Goal: Communication & Community: Answer question/provide support

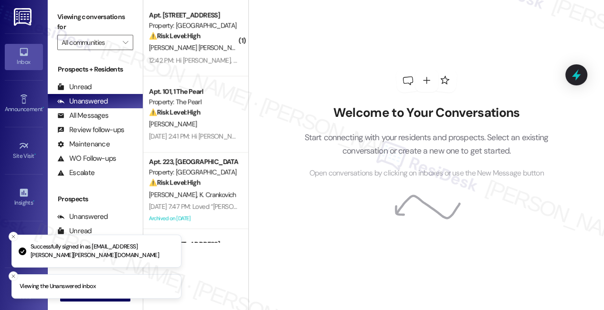
click at [92, 296] on li "Viewing the Unanswered inbox" at bounding box center [96, 286] width 170 height 25
click at [15, 236] on icon "Close toast" at bounding box center [14, 237] width 6 height 6
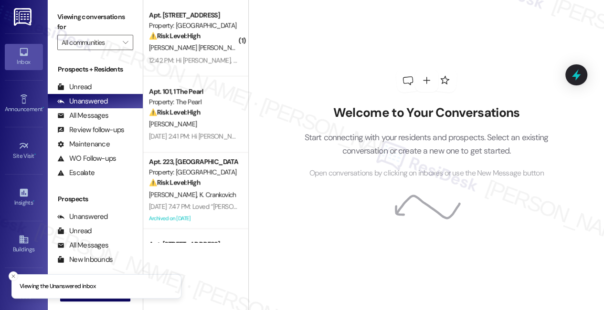
click at [80, 298] on li "Viewing the Unanswered inbox" at bounding box center [96, 286] width 170 height 25
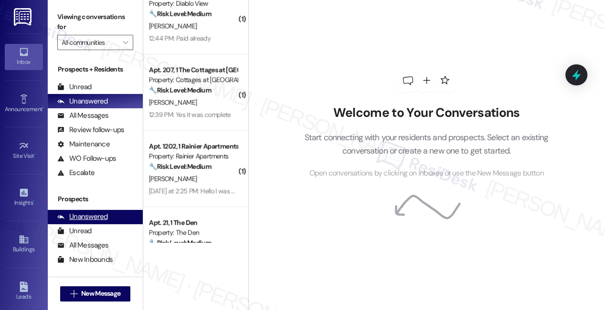
scroll to position [477, 0]
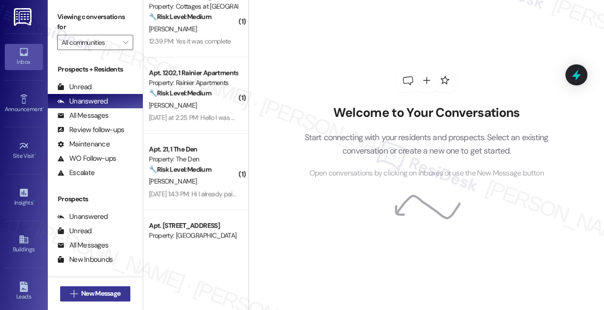
click at [81, 292] on span "New Message" at bounding box center [100, 294] width 39 height 10
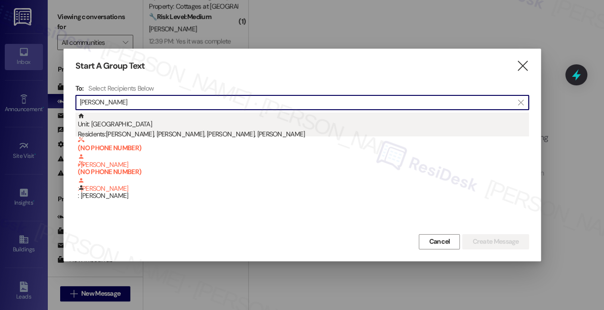
type input "Reeves"
click at [219, 128] on div "Unit: 112 - University Place University Park & Place Residents: Hennasy Reeves,…" at bounding box center [303, 126] width 451 height 27
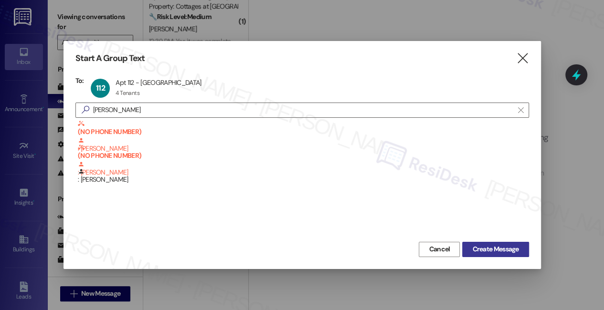
click at [498, 247] on span "Create Message" at bounding box center [495, 249] width 46 height 10
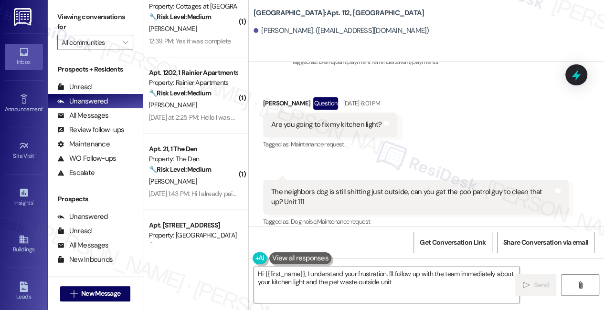
scroll to position [4710, 0]
click at [368, 188] on div "The neighbors dog is still shitting just outside, can you get the poo patrol gu…" at bounding box center [412, 198] width 282 height 21
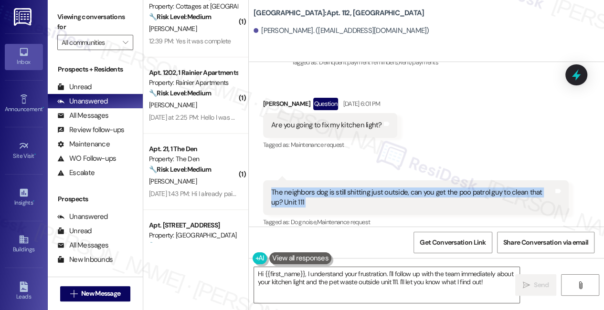
click at [368, 188] on div "The neighbors dog is still shitting just outside, can you get the poo patrol gu…" at bounding box center [412, 198] width 282 height 21
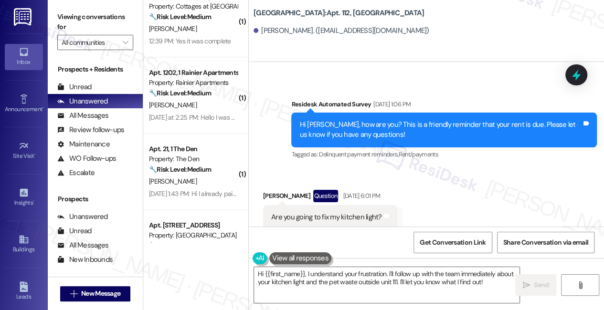
scroll to position [4580, 0]
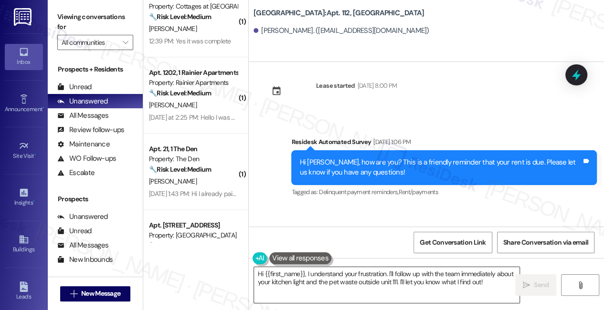
click at [369, 273] on textarea "Hi {{first_name}}, I understand your frustration. I'll follow up with the team …" at bounding box center [386, 285] width 265 height 36
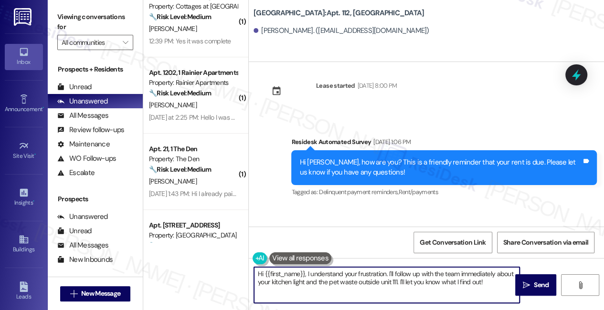
click at [369, 273] on textarea "Hi {{first_name}}, I understand your frustration. I'll follow up with the team …" at bounding box center [386, 285] width 265 height 36
click at [335, 269] on textarea "Hi {{first_name}}, I understand your frustration. I'll follow up with the team …" at bounding box center [386, 285] width 265 height 36
click at [306, 272] on textarea "Hi {{first_name}}, I understand your frustration. I'll follow up with the team …" at bounding box center [386, 285] width 265 height 36
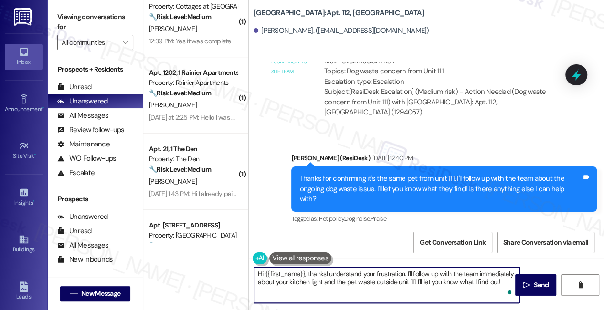
scroll to position [4363, 0]
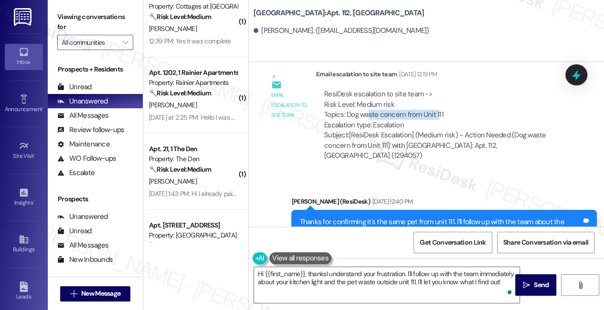
drag, startPoint x: 366, startPoint y: 111, endPoint x: 436, endPoint y: 113, distance: 69.7
click at [436, 113] on div "ResiDesk escalation to site team -> Risk Level: Medium risk Topics: Dog waste c…" at bounding box center [442, 109] width 236 height 41
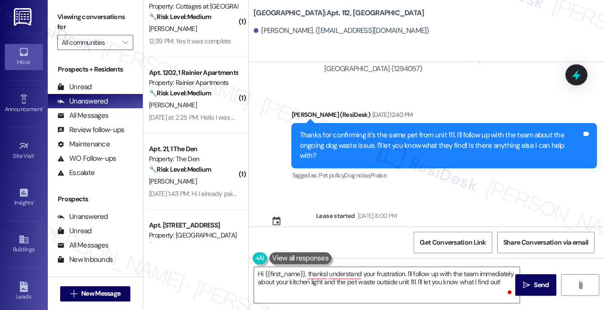
click at [391, 134] on div "Thanks for confirming it's the same pet from unit 111. I'll follow up with the …" at bounding box center [440, 145] width 282 height 31
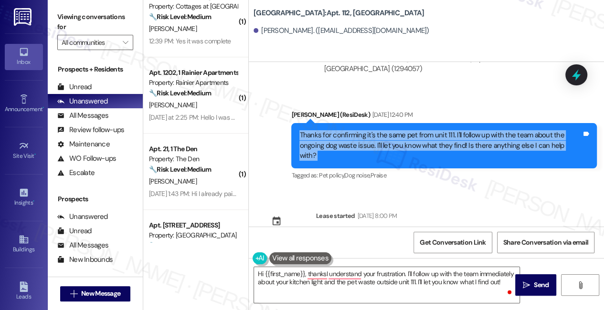
click at [391, 134] on div "Thanks for confirming it's the same pet from unit 111. I'll follow up with the …" at bounding box center [440, 145] width 282 height 31
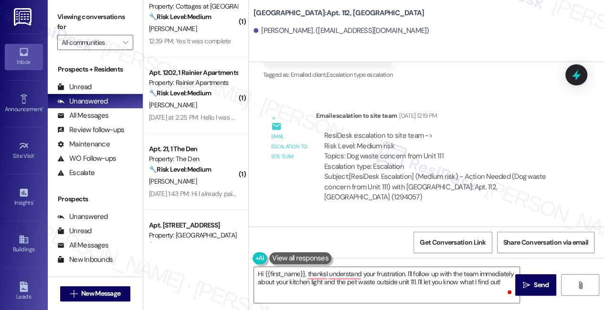
scroll to position [4363, 0]
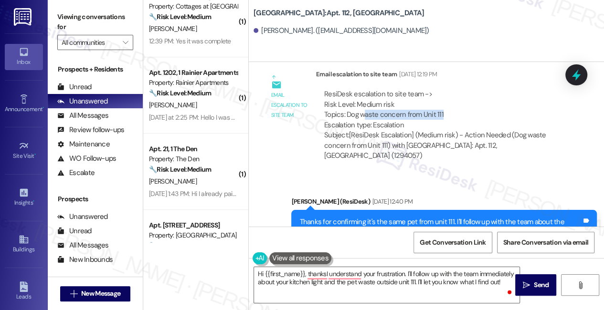
drag, startPoint x: 365, startPoint y: 111, endPoint x: 451, endPoint y: 113, distance: 85.9
click at [451, 113] on div "ResiDesk escalation to site team -> Risk Level: Medium risk Topics: Dog waste c…" at bounding box center [442, 109] width 236 height 41
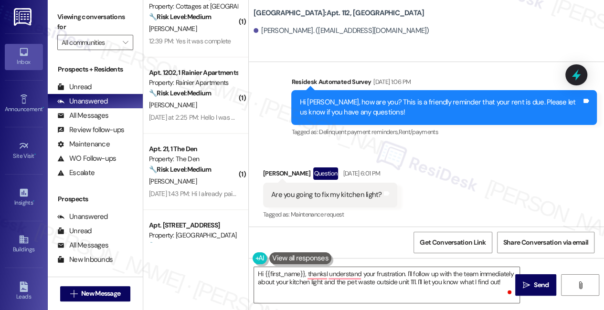
scroll to position [4710, 0]
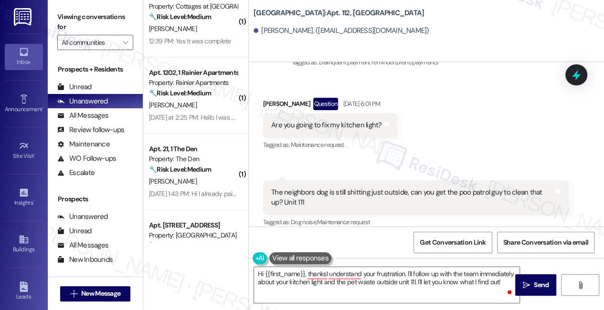
click at [346, 188] on div "The neighbors dog is still shitting just outside, can you get the poo patrol gu…" at bounding box center [412, 198] width 282 height 21
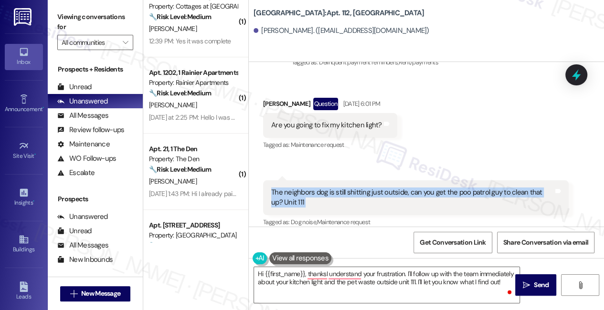
click at [346, 188] on div "The neighbors dog is still shitting just outside, can you get the poo patrol gu…" at bounding box center [412, 198] width 282 height 21
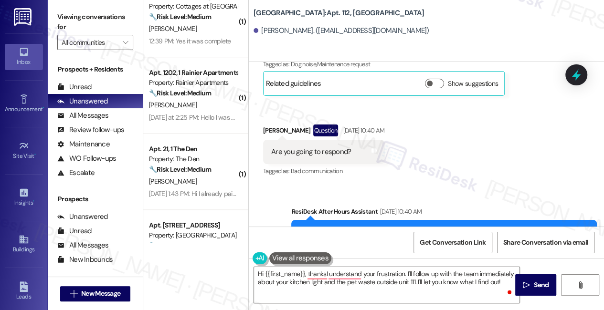
scroll to position [4927, 0]
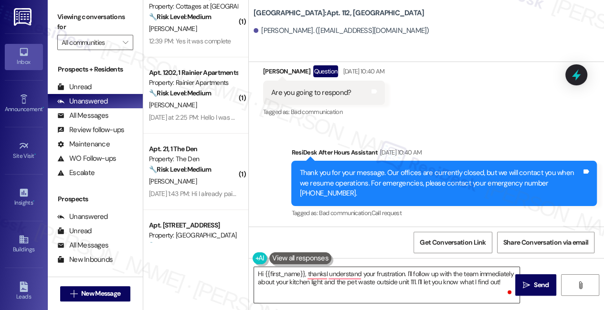
click at [319, 279] on textarea "Hi {{first_name}}, thanksI understand your frustration. I'll follow up with the…" at bounding box center [386, 285] width 265 height 36
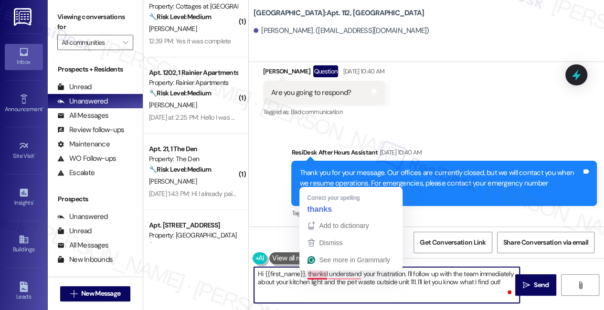
click at [325, 273] on textarea "Hi {{first_name}}, thanksI understand your frustration. I'll follow up with the…" at bounding box center [386, 285] width 265 height 36
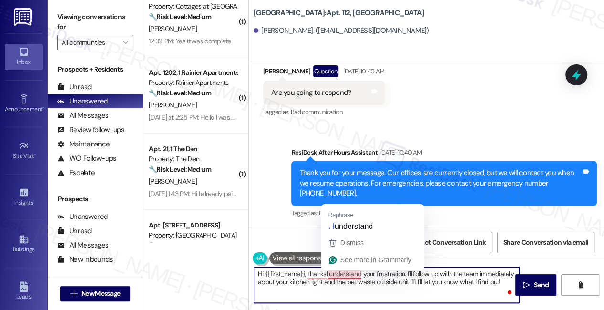
click at [344, 272] on textarea "Hi {{first_name}}, thanksI understand your frustration. I'll follow up with the…" at bounding box center [386, 285] width 265 height 36
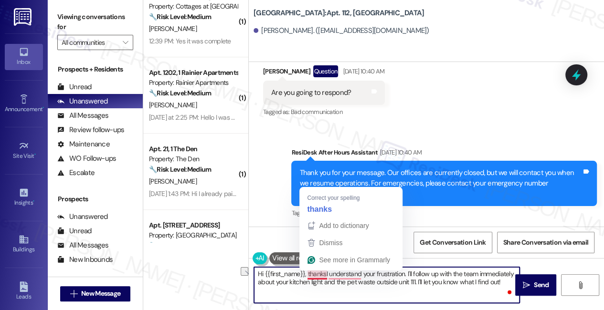
drag, startPoint x: 404, startPoint y: 275, endPoint x: 308, endPoint y: 274, distance: 96.4
click at [308, 274] on textarea "Hi {{first_name}}, thanksI understand your frustration. I'll follow up with the…" at bounding box center [386, 285] width 265 height 36
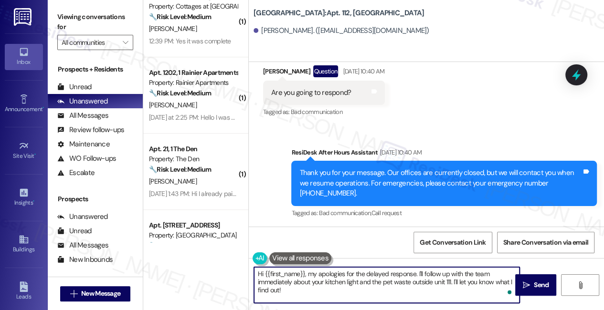
click at [358, 285] on textarea "Hi {{first_name}}, my apologies for the delayed response. I'll follow up with t…" at bounding box center [386, 285] width 265 height 36
click at [333, 283] on textarea "Hi {{first_name}}, my apologies for the delayed response. I'll follow up with t…" at bounding box center [386, 285] width 265 height 36
drag, startPoint x: 289, startPoint y: 289, endPoint x: 454, endPoint y: 282, distance: 164.8
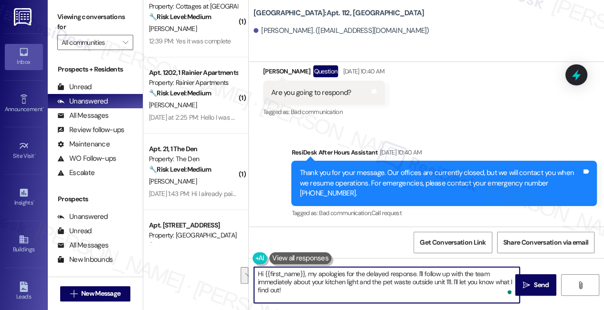
click at [454, 282] on textarea "Hi {{first_name}}, my apologies for the delayed response. I'll follow up with t…" at bounding box center [386, 285] width 265 height 36
type textarea "Hi {{first_name}}, my apologies for the delayed response. I'll follow up with t…"
click at [474, 29] on div "Jonathan Reeves. (siuolnahtanoj@gmail.com)" at bounding box center [428, 30] width 350 height 19
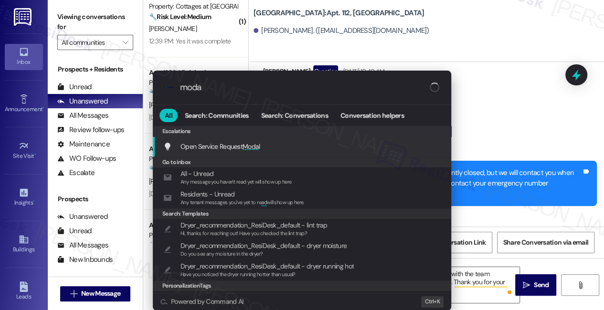
type input "modal"
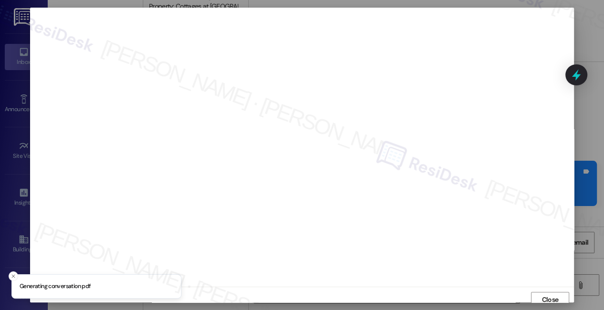
scroll to position [4, 0]
click at [543, 299] on span "Close" at bounding box center [549, 296] width 17 height 10
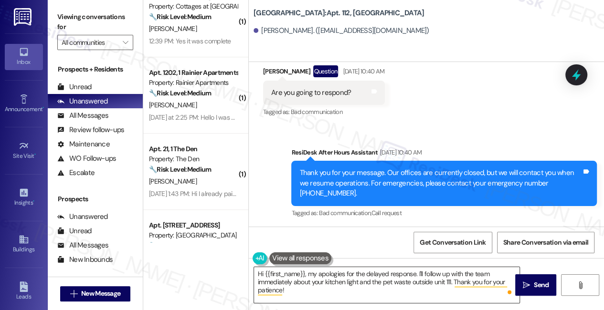
click at [350, 272] on textarea "Hi {{first_name}}, my apologies for the delayed response. I'll follow up with t…" at bounding box center [386, 285] width 265 height 36
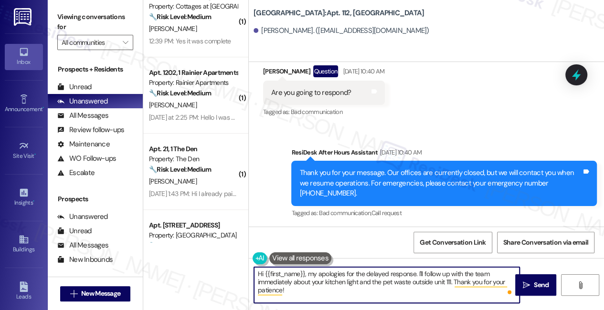
click at [350, 272] on textarea "Hi {{first_name}}, my apologies for the delayed response. I'll follow up with t…" at bounding box center [386, 285] width 265 height 36
click at [323, 283] on textarea "Hi {{first_name}}, my apologies for the delayed response. I'll follow up with t…" at bounding box center [386, 285] width 265 height 36
click at [361, 285] on textarea "Hi {{first_name}}, my apologies for the delayed response. I'll follow up with t…" at bounding box center [386, 285] width 265 height 36
drag, startPoint x: 308, startPoint y: 274, endPoint x: 413, endPoint y: 271, distance: 105.5
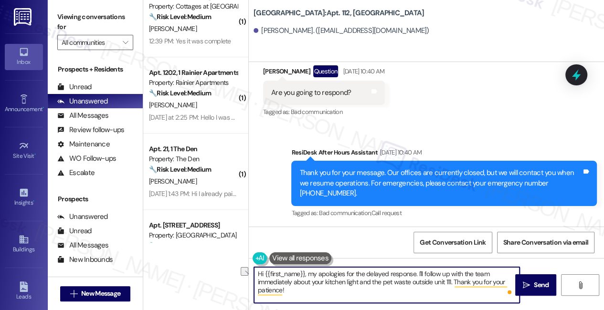
click at [413, 271] on textarea "Hi {{first_name}}, my apologies for the delayed response. I'll follow up with t…" at bounding box center [386, 285] width 265 height 36
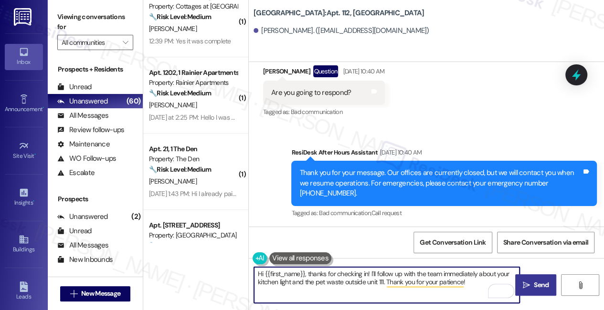
type textarea "Hi {{first_name}}, thanks for checking in! I'll follow up with the team immedia…"
click at [522, 284] on span " Send" at bounding box center [536, 285] width 30 height 10
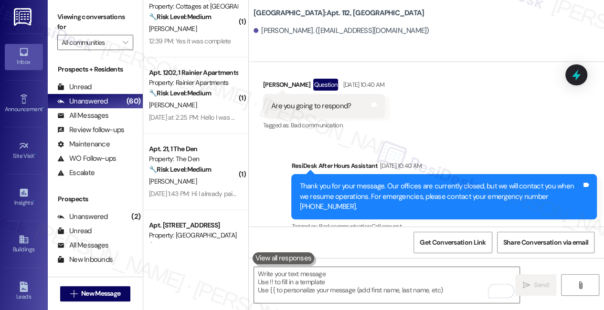
scroll to position [5091, 0]
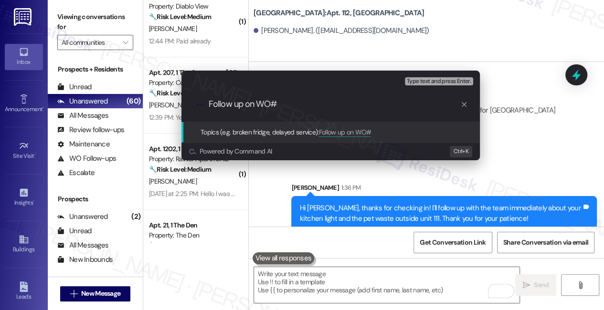
paste input "8463344"
click at [379, 104] on input "Follow up on WO#8463344 (kitchen light) and dog waste" at bounding box center [335, 104] width 252 height 10
click at [456, 105] on input "Follow up on WO#8463344 (kitchen light) and neighbor's dog waste" at bounding box center [335, 104] width 252 height 10
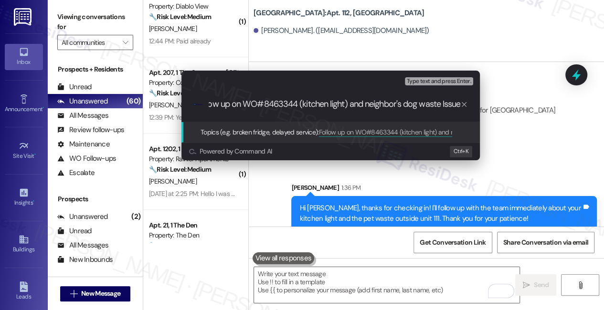
type input "Follow up on WO#8463344 (kitchen light) and neighbor's dog waste Issues"
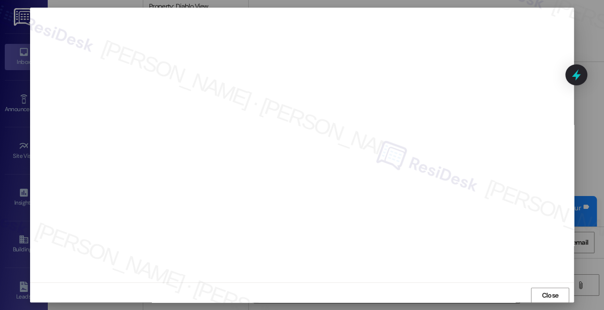
scroll to position [9, 0]
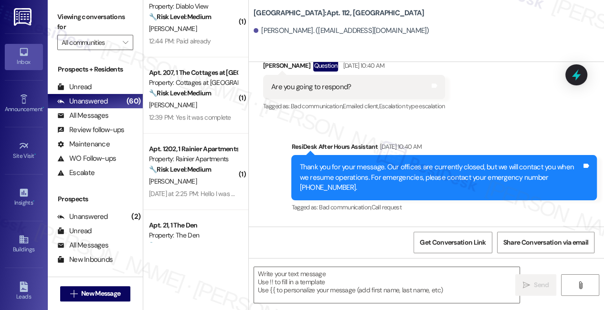
type textarea "Fetching suggested responses. Please feel free to read through the conversation…"
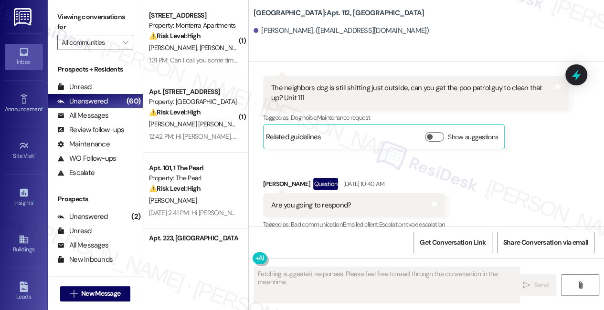
scroll to position [0, 0]
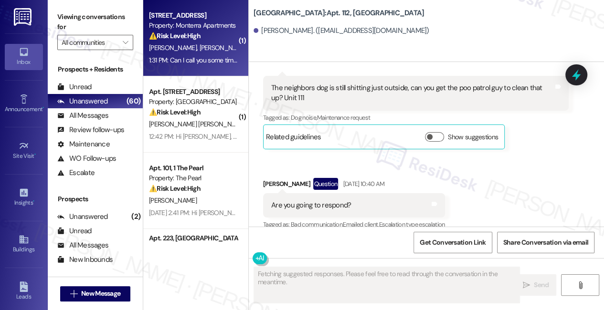
click at [200, 57] on div "1:31 PM: Can I call you some time today or tomorrow? -Ella 1:31 PM: Can I call …" at bounding box center [243, 60] width 189 height 9
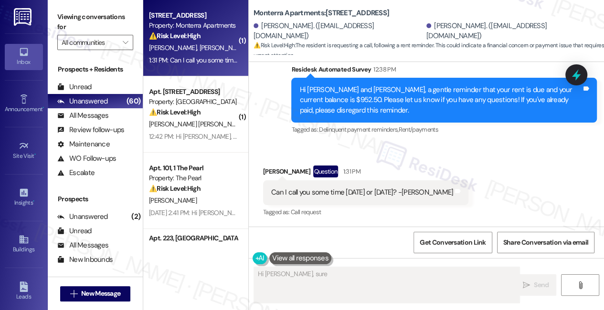
scroll to position [474, 0]
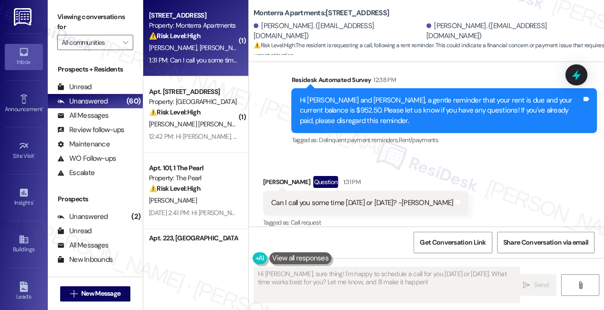
click at [326, 198] on div "Can I call you some time today or tomorrow? -Ella" at bounding box center [362, 203] width 182 height 10
click at [325, 198] on div "Can I call you some time today or tomorrow? -Ella" at bounding box center [362, 203] width 182 height 10
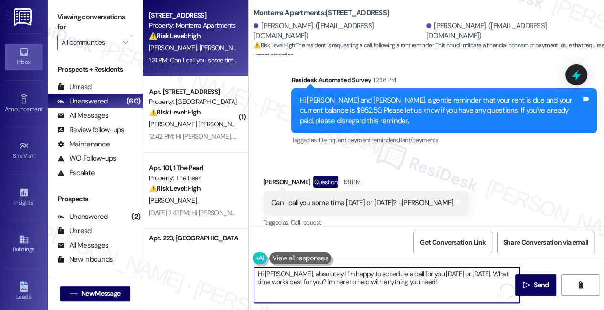
drag, startPoint x: 428, startPoint y: 282, endPoint x: 276, endPoint y: 271, distance: 151.7
click at [276, 271] on textarea "Hi Ella, absolutely! I'm happy to schedule a call for you today or tomorrow. Wh…" at bounding box center [386, 285] width 265 height 36
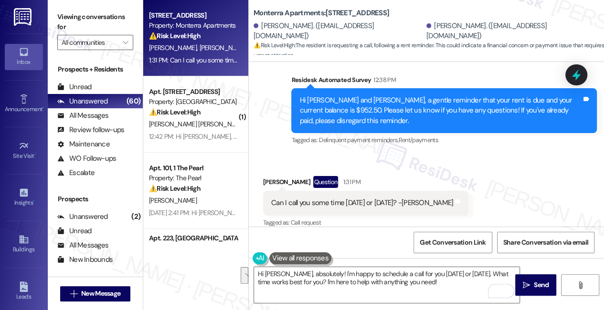
click at [64, 14] on label "Viewing conversations for" at bounding box center [95, 22] width 76 height 25
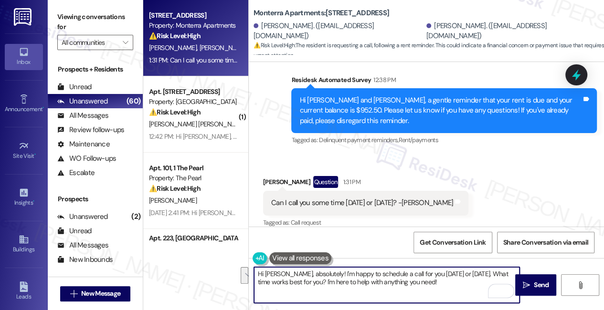
drag, startPoint x: 425, startPoint y: 285, endPoint x: 277, endPoint y: 274, distance: 148.4
click at [277, 274] on textarea "Hi Ella, absolutely! I'm happy to schedule a call for you today or tomorrow. Wh…" at bounding box center [386, 285] width 265 height 36
paste textarea "Hi {{first_name}}, I understand wanting to discuss this further. I'm sorry, but…"
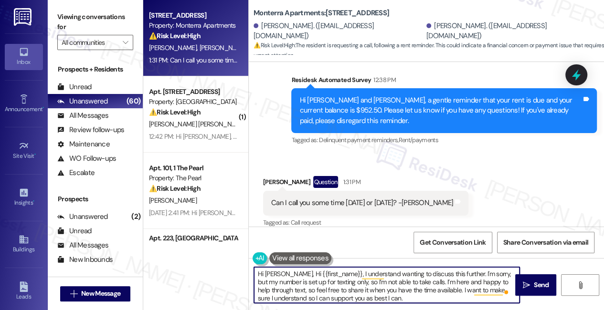
drag, startPoint x: 325, startPoint y: 273, endPoint x: 247, endPoint y: 271, distance: 77.8
click at [247, 271] on div "Apt. 323, B Monterra Apartments Property: Monterra Apartments ⚠️ Risk Level: Hi…" at bounding box center [373, 155] width 461 height 310
click at [323, 278] on textarea "Hi Ella, Hi {{first_name}}, I understand wanting to discuss this further. I'm s…" at bounding box center [386, 285] width 265 height 36
drag, startPoint x: 324, startPoint y: 274, endPoint x: 279, endPoint y: 274, distance: 44.9
click at [279, 274] on textarea "Hi Ella, Hi {{first_name}}, I understand wanting to discuss this further. I'm s…" at bounding box center [386, 285] width 265 height 36
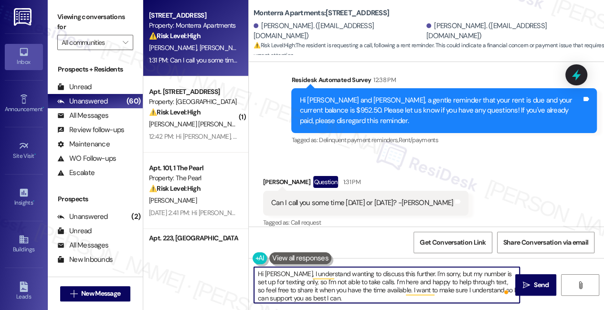
scroll to position [2, 0]
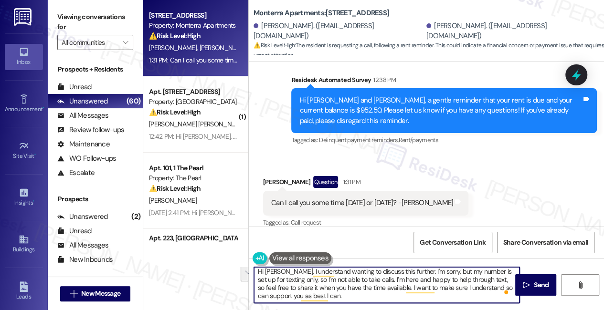
drag, startPoint x: 362, startPoint y: 298, endPoint x: 382, endPoint y: 286, distance: 23.3
click at [382, 286] on textarea "Hi Ella, I understand wanting to discuss this further. I'm sorry, but my number…" at bounding box center [386, 285] width 265 height 36
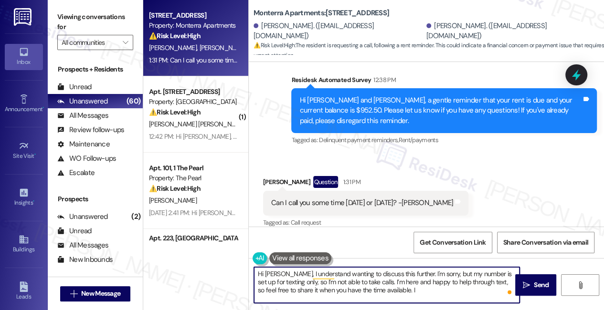
scroll to position [0, 0]
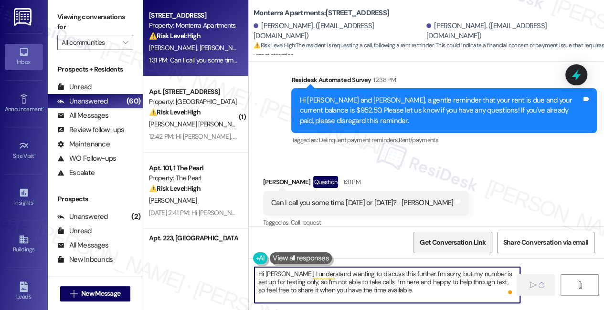
type textarea "Hi Ella, I understand wanting to discuss this further. I'm sorry, but my number…"
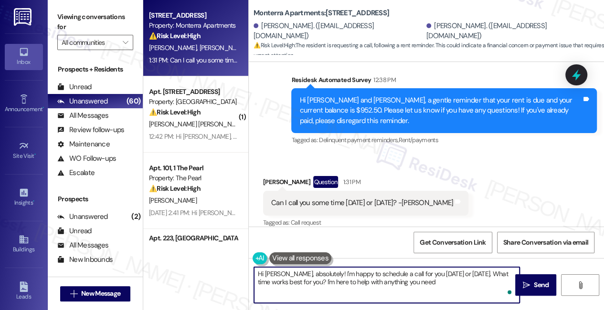
type textarea "Hi Ella, absolutely! I'm happy to schedule a call for you today or tomorrow. Wh…"
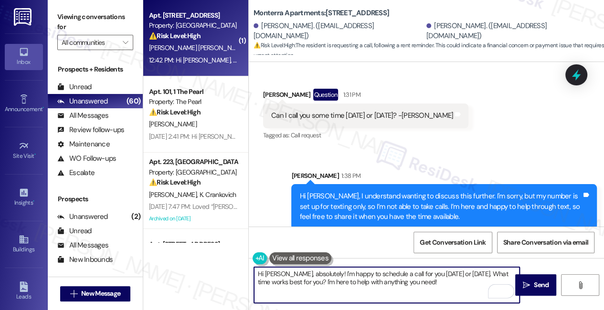
click at [207, 61] on div "12:42 PM: Hi Sarah, I paid with a cashiers check on Monday of the total amount …" at bounding box center [476, 60] width 655 height 9
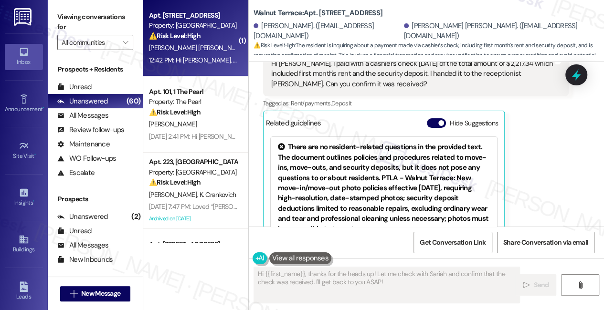
scroll to position [165, 0]
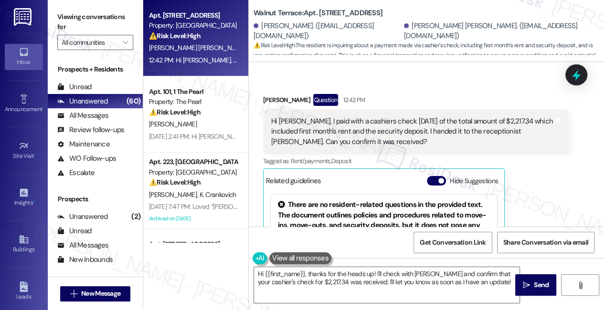
click at [403, 116] on div "Hi Sarah, I paid with a cashiers check on Monday of the total amount of $2,217.…" at bounding box center [412, 131] width 282 height 31
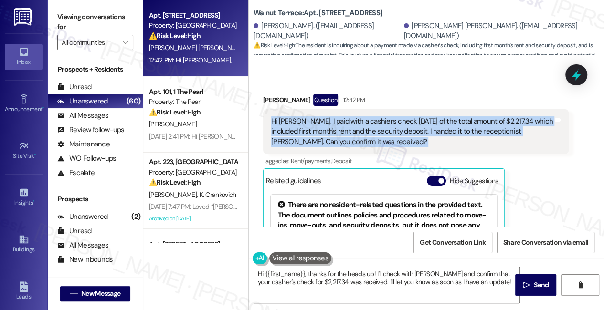
click at [403, 116] on div "Hi Sarah, I paid with a cashiers check on Monday of the total amount of $2,217.…" at bounding box center [412, 131] width 282 height 31
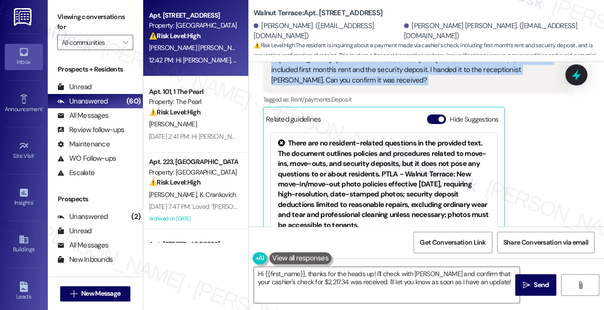
scroll to position [252, 0]
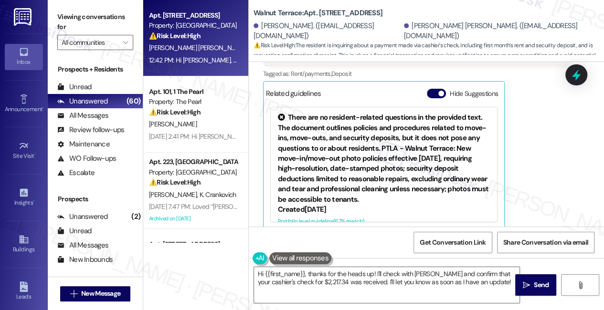
click at [435, 89] on button "Hide Suggestions" at bounding box center [436, 94] width 19 height 10
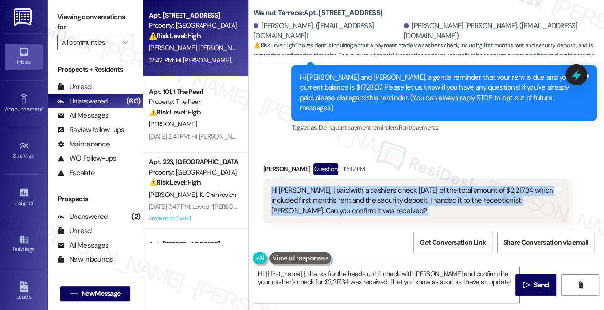
scroll to position [127, 0]
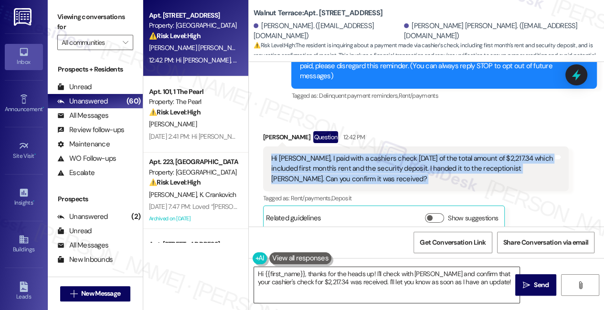
click at [419, 274] on textarea "Hi {{first_name}}, thanks for the heads up! I'll check with Sariah and confirm …" at bounding box center [386, 285] width 265 height 36
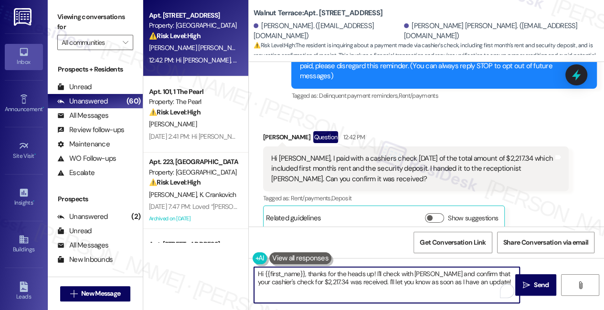
click at [419, 274] on textarea "Hi {{first_name}}, thanks for the heads up! I'll check with Sariah and confirm …" at bounding box center [386, 285] width 265 height 36
drag, startPoint x: 442, startPoint y: 273, endPoint x: 378, endPoint y: 282, distance: 64.1
click at [378, 282] on textarea "Hi {{first_name}}, thanks for the heads up! I'll check with the team and confir…" at bounding box center [386, 285] width 265 height 36
drag, startPoint x: 318, startPoint y: 272, endPoint x: 329, endPoint y: 271, distance: 11.5
click at [318, 272] on textarea "Hi {{first_name}}, thanks for the heads up! I'll check with the team and confir…" at bounding box center [386, 285] width 265 height 36
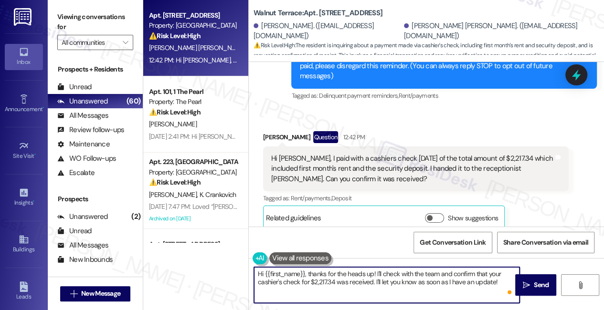
click at [442, 274] on textarea "Hi {{first_name}}, thanks for the heads up! I'll check with the team and confir…" at bounding box center [386, 285] width 265 height 36
click at [443, 274] on textarea "Hi {{first_name}}, thanks for the heads up! I'll check with the team and confir…" at bounding box center [386, 285] width 265 height 36
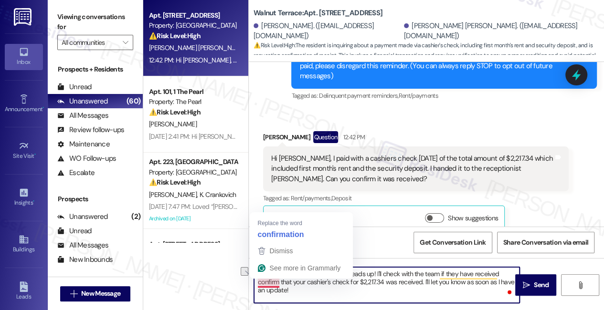
drag, startPoint x: 293, startPoint y: 281, endPoint x: 257, endPoint y: 286, distance: 35.7
click at [258, 286] on textarea "Hi {{first_name}}, thanks for the heads up! I'll check with the team if they ha…" at bounding box center [386, 285] width 265 height 36
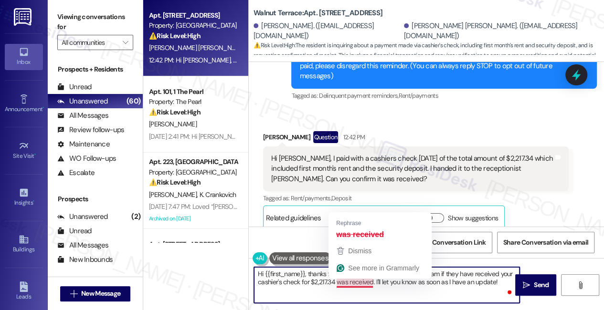
click at [337, 285] on textarea "Hi {{first_name}}, thanks for the heads up! I'll check with the team if they ha…" at bounding box center [386, 285] width 265 height 36
click at [371, 284] on textarea "Hi {{first_name}}, thanks for the heads up! I'll check with the team if they ha…" at bounding box center [386, 285] width 265 height 36
click at [367, 284] on textarea "Hi {{first_name}}, thanks for the heads up! I'll check with the team if they ha…" at bounding box center [386, 285] width 265 height 36
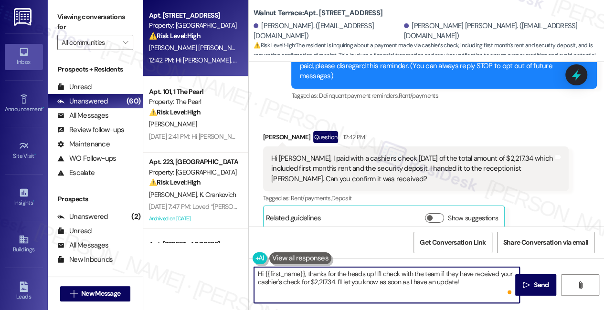
click at [477, 284] on textarea "Hi {{first_name}}, thanks for the heads up! I'll check with the team if they ha…" at bounding box center [386, 285] width 265 height 36
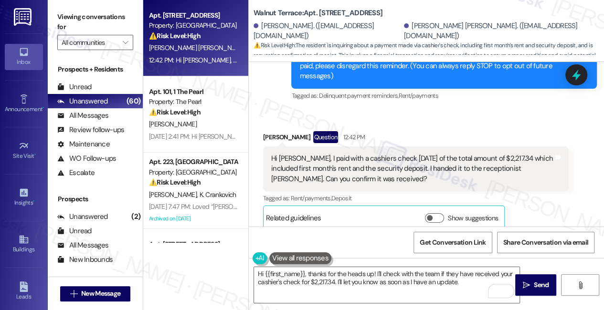
click at [271, 131] on div "Hannah Frost Question 12:42 PM" at bounding box center [416, 138] width 306 height 15
copy div "Hannah"
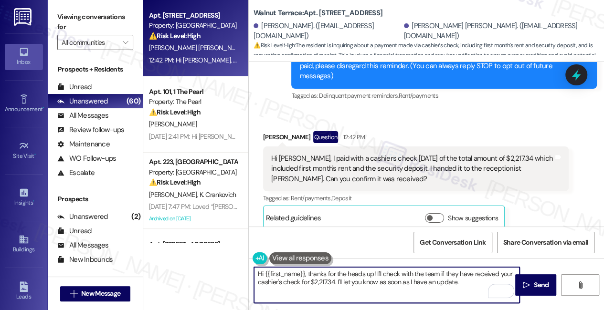
drag, startPoint x: 264, startPoint y: 273, endPoint x: 305, endPoint y: 270, distance: 40.2
click at [305, 270] on textarea "Hi {{first_name}}, thanks for the heads up! I'll check with the team if they ha…" at bounding box center [386, 285] width 265 height 36
paste textarea "Hannah"
click at [454, 273] on textarea "Hi Hannah, thanks for the heads up! I'll check with the team if they have recei…" at bounding box center [386, 285] width 265 height 36
click at [334, 283] on textarea "Hi Hannah, thanks for the heads up! I'll check with the team if they have recei…" at bounding box center [386, 285] width 265 height 36
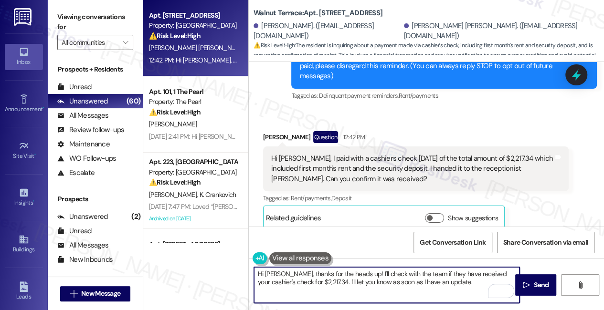
click at [466, 284] on textarea "Hi Hannah, thanks for the heads up! I'll check with the team if they have recei…" at bounding box center [386, 285] width 265 height 36
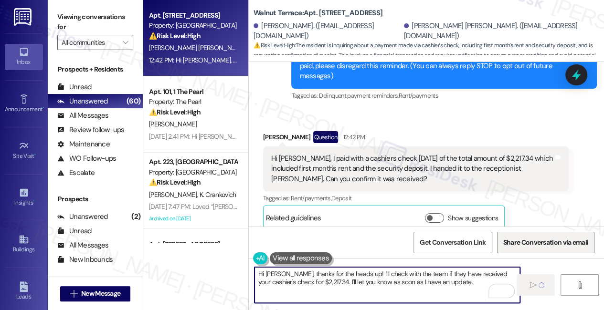
type textarea "Hi Hannah, thanks for the heads up! I'll check with the team if they have recei…"
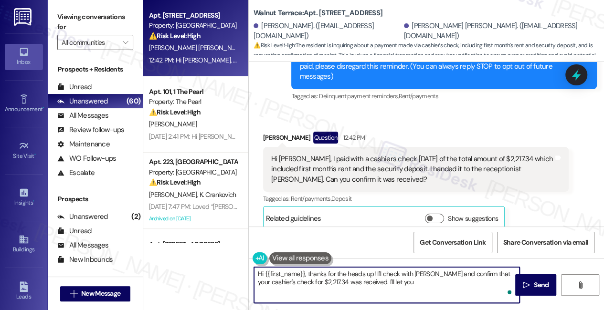
scroll to position [204, 0]
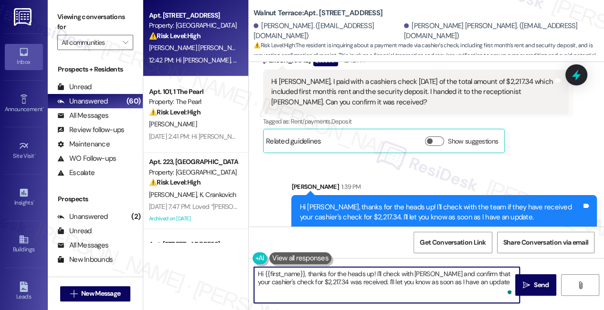
type textarea "Hi {{first_name}}, thanks for the heads up! I'll check with Sariah and confirm …"
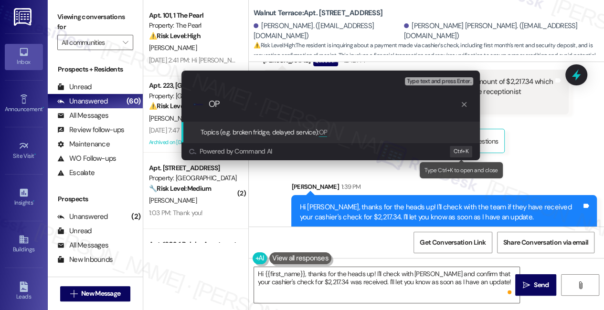
type input "O"
type input "Paid via cashier"
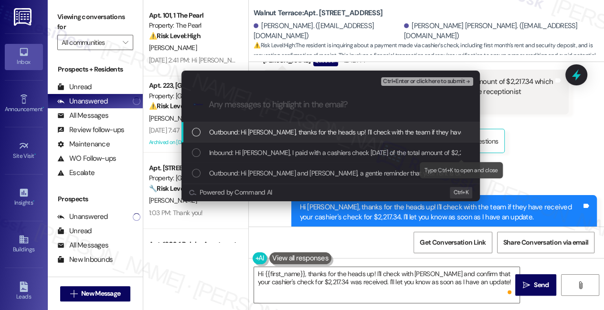
type input "s"
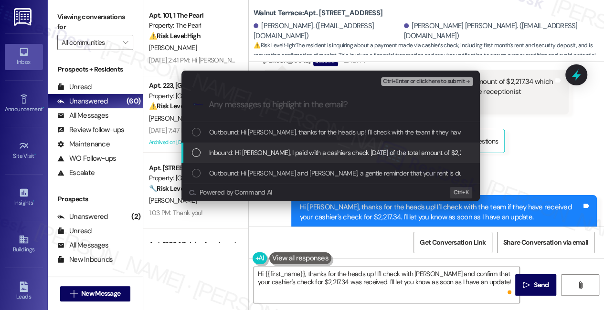
click at [555, 132] on div "Escalate Conversation Medium risk Paid via cashier Any messages to highlight in…" at bounding box center [302, 155] width 604 height 310
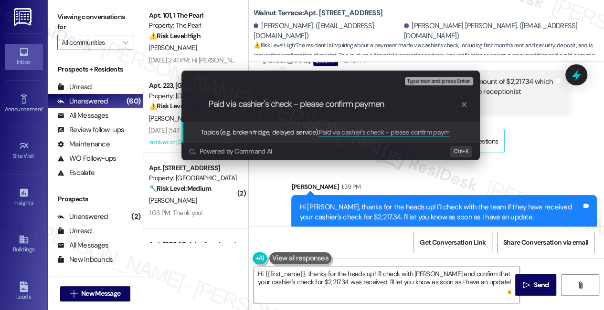
type input "Paid via cashier's check - please confirm payment"
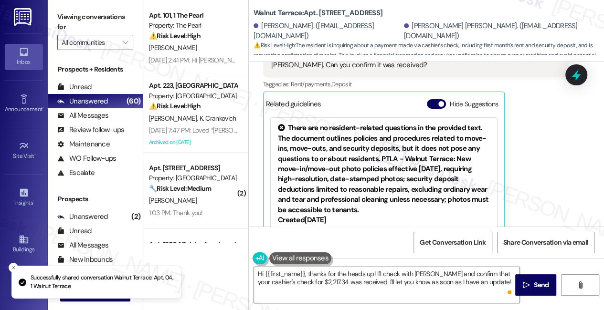
scroll to position [252, 0]
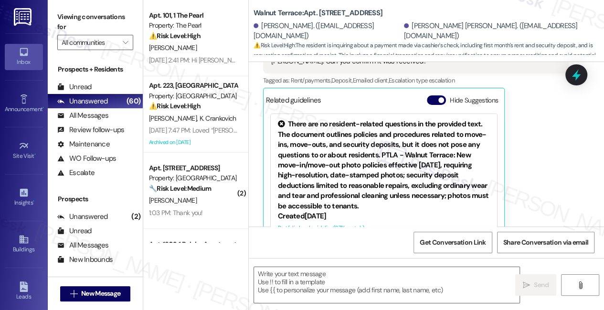
type textarea "Fetching suggested responses. Please feel free to read through the conversation…"
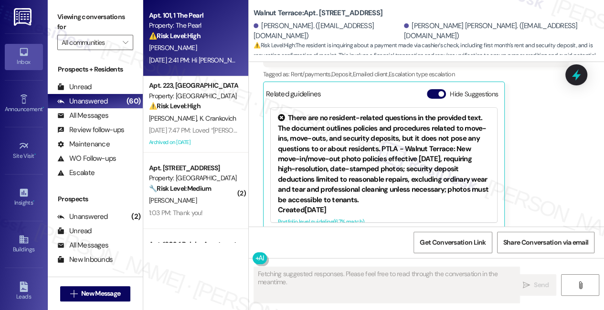
click at [196, 55] on div "Sep 08, 2025 at 2:41 PM: Hi Sarah can you put me contact with the property mana…" at bounding box center [193, 60] width 90 height 12
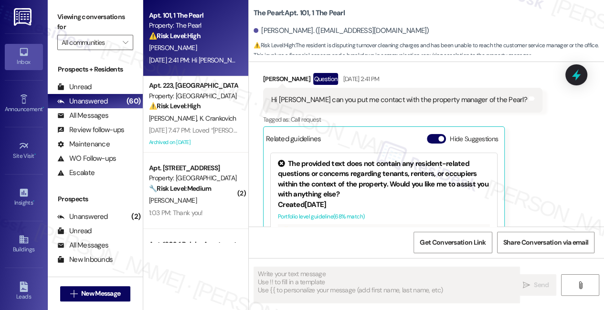
scroll to position [953, 0]
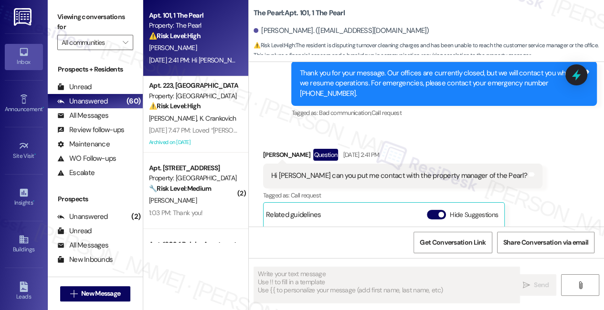
click at [303, 175] on div "Hi Sarah can you put me contact with the property manager of the Pearl?" at bounding box center [399, 176] width 256 height 10
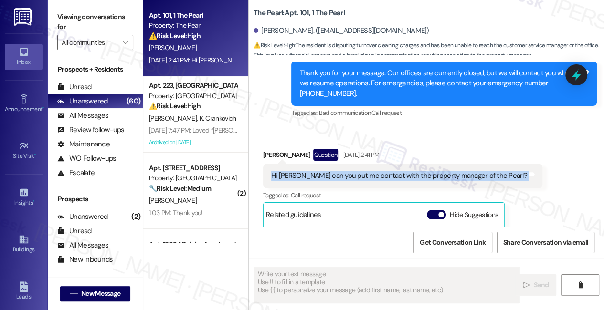
click at [303, 175] on div "Hi Sarah can you put me contact with the property manager of the Pearl?" at bounding box center [399, 176] width 256 height 10
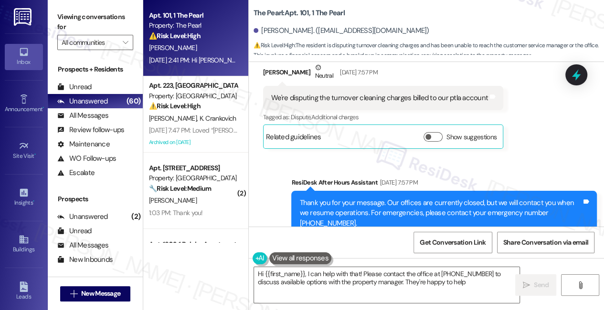
type textarea "Hi {{first_name}}, I can help with that! Please contact the office at 541-636-4…"
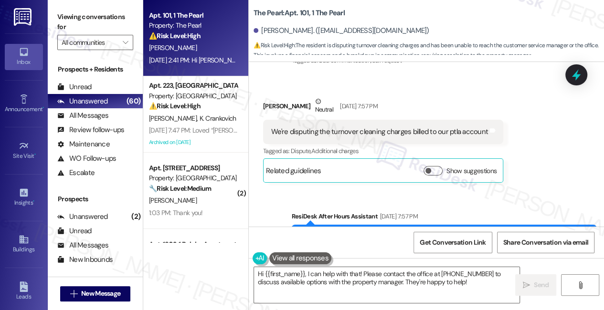
scroll to position [736, 0]
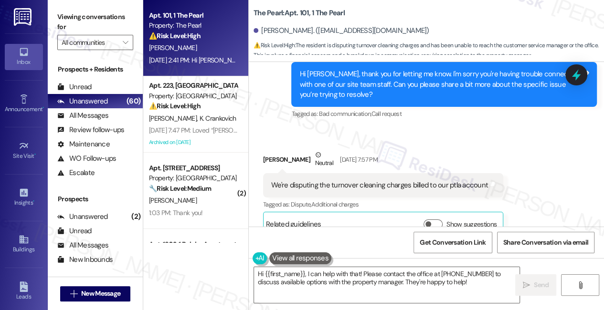
click at [354, 181] on div "We're disputing the turnover cleaning charges billed to our ptla account" at bounding box center [379, 185] width 217 height 10
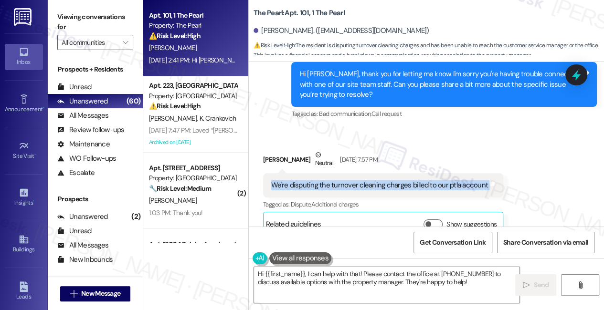
click at [354, 181] on div "We're disputing the turnover cleaning charges billed to our ptla account" at bounding box center [379, 185] width 217 height 10
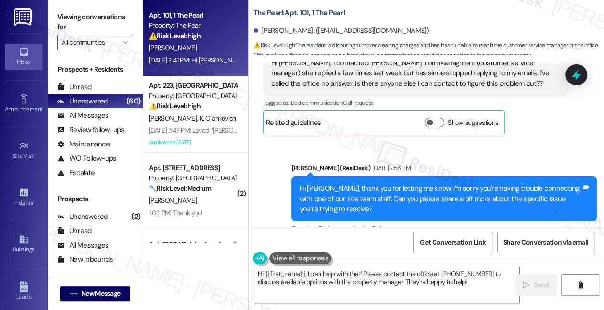
scroll to position [519, 0]
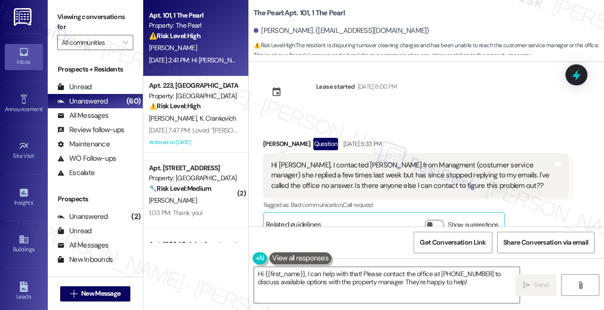
click at [349, 170] on div "Hi Sarah, I contacted Peyton from Managment (costumer service manager) she repl…" at bounding box center [412, 175] width 282 height 31
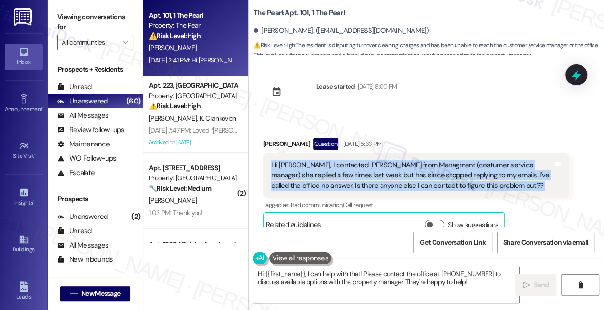
click at [349, 170] on div "Hi Sarah, I contacted Peyton from Managment (costumer service manager) she repl…" at bounding box center [412, 175] width 282 height 31
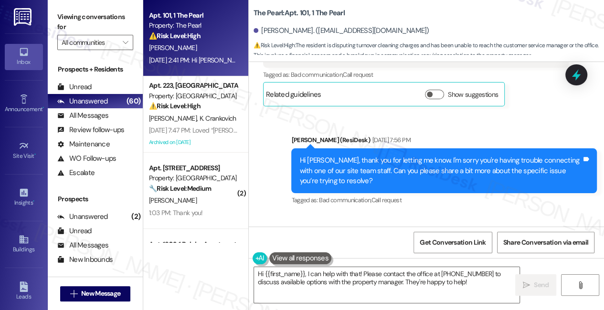
click at [354, 166] on div "Hi Tehgan, thank you for letting me know. I'm sorry you're having trouble conne…" at bounding box center [440, 171] width 282 height 31
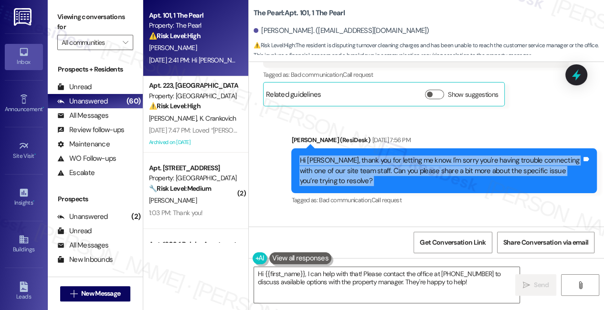
click at [354, 166] on div "Hi Tehgan, thank you for letting me know. I'm sorry you're having trouble conne…" at bounding box center [440, 171] width 282 height 31
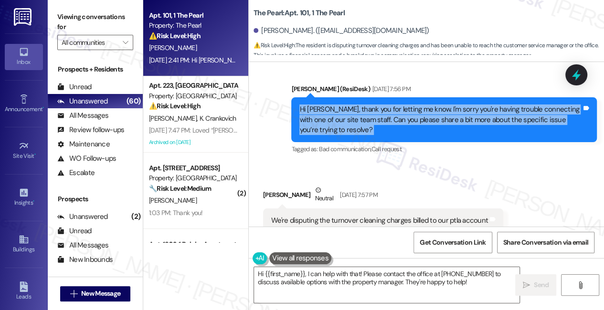
scroll to position [779, 0]
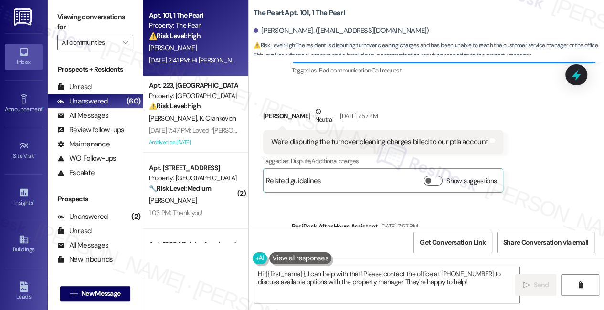
click at [336, 141] on div "We're disputing the turnover cleaning charges billed to our ptla account" at bounding box center [379, 142] width 217 height 10
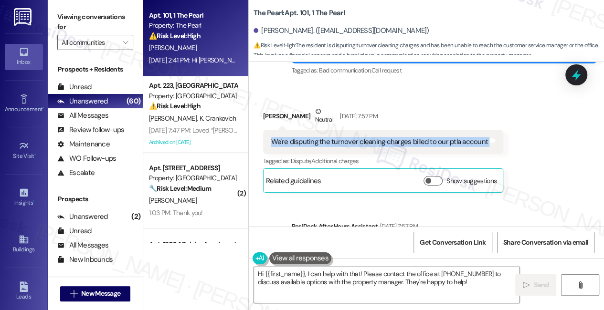
click at [336, 141] on div "We're disputing the turnover cleaning charges billed to our ptla account" at bounding box center [379, 142] width 217 height 10
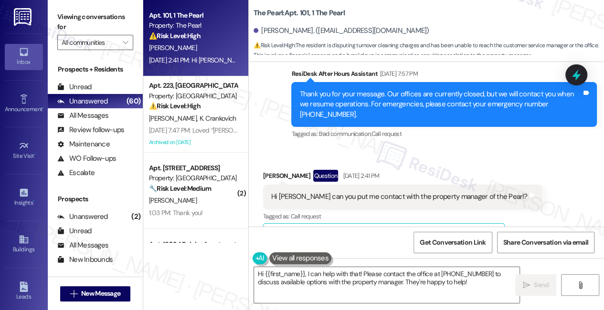
scroll to position [953, 0]
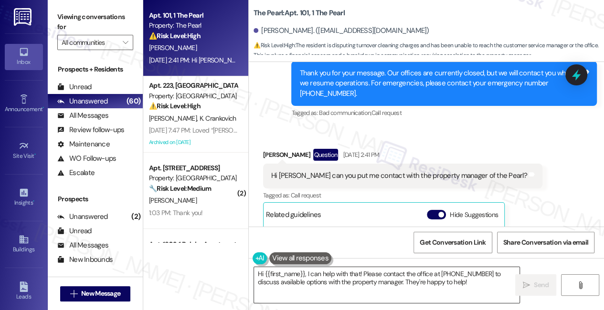
click at [357, 279] on textarea "Hi {{first_name}}, I can help with that! Please contact the office at 541-636-4…" at bounding box center [386, 285] width 265 height 36
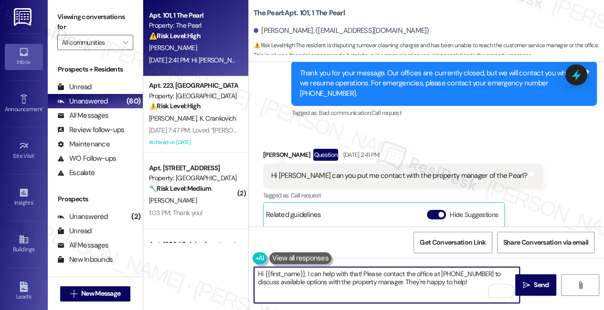
drag, startPoint x: 456, startPoint y: 285, endPoint x: 357, endPoint y: 275, distance: 99.8
click at [358, 276] on textarea "Hi {{first_name}}, I can help with that! Please contact the office at 541-636-4…" at bounding box center [386, 285] width 265 height 36
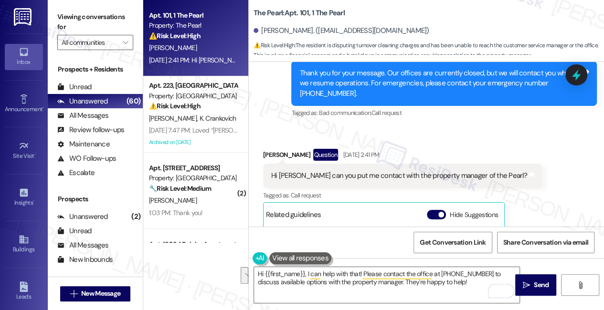
drag, startPoint x: 356, startPoint y: 275, endPoint x: 284, endPoint y: 112, distance: 178.9
click at [284, 112] on div "Sent via SMS ResiDesk After Hours Assistant Sep 05, 2025 at 7:57 PM Thank you f…" at bounding box center [444, 84] width 320 height 87
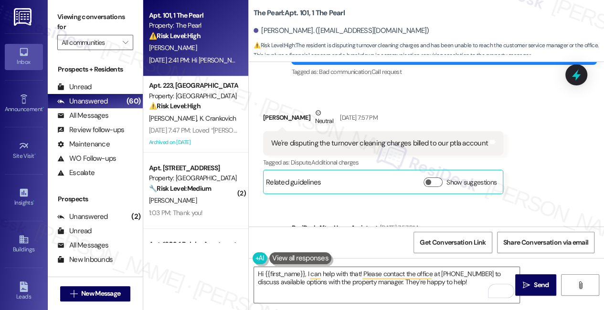
scroll to position [779, 0]
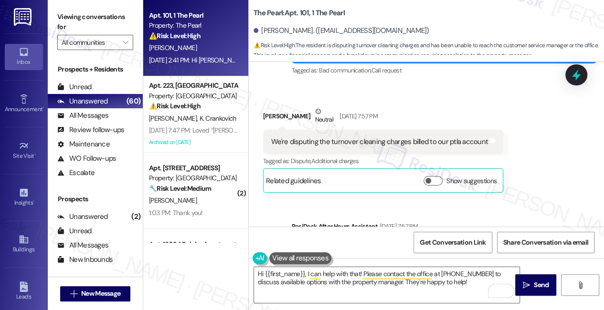
click at [349, 141] on div "We're disputing the turnover cleaning charges billed to our ptla account" at bounding box center [379, 142] width 217 height 10
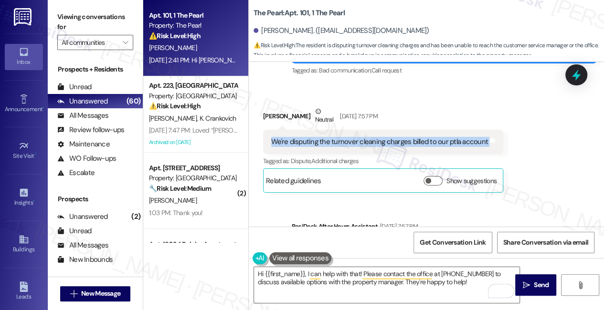
click at [349, 141] on div "We're disputing the turnover cleaning charges billed to our ptla account" at bounding box center [379, 142] width 217 height 10
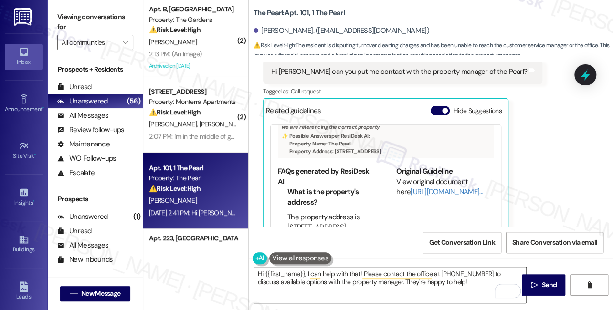
scroll to position [1073, 0]
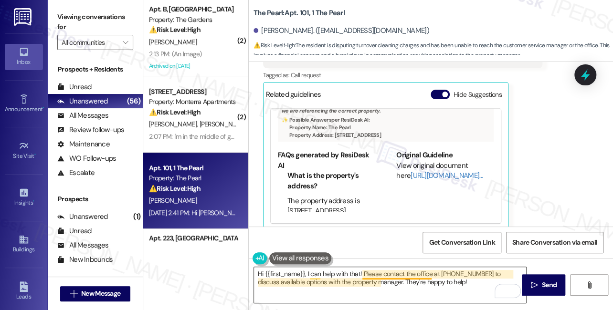
click at [355, 273] on textarea "Hi {{first_name}}, I can help with that! Please contact the office at 541-636-4…" at bounding box center [390, 285] width 272 height 36
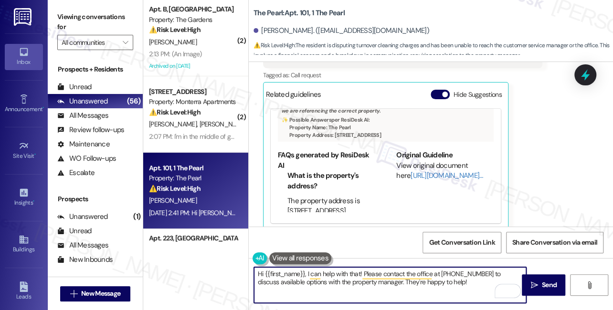
click at [355, 273] on textarea "Hi {{first_name}}, I can help with that! Please contact the office at 541-636-4…" at bounding box center [390, 285] width 272 height 36
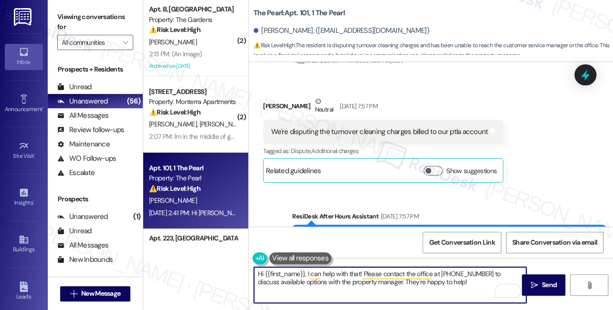
scroll to position [770, 0]
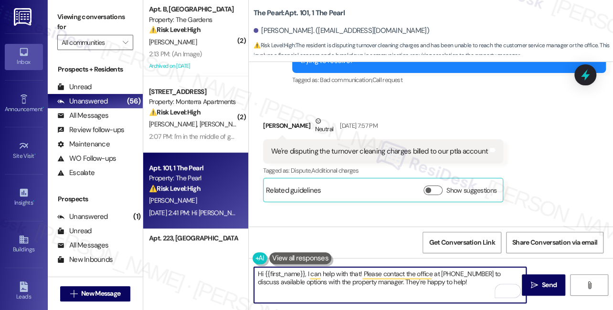
click at [354, 149] on div "We're disputing the turnover cleaning charges billed to our ptla account" at bounding box center [379, 152] width 217 height 10
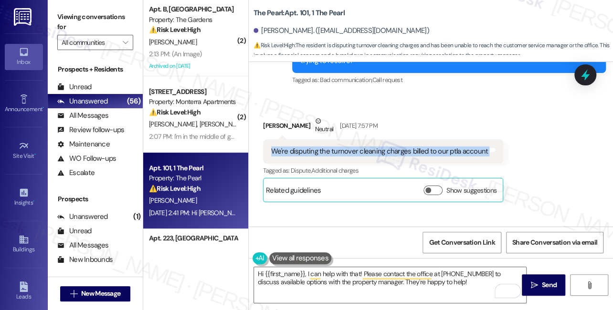
click at [354, 149] on div "We're disputing the turnover cleaning charges billed to our ptla account" at bounding box center [379, 152] width 217 height 10
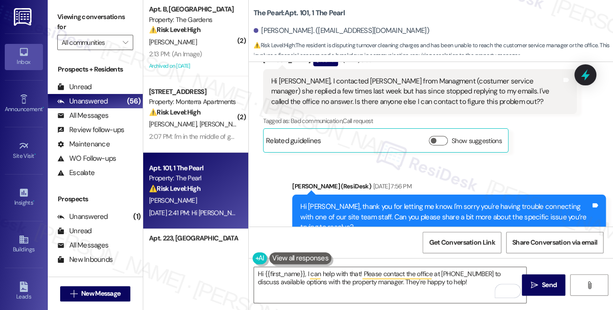
scroll to position [552, 0]
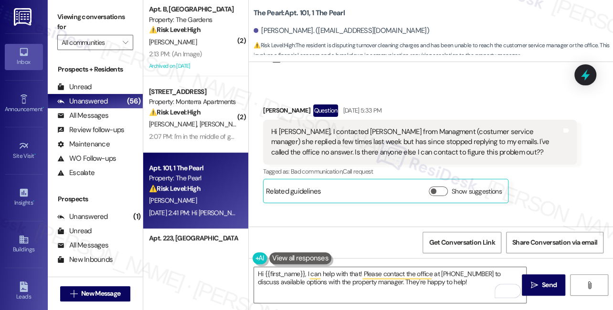
click at [353, 145] on div "Hi Sarah, I contacted Peyton from Managment (costumer service manager) she repl…" at bounding box center [416, 142] width 290 height 31
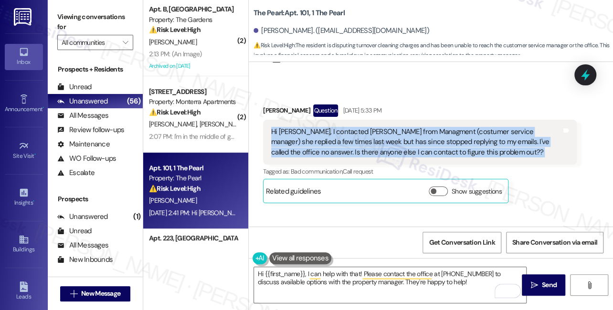
click at [353, 145] on div "Hi Sarah, I contacted Peyton from Managment (costumer service manager) she repl…" at bounding box center [416, 142] width 290 height 31
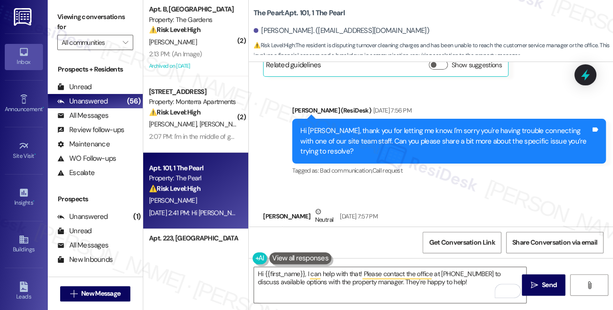
scroll to position [683, 0]
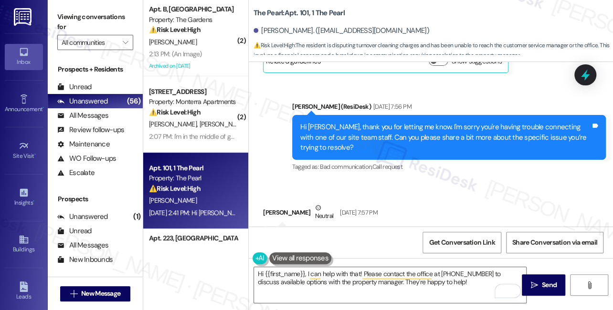
click at [382, 136] on div "Hi Tehgan, thank you for letting me know. I'm sorry you're having trouble conne…" at bounding box center [445, 137] width 290 height 31
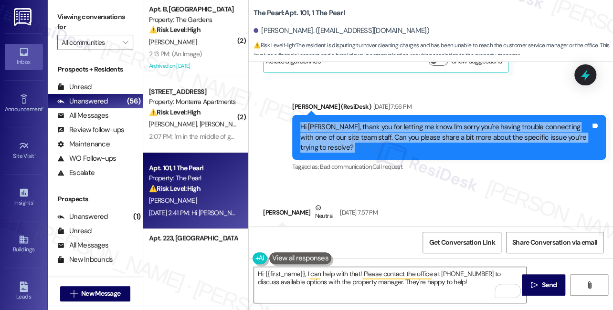
click at [382, 136] on div "Hi Tehgan, thank you for letting me know. I'm sorry you're having trouble conne…" at bounding box center [445, 137] width 290 height 31
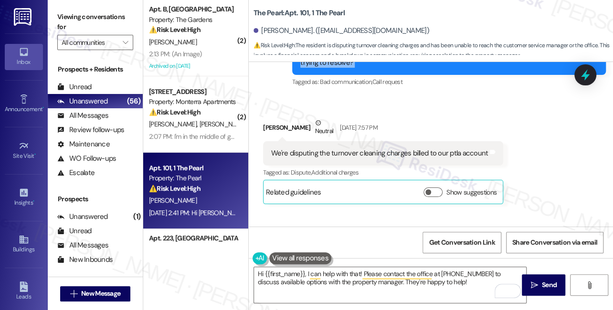
scroll to position [770, 0]
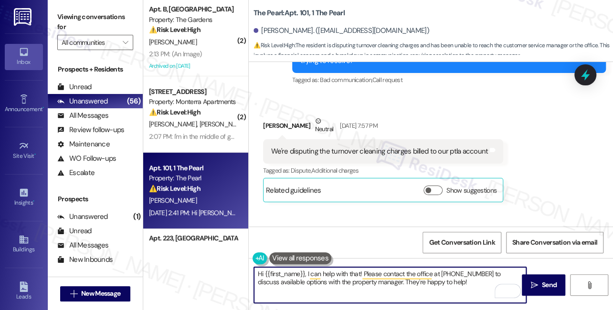
drag, startPoint x: 306, startPoint y: 274, endPoint x: 359, endPoint y: 271, distance: 54.0
click at [359, 271] on textarea "Hi {{first_name}}, I can help with that! Please contact the office at 541-636-4…" at bounding box center [390, 285] width 272 height 36
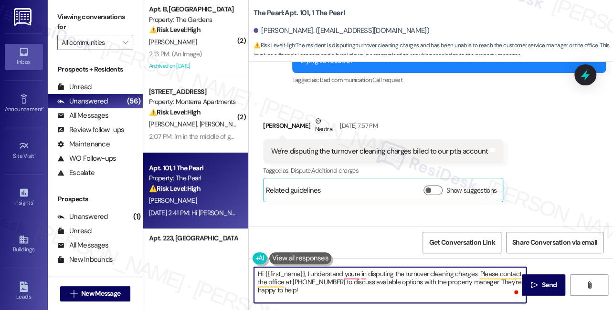
click at [567, 166] on div "Received via SMS Tehgan Pacini Neutral Sep 05, 2025 at 7:57 PM We're disputing …" at bounding box center [431, 152] width 364 height 115
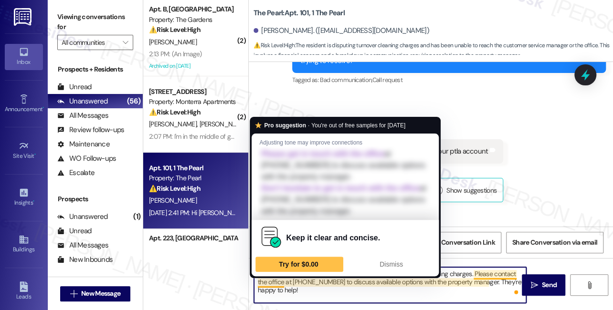
click at [481, 272] on textarea "Hi {{first_name}}, I understand you're disputing the turnover cleaning charges.…" at bounding box center [390, 285] width 272 height 36
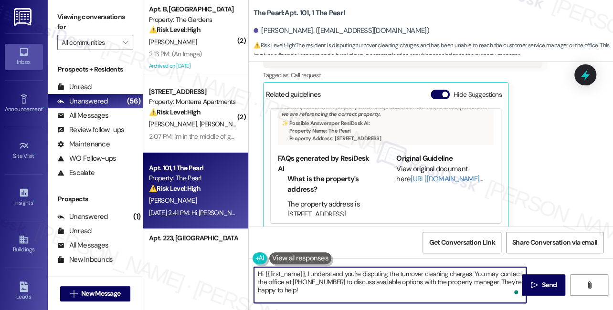
scroll to position [94, 0]
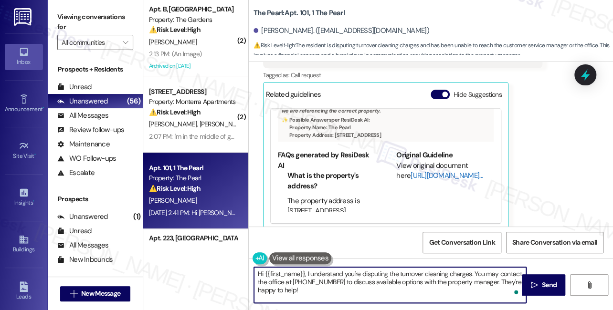
click at [411, 171] on link "[URL][DOMAIN_NAME]…" at bounding box center [447, 176] width 72 height 10
click at [309, 280] on textarea "Hi {{first_name}}, I understand you're disputing the turnover cleaning charges.…" at bounding box center [390, 285] width 272 height 36
drag, startPoint x: 313, startPoint y: 291, endPoint x: 493, endPoint y: 281, distance: 180.2
click at [493, 281] on textarea "Hi {{first_name}}, I understand you're disputing the turnover cleaning charges.…" at bounding box center [390, 285] width 272 height 36
click at [367, 278] on textarea "Hi {{first_name}}, I understand you're disputing the turnover cleaning charges.…" at bounding box center [390, 285] width 272 height 36
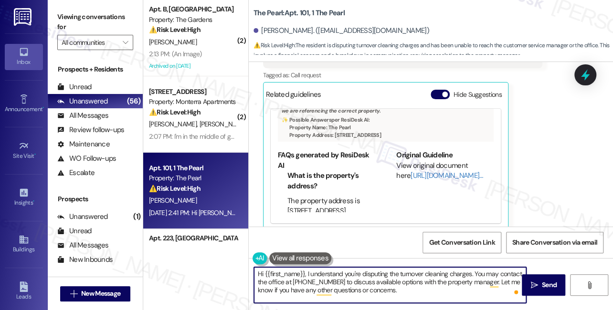
click at [367, 278] on textarea "Hi {{first_name}}, I understand you're disputing the turnover cleaning charges.…" at bounding box center [390, 285] width 272 height 36
click at [432, 273] on textarea "Hi {{first_name}}, I understand you're disputing the turnover cleaning charges.…" at bounding box center [390, 285] width 272 height 36
click at [307, 280] on textarea "Hi {{first_name}}, I understand you're disputing the turnover cleaning charges.…" at bounding box center [390, 285] width 272 height 36
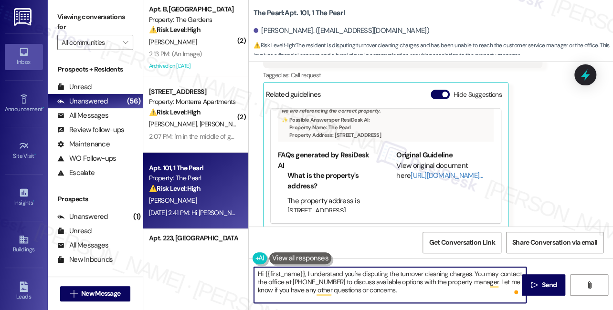
click at [307, 280] on textarea "Hi {{first_name}}, I understand you're disputing the turnover cleaning charges.…" at bounding box center [390, 285] width 272 height 36
click at [417, 280] on textarea "Hi {{first_name}}, I understand you're disputing the turnover cleaning charges.…" at bounding box center [390, 285] width 272 height 36
click at [423, 288] on textarea "Hi {{first_name}}, I understand you're disputing the turnover cleaning charges.…" at bounding box center [390, 285] width 272 height 36
type textarea "Hi {{first_name}}, I understand you're disputing the turnover cleaning charges.…"
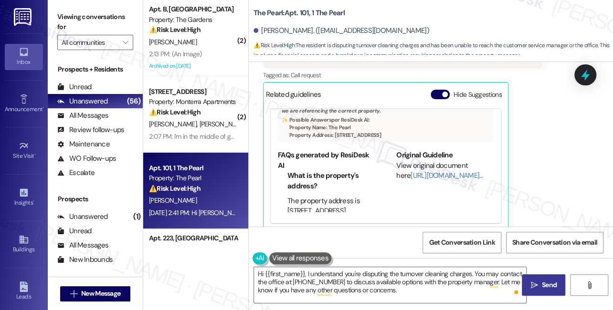
click at [538, 286] on span " Send" at bounding box center [543, 285] width 30 height 10
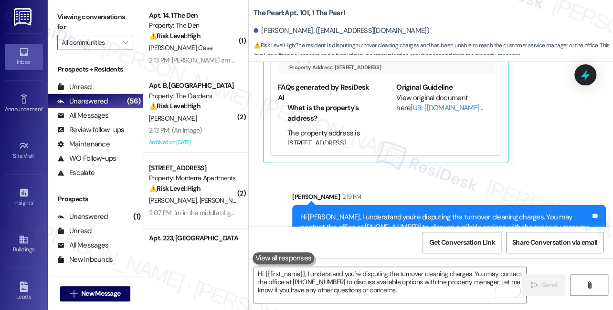
scroll to position [1160, 0]
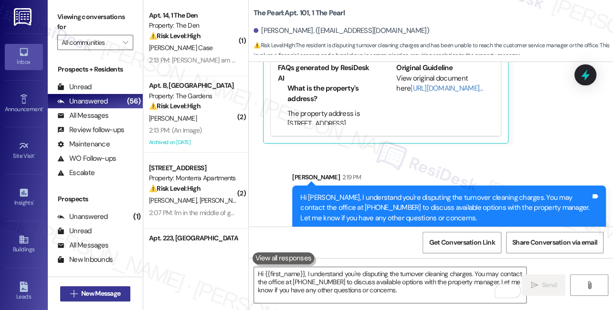
click at [102, 293] on span "New Message" at bounding box center [100, 294] width 39 height 10
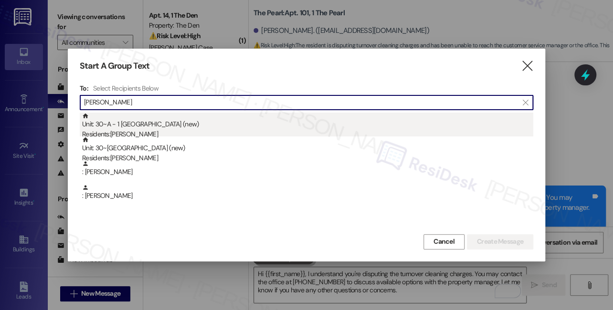
type input "Karel"
click at [163, 129] on div "Unit: 30~A - 1 University Heights (new) Residents: Krista Karel" at bounding box center [307, 126] width 451 height 27
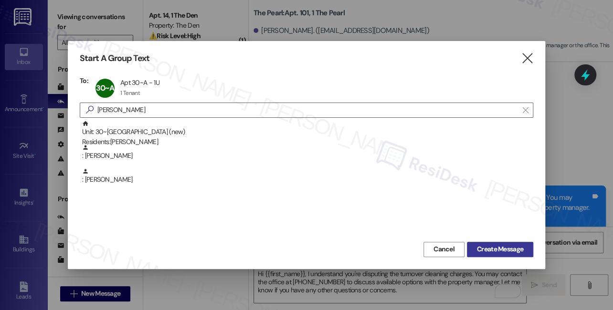
click at [498, 253] on span "Create Message" at bounding box center [500, 249] width 46 height 10
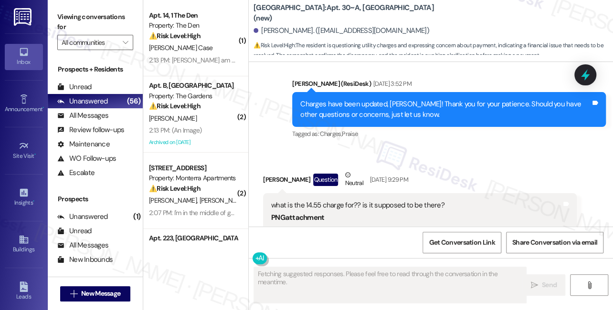
scroll to position [4612, 0]
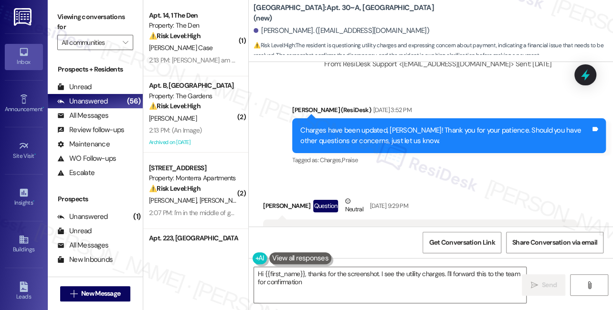
click at [324, 227] on div "what is the 14.55 charge for?? is it supposed to be there?" at bounding box center [416, 232] width 290 height 10
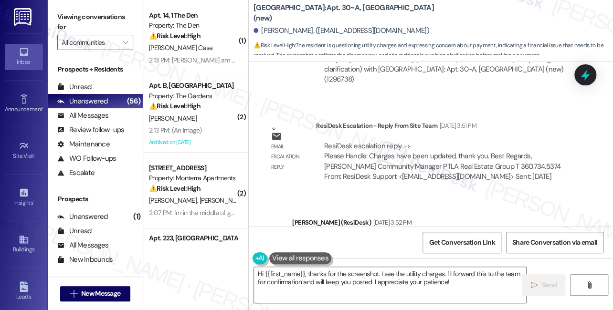
scroll to position [4482, 0]
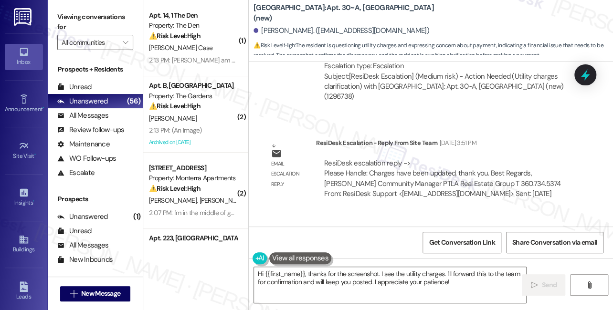
click at [373, 255] on div "Charges have been updated, Krista! Thank you for your patience. Should you have…" at bounding box center [445, 265] width 290 height 21
click at [430, 255] on div "Charges have been updated, Krista! Thank you for your patience. Should you have…" at bounding box center [445, 265] width 290 height 21
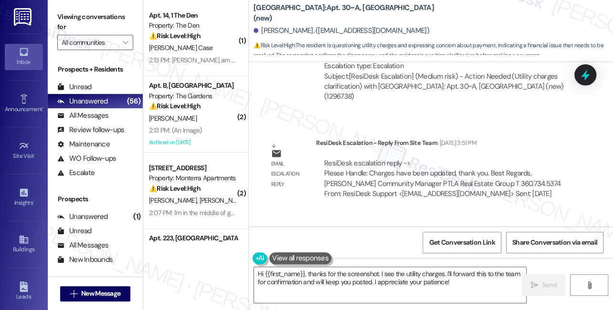
click at [430, 255] on div "Charges have been updated, Krista! Thank you for your patience. Should you have…" at bounding box center [445, 265] width 290 height 21
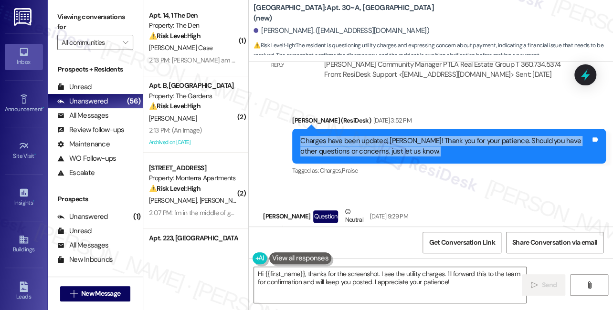
scroll to position [4655, 0]
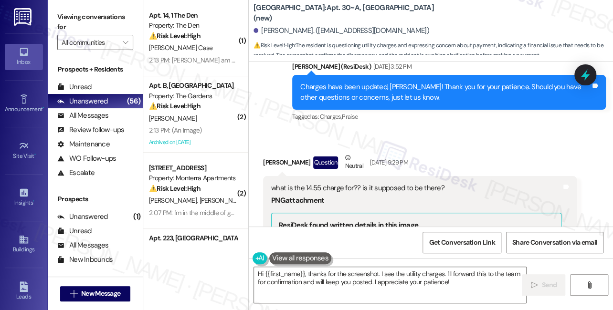
click at [334, 183] on div "what is the 14.55 charge for?? is it supposed to be there?" at bounding box center [416, 188] width 290 height 10
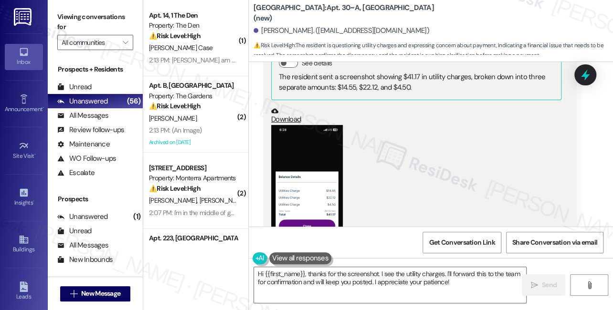
scroll to position [4829, 0]
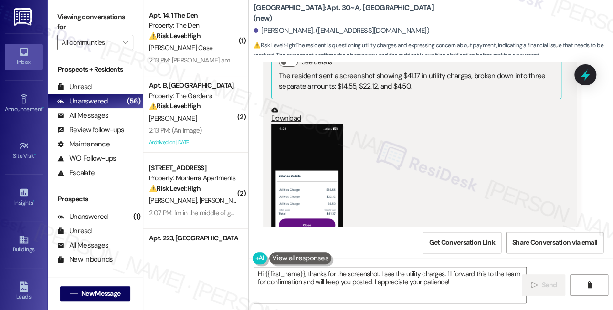
click at [306, 127] on button "Zoom image" at bounding box center [307, 201] width 72 height 155
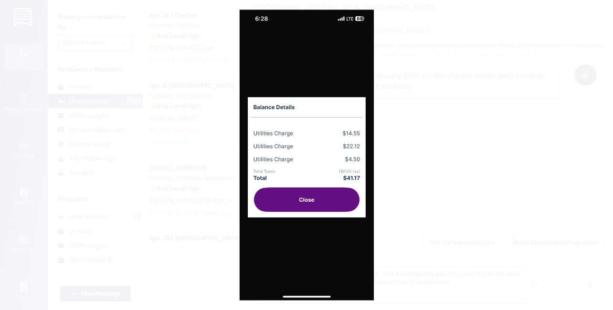
click at [459, 156] on button "Unzoom image" at bounding box center [306, 155] width 613 height 310
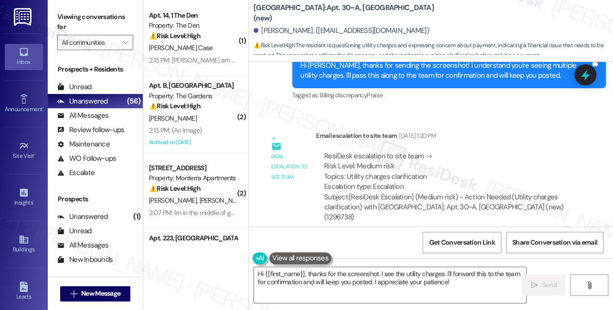
scroll to position [4352, 0]
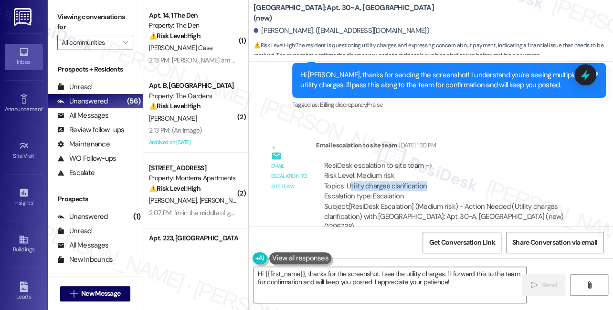
drag, startPoint x: 348, startPoint y: 114, endPoint x: 431, endPoint y: 114, distance: 83.1
click at [431, 161] on div "ResiDesk escalation to site team -> Risk Level: Medium risk Topics: Utility cha…" at bounding box center [446, 181] width 244 height 41
drag, startPoint x: 432, startPoint y: 113, endPoint x: 346, endPoint y: 113, distance: 86.4
click at [346, 161] on div "ResiDesk escalation to site team -> Risk Level: Medium risk Topics: Utility cha…" at bounding box center [446, 181] width 244 height 41
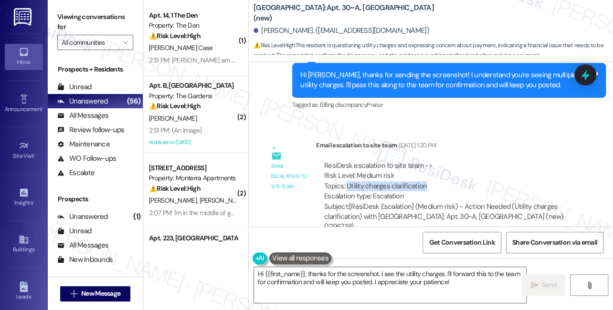
copy div "Utility charges clarification"
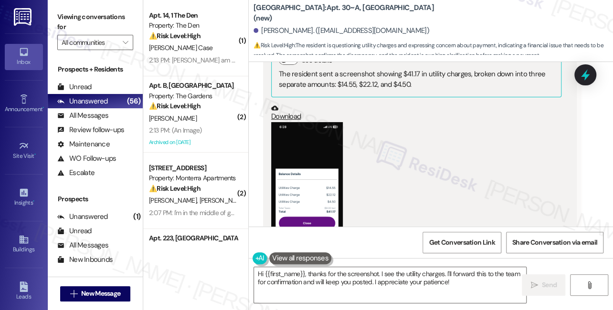
scroll to position [4829, 0]
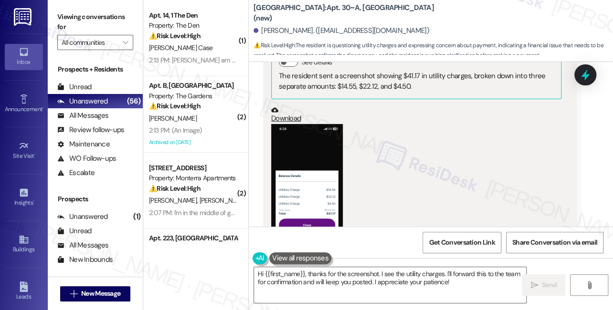
click at [328, 145] on button "Zoom image" at bounding box center [307, 201] width 72 height 155
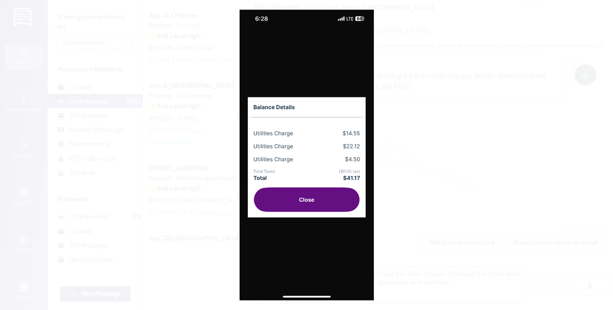
click at [436, 131] on button "Unzoom image" at bounding box center [306, 155] width 613 height 310
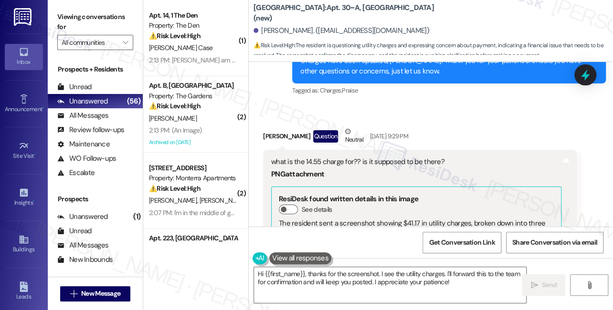
scroll to position [4786, 0]
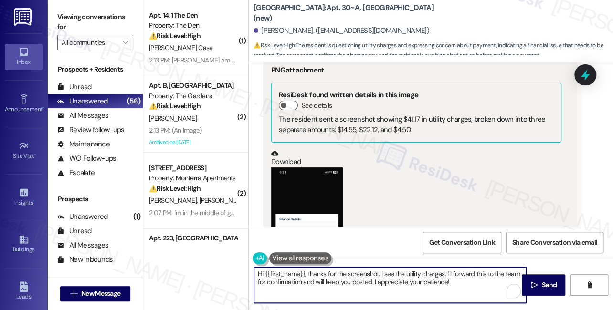
drag, startPoint x: 457, startPoint y: 280, endPoint x: 416, endPoint y: 281, distance: 41.1
click at [416, 281] on textarea "Hi {{first_name}}, thanks for the screenshot. I see the utility charges. I'll f…" at bounding box center [390, 285] width 272 height 36
click at [464, 284] on textarea "Hi {{first_name}}, thanks for the screenshot. I see the utility charges. I'll f…" at bounding box center [390, 285] width 272 height 36
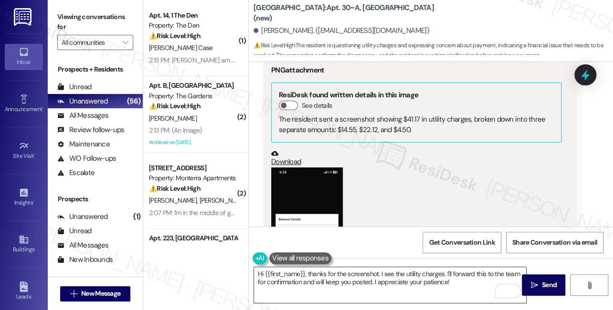
drag, startPoint x: 527, startPoint y: 282, endPoint x: 462, endPoint y: 282, distance: 65.4
click at [462, 282] on div "Hi {{first_name}}, thanks for the screenshot. I see the utility charges. I'll f…" at bounding box center [431, 294] width 364 height 72
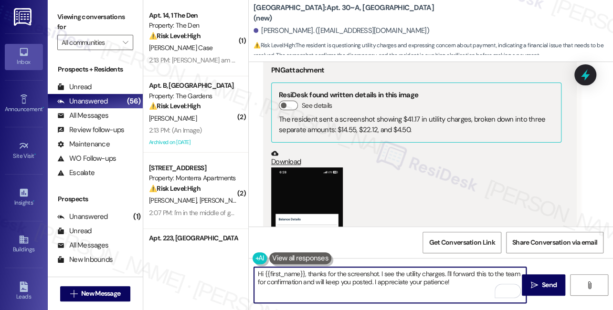
click at [462, 282] on textarea "Hi {{first_name}}, thanks for the screenshot. I see the utility charges. I'll f…" at bounding box center [390, 285] width 272 height 36
click at [423, 281] on textarea "Hi {{first_name}}, thanks for the screenshot. I see the utility charges. I'll f…" at bounding box center [390, 285] width 272 height 36
drag, startPoint x: 395, startPoint y: 273, endPoint x: 444, endPoint y: 273, distance: 49.2
click at [444, 273] on textarea "Hi {{first_name}}, thanks for the screenshot. I see the utility charges. I'll f…" at bounding box center [390, 285] width 272 height 36
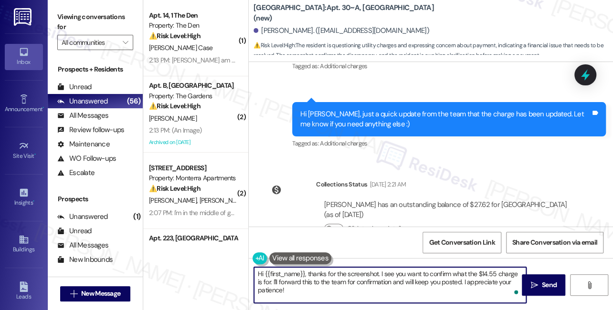
scroll to position [3701, 0]
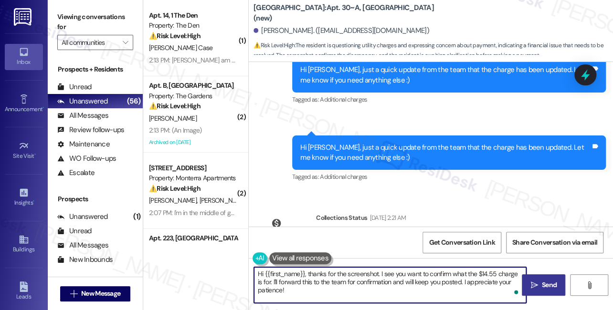
type textarea "Hi {{first_name}}, thanks for the screenshot. I see you want to confirm what th…"
click at [538, 281] on span " Send" at bounding box center [543, 285] width 30 height 10
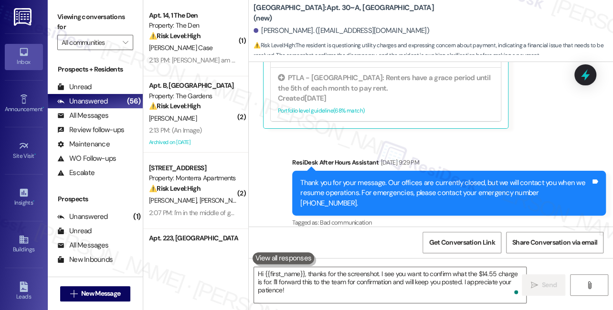
scroll to position [5166, 0]
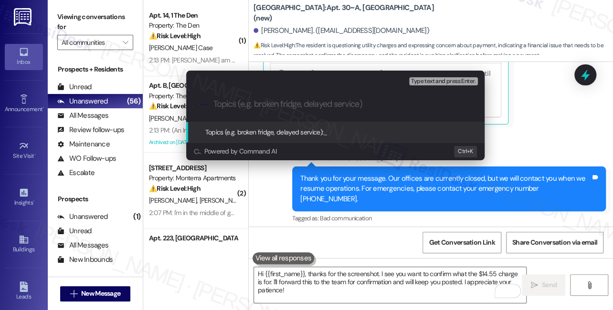
type input "X"
type input "Clarification on $14.55 charge"
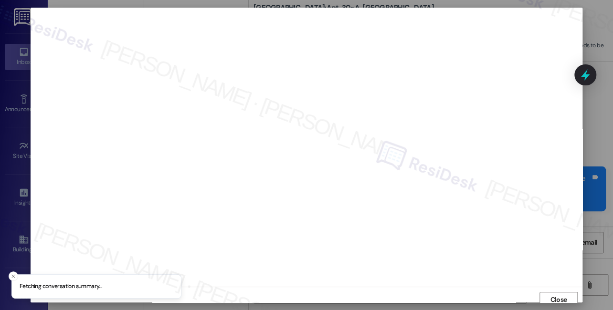
scroll to position [4, 0]
click at [546, 291] on button "Close" at bounding box center [558, 295] width 38 height 15
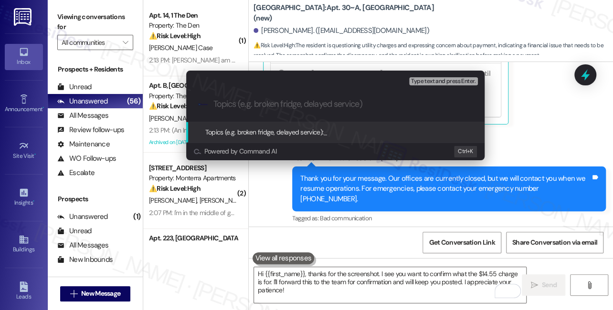
paste input "Clarification on $14.55 charge"
type input "Clarification on $14.55 charge"
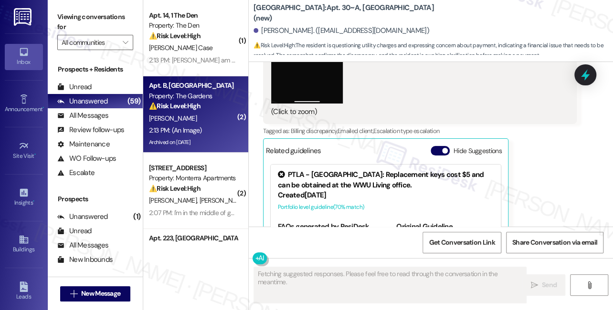
scroll to position [4998, 0]
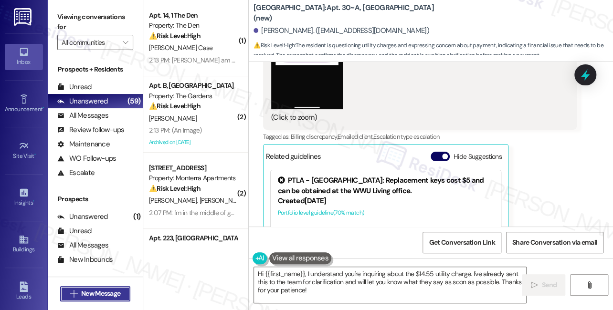
click at [119, 293] on span "New Message" at bounding box center [100, 294] width 39 height 10
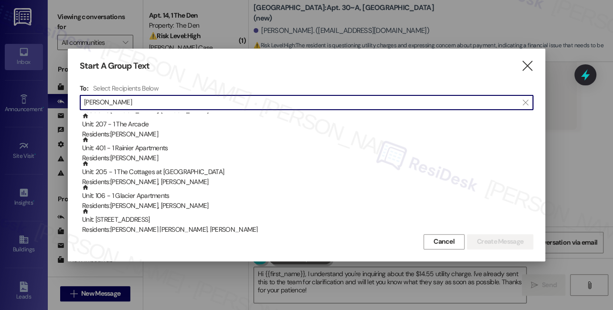
scroll to position [86, 0]
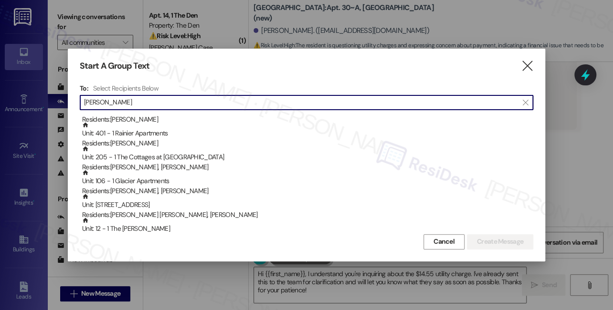
click at [85, 100] on input "Jones" at bounding box center [300, 102] width 433 height 13
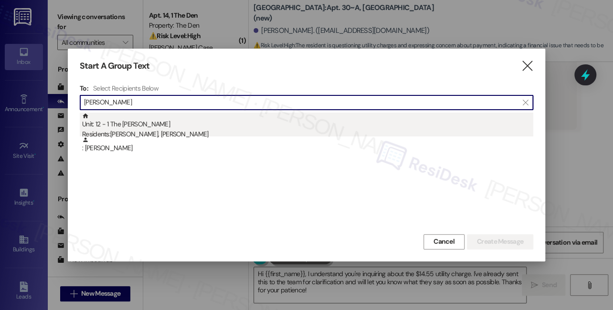
type input "Sophia Jones"
click at [176, 136] on div "Residents: Sophia Jones, Jiana Scipione" at bounding box center [307, 134] width 451 height 10
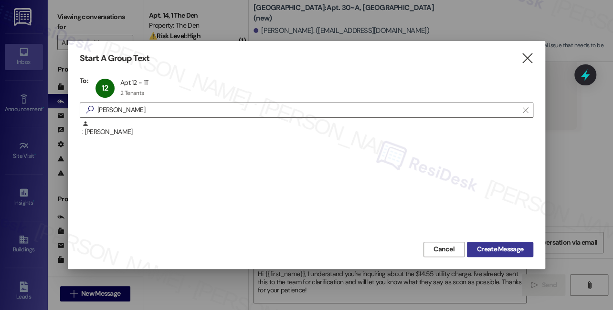
click at [496, 247] on span "Create Message" at bounding box center [500, 249] width 46 height 10
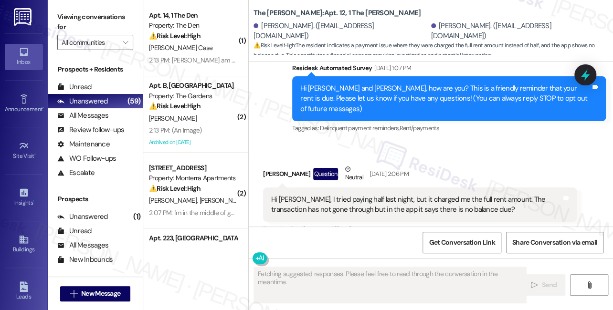
scroll to position [200, 0]
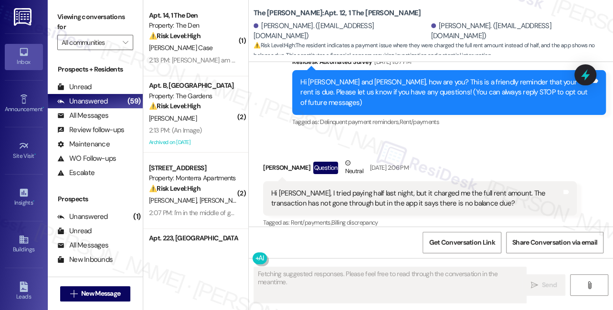
click at [367, 189] on div "Hi Sarah, I tried paying half last night, but it charged me the full rent amoun…" at bounding box center [416, 199] width 290 height 21
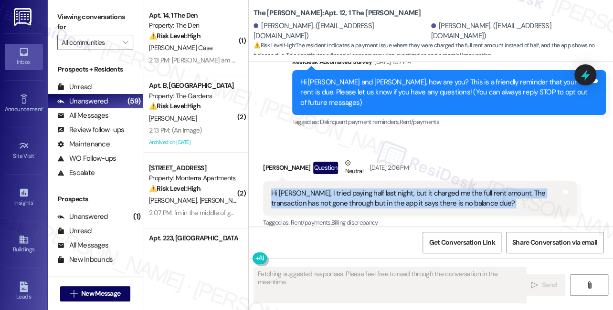
click at [367, 189] on div "Hi Sarah, I tried paying half last night, but it charged me the full rent amoun…" at bounding box center [416, 199] width 290 height 21
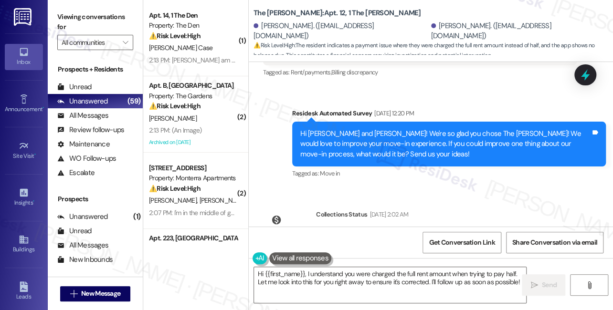
scroll to position [312, 0]
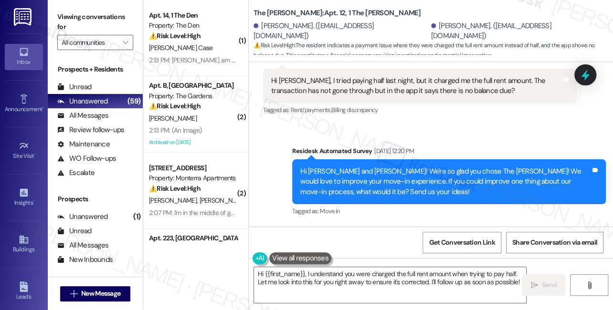
click at [420, 167] on div "Hi Sophia and Jiana! We're so glad you chose The Hutton! We would love to impro…" at bounding box center [445, 182] width 290 height 31
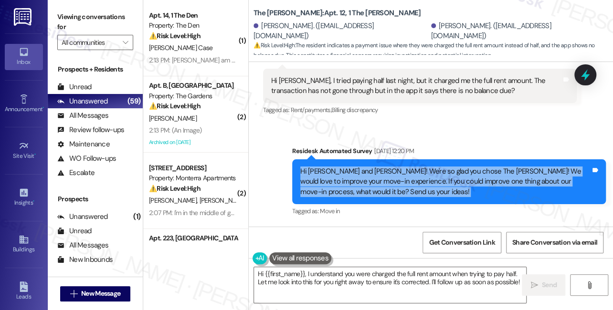
click at [420, 167] on div "Hi Sophia and Jiana! We're so glad you chose The Hutton! We would love to impro…" at bounding box center [445, 182] width 290 height 31
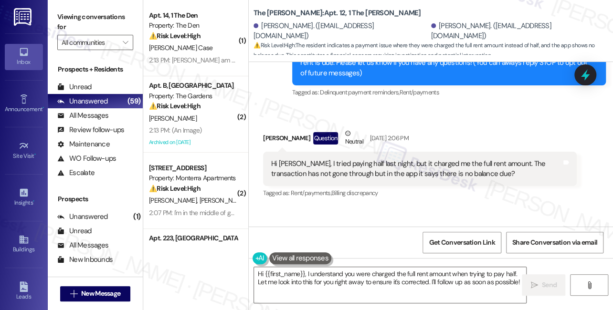
scroll to position [225, 0]
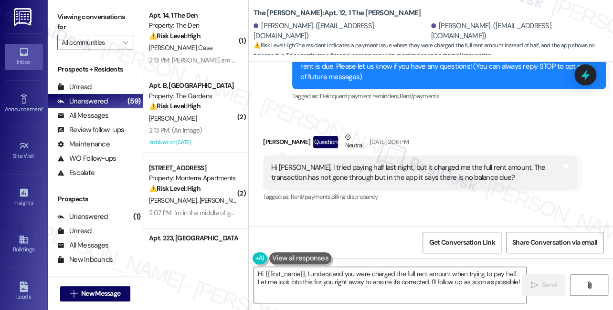
click at [396, 163] on div "Hi Sarah, I tried paying half last night, but it charged me the full rent amoun…" at bounding box center [416, 173] width 290 height 21
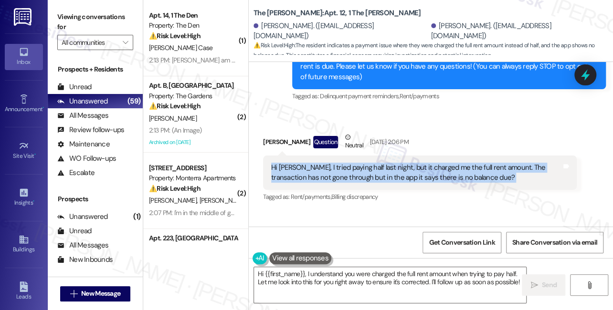
click at [396, 163] on div "Hi Sarah, I tried paying half last night, but it charged me the full rent amoun…" at bounding box center [416, 173] width 290 height 21
click at [351, 268] on textarea "Hi {{first_name}}, I understand you were charged the full rent amount when tryi…" at bounding box center [390, 285] width 272 height 36
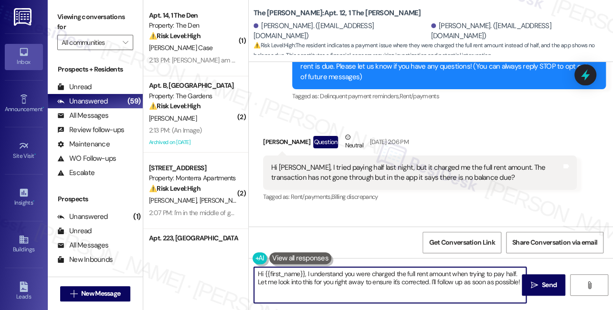
click at [351, 268] on textarea "Hi {{first_name}}, I understand you were charged the full rent amount when tryi…" at bounding box center [390, 285] width 272 height 36
click at [443, 269] on textarea "Hi {{first_name}}, I understand you were charged the full rent amount when tryi…" at bounding box center [390, 285] width 272 height 36
click at [261, 283] on textarea "Hi {{first_name}}, I understand you were charged the full rent amount when tryi…" at bounding box center [390, 285] width 272 height 36
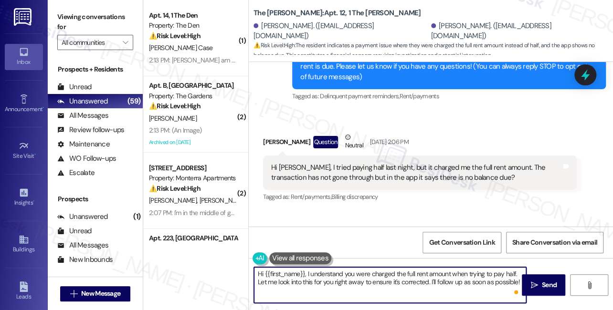
click at [261, 283] on textarea "Hi {{first_name}}, I understand you were charged the full rent amount when tryi…" at bounding box center [390, 285] width 272 height 36
click at [333, 163] on div "Hi Sarah, I tried paying half last night, but it charged me the full rent amoun…" at bounding box center [416, 173] width 290 height 21
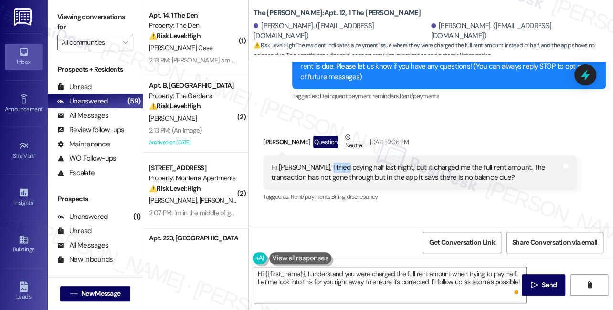
click at [333, 163] on div "Hi Sarah, I tried paying half last night, but it charged me the full rent amoun…" at bounding box center [416, 173] width 290 height 21
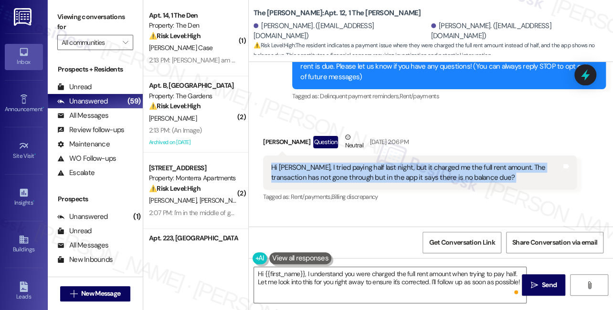
click at [333, 163] on div "Hi Sarah, I tried paying half last night, but it charged me the full rent amoun…" at bounding box center [416, 173] width 290 height 21
copy div "Hi Sarah, I tried paying half last night, but it charged me the full rent amoun…"
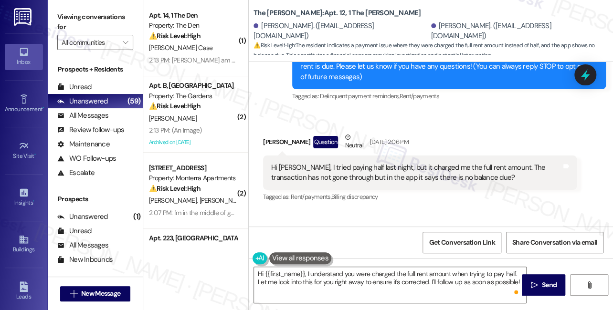
click at [74, 25] on label "Viewing conversations for" at bounding box center [95, 22] width 76 height 25
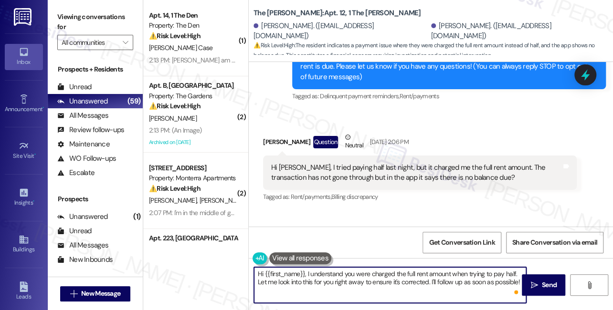
click at [341, 275] on textarea "Hi {{first_name}}, I understand you were charged the full rent amount when tryi…" at bounding box center [390, 285] width 272 height 36
click at [277, 280] on textarea "Hi {{first_name}}, I understand you were charged the full rent amount when tryi…" at bounding box center [390, 285] width 272 height 36
click at [313, 287] on textarea "Hi {{first_name}}, I understand you were charged the full rent amount when tryi…" at bounding box center [390, 285] width 272 height 36
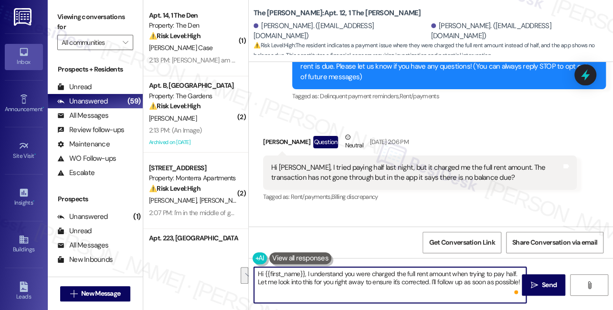
click at [313, 287] on textarea "Hi {{first_name}}, I understand you were charged the full rent amount when tryi…" at bounding box center [390, 285] width 272 height 36
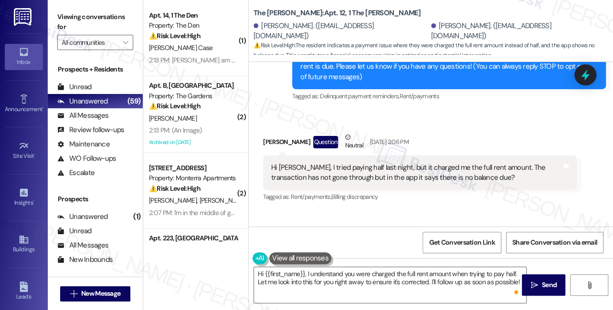
click at [75, 16] on label "Viewing conversations for" at bounding box center [95, 22] width 76 height 25
click at [84, 25] on label "Viewing conversations for" at bounding box center [95, 22] width 76 height 25
click at [86, 26] on label "Viewing conversations for" at bounding box center [95, 22] width 76 height 25
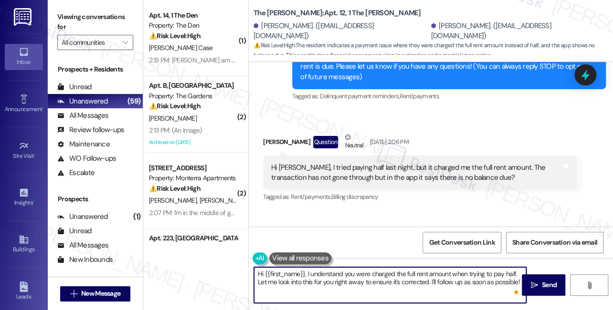
click at [404, 281] on textarea "Hi {{first_name}}, I understand you were charged the full rent amount when tryi…" at bounding box center [390, 285] width 272 height 36
click at [403, 281] on textarea "Hi {{first_name}}, I understand you were charged the full rent amount when tryi…" at bounding box center [390, 285] width 272 height 36
paste textarea "Thanks for letting me know. Just checking in — have you noticed any update on y…"
click at [256, 272] on textarea "Thanks for letting me know. Just checking in — have you noticed any update on y…" at bounding box center [390, 285] width 272 height 36
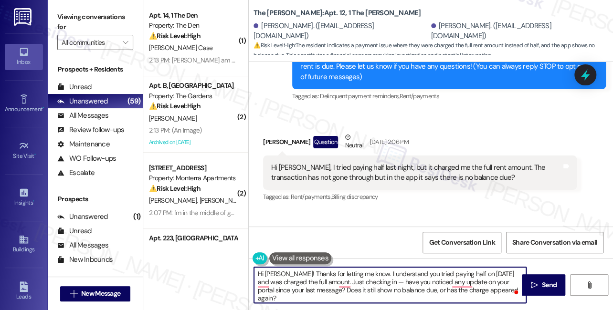
click at [382, 282] on textarea "Hi Sophia! Thanks for letting me know. I understand you tried paying half on Se…" at bounding box center [390, 285] width 272 height 36
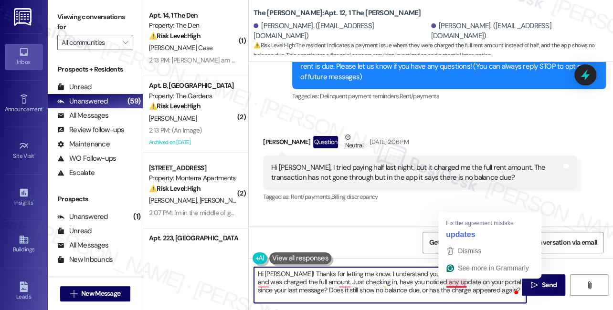
type textarea "Hi Sophia! Thanks for letting me know. I understand you tried paying half on Se…"
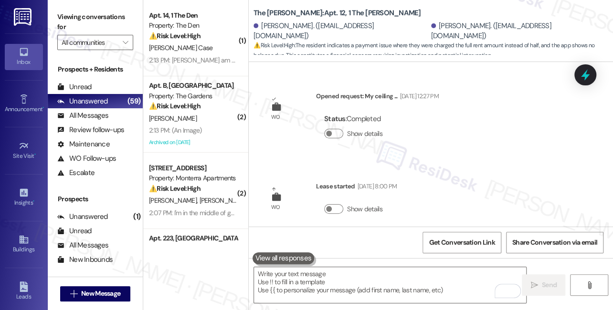
scroll to position [486, 0]
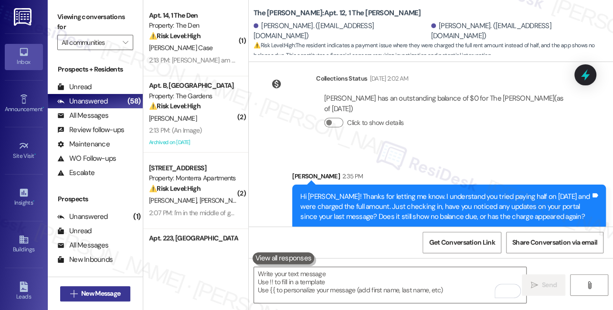
click at [118, 291] on span "New Message" at bounding box center [100, 294] width 39 height 10
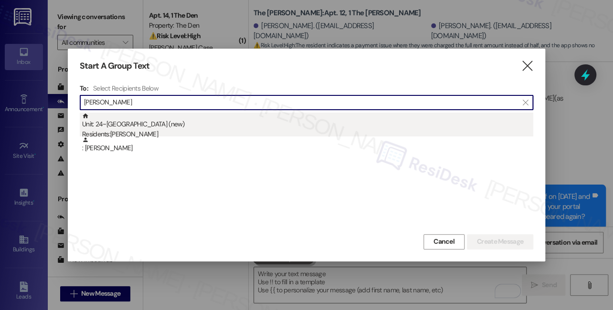
type input "[PERSON_NAME]"
click at [203, 135] on div "Residents: [PERSON_NAME]" at bounding box center [307, 134] width 451 height 10
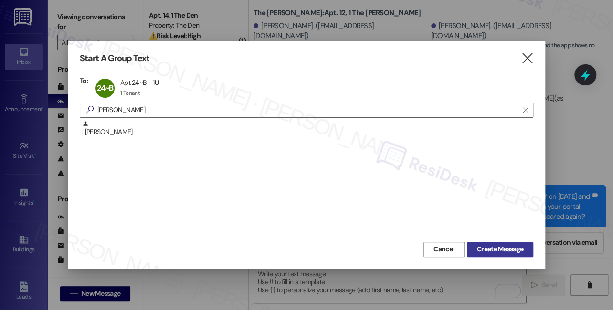
click at [498, 255] on button "Create Message" at bounding box center [500, 249] width 66 height 15
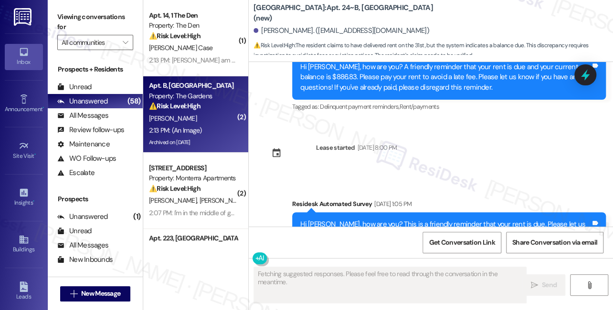
scroll to position [5948, 0]
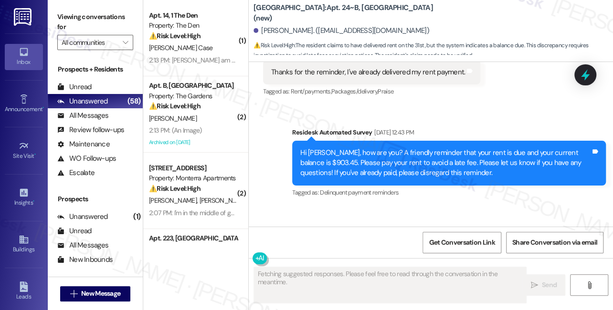
click at [388, 249] on div "Thanks for the reminder. I delivered my rent to the office as usual on the 31st." at bounding box center [387, 254] width 233 height 10
click at [414, 141] on div "Hi [PERSON_NAME], how are you? A friendly reminder that your rent is due and yo…" at bounding box center [449, 163] width 314 height 45
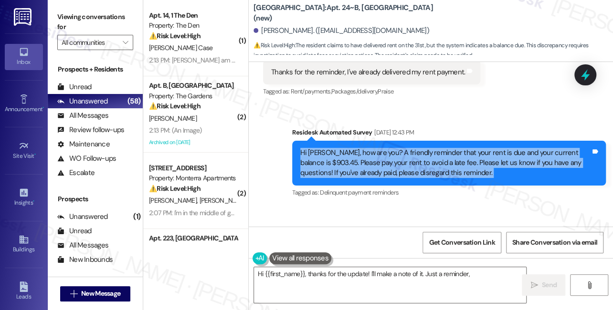
click at [414, 141] on div "Hi [PERSON_NAME], how are you? A friendly reminder that your rent is due and yo…" at bounding box center [449, 163] width 314 height 45
click at [355, 285] on textarea "Hi {{first_name}}, thanks for the update! I'll make a note of it. Just a remind…" at bounding box center [390, 285] width 272 height 36
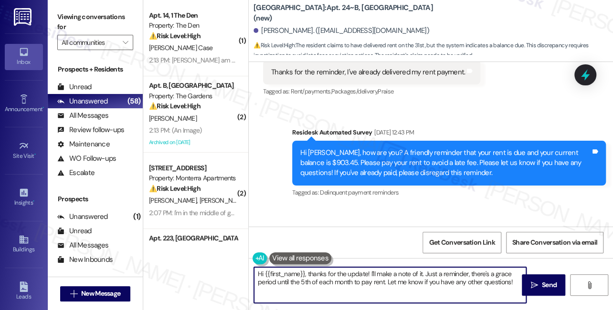
click at [355, 285] on textarea "Hi {{first_name}}, thanks for the update! I'll make a note of it. Just a remind…" at bounding box center [390, 285] width 272 height 36
click at [402, 280] on textarea "Hi {{first_name}}, thanks for the update! I'll make a note of it. Just a remind…" at bounding box center [390, 285] width 272 height 36
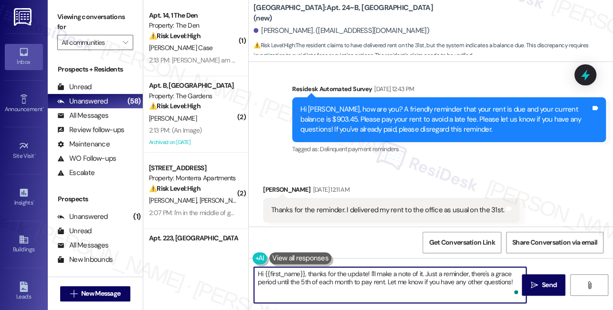
scroll to position [6137, 0]
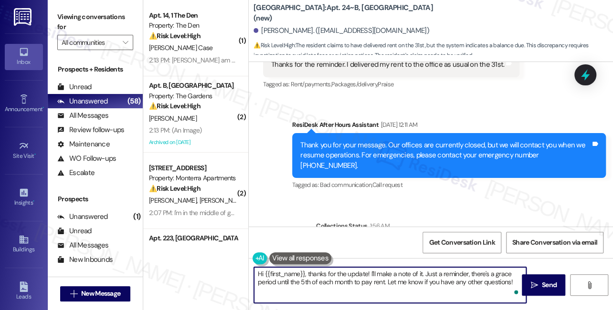
click at [435, 280] on textarea "Hi {{first_name}}, thanks for the update! I'll make a note of it. Just a remind…" at bounding box center [390, 285] width 272 height 36
click at [448, 276] on textarea "Hi {{first_name}}, thanks for the update! I'll make a note of it. Just a remind…" at bounding box center [390, 285] width 272 height 36
drag, startPoint x: 366, startPoint y: 272, endPoint x: 524, endPoint y: 286, distance: 158.7
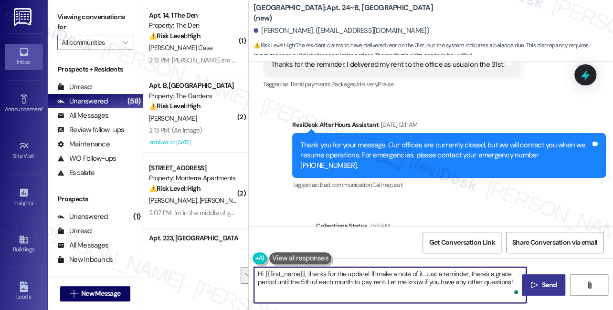
click at [524, 286] on div "Hi {{first_name}}, thanks for the update! I'll make a note of it. Just a remind…" at bounding box center [431, 294] width 364 height 72
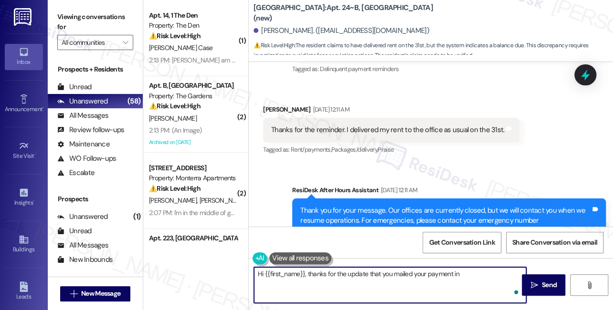
scroll to position [5964, 0]
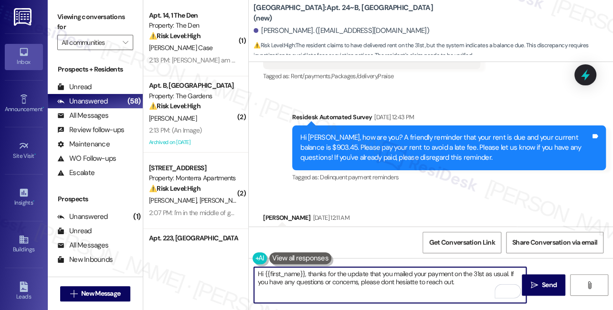
drag, startPoint x: 407, startPoint y: 282, endPoint x: 375, endPoint y: 209, distance: 80.2
click at [375, 209] on div "Received via SMS Nathan Sexton Sep 06, 2025 at 12:11 AM Thanks for the reminder…" at bounding box center [391, 239] width 271 height 66
type textarea "Hi {{first_name}}, thanks for the update that you mailed your payment on the 31…"
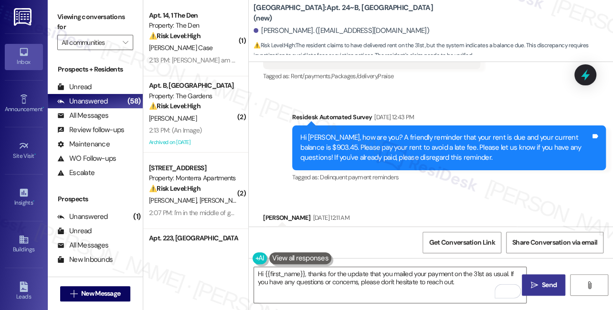
click at [539, 278] on button " Send" at bounding box center [543, 284] width 43 height 21
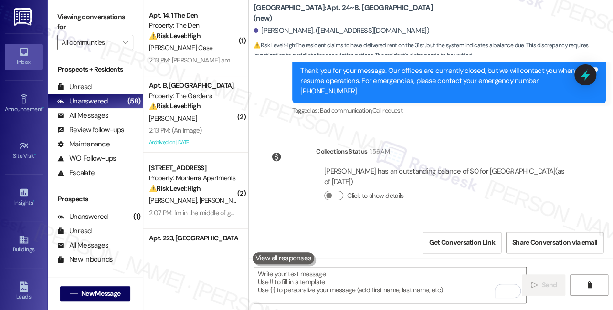
scroll to position [6214, 0]
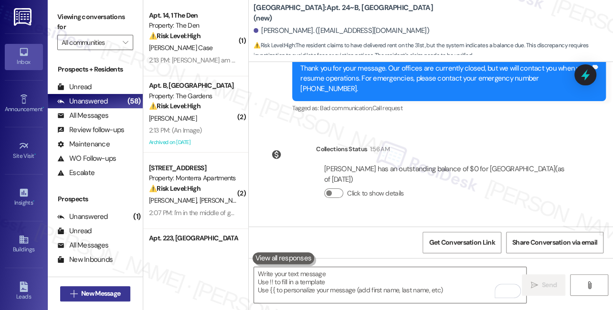
click at [113, 288] on button " New Message" at bounding box center [95, 293] width 71 height 15
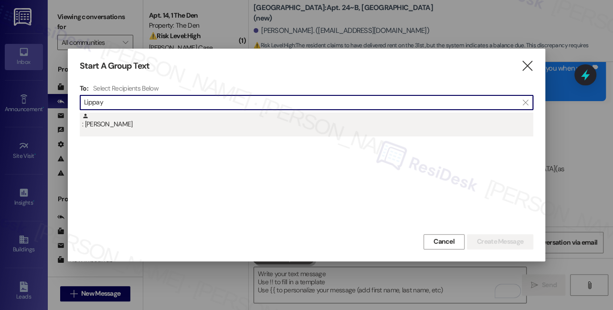
type input "Lippay"
click at [141, 127] on div ": Lucy Lippay" at bounding box center [307, 121] width 451 height 17
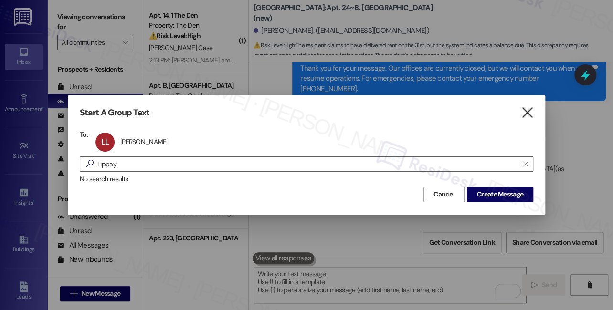
click at [531, 116] on icon "" at bounding box center [526, 113] width 13 height 10
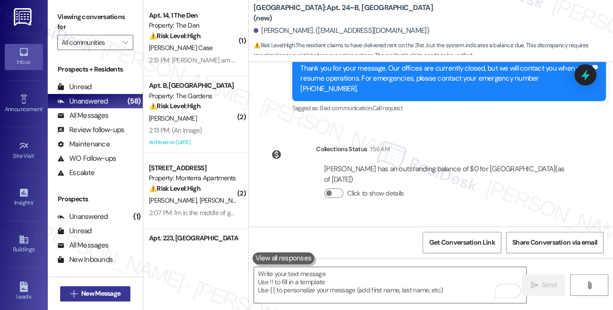
click at [115, 295] on span "New Message" at bounding box center [100, 294] width 39 height 10
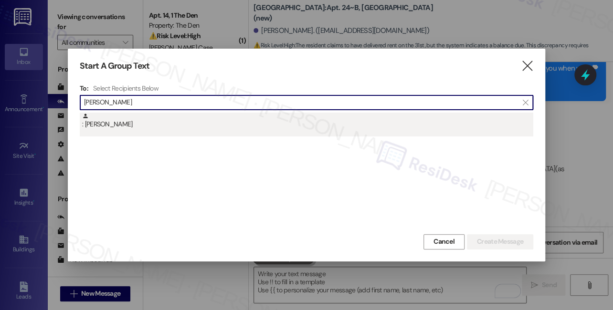
type input "Lucy Lippay"
click at [144, 120] on div ": Lucy Lippay" at bounding box center [307, 121] width 451 height 17
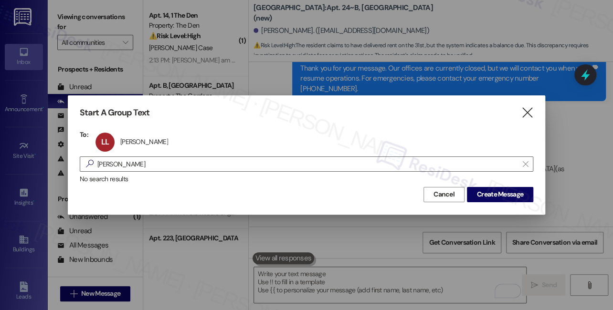
click at [323, 63] on div at bounding box center [306, 155] width 613 height 310
click at [531, 116] on icon "" at bounding box center [526, 113] width 13 height 10
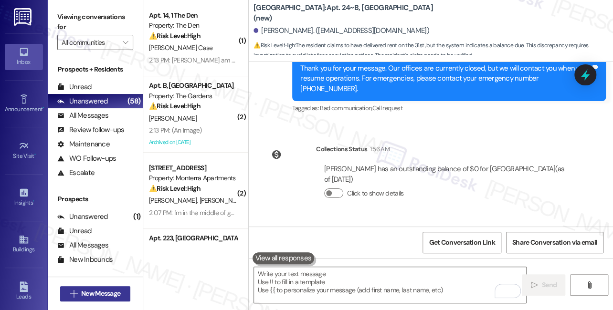
click at [107, 293] on span "New Message" at bounding box center [100, 294] width 39 height 10
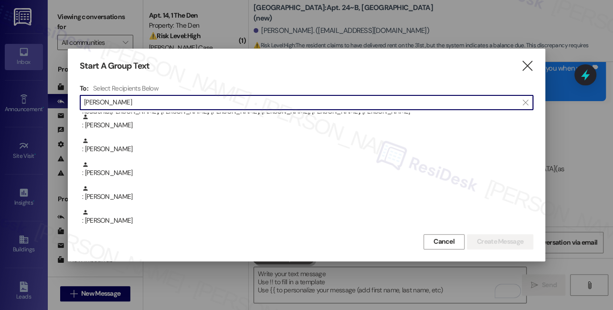
scroll to position [47, 0]
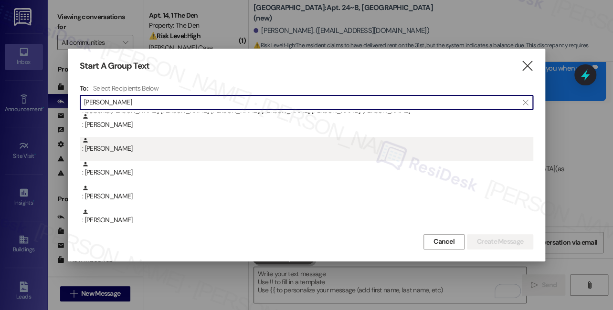
type input "lucy"
click at [115, 143] on div ": Lucy Lippay" at bounding box center [307, 145] width 451 height 17
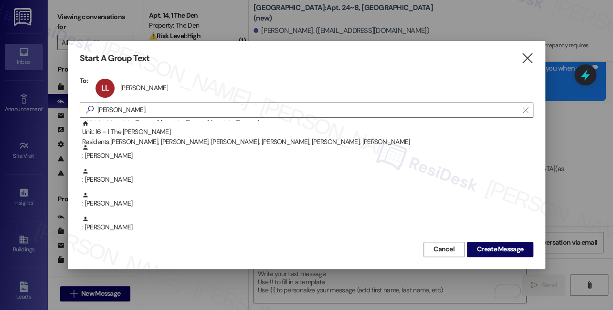
scroll to position [24, 0]
click at [486, 244] on span "Create Message" at bounding box center [500, 249] width 46 height 10
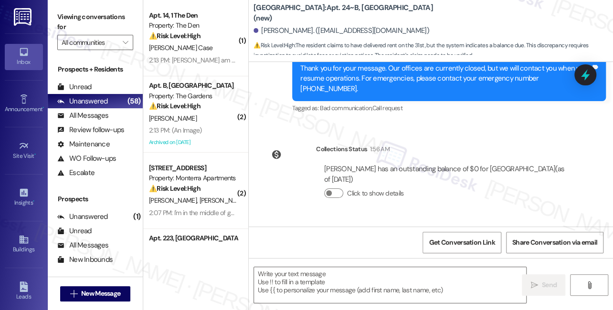
click at [489, 249] on span "Get Conversation Link" at bounding box center [462, 242] width 70 height 21
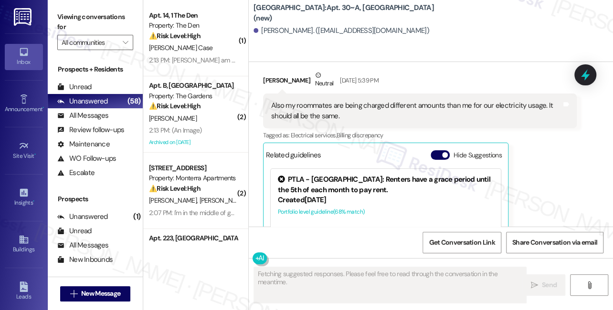
scroll to position [10786, 0]
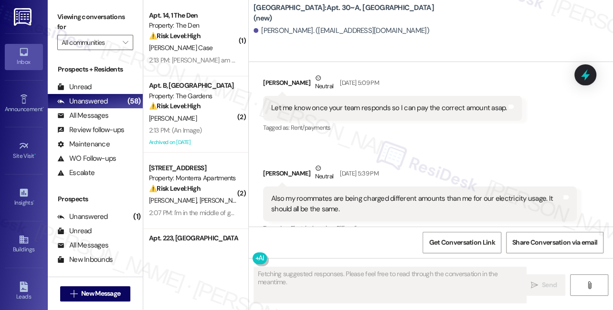
click at [440, 243] on button "Hide Suggestions" at bounding box center [440, 248] width 19 height 10
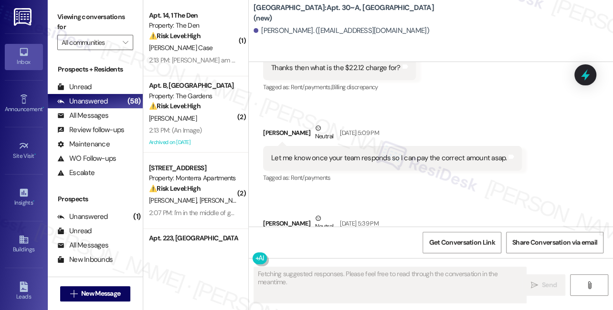
scroll to position [10656, 0]
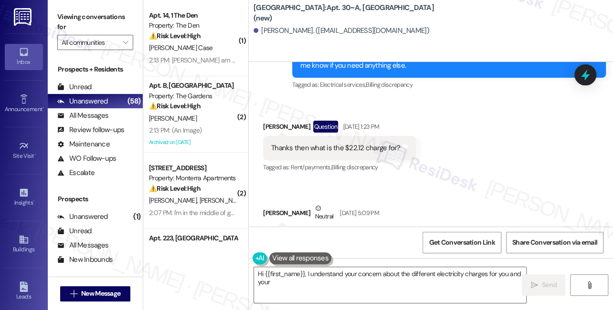
type textarea "Hi {{first_name}}, I understand your concern about the different electricity ch…"
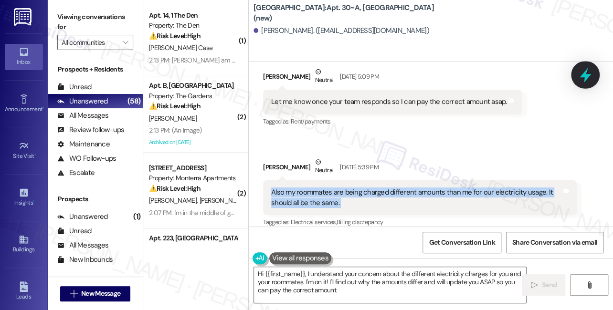
click at [589, 77] on icon at bounding box center [585, 75] width 16 height 16
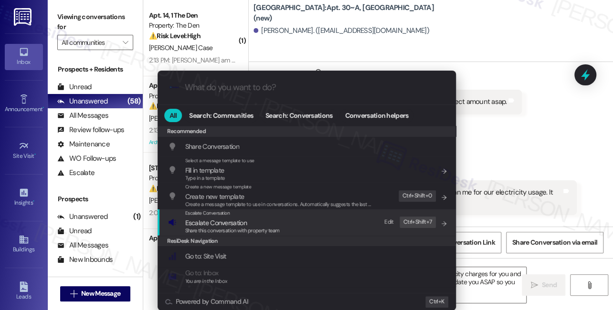
click at [304, 223] on div "Escalate Conversation Escalate Conversation Share this conversation with proper…" at bounding box center [307, 223] width 279 height 26
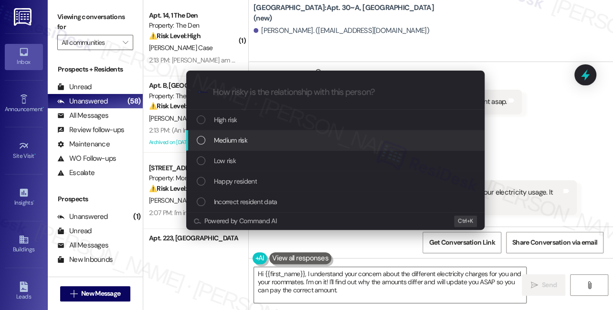
click at [540, 137] on div "Escalate Conversation How risky is the relationship with this person? Topics (e…" at bounding box center [306, 155] width 613 height 310
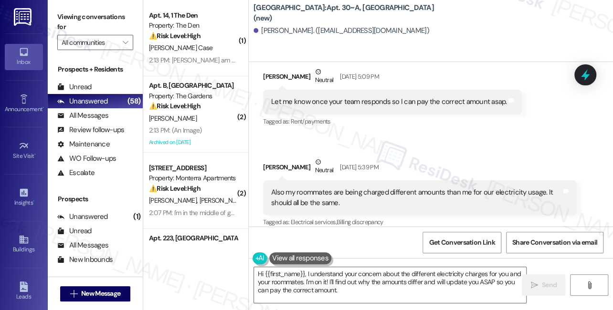
scroll to position [10575, 0]
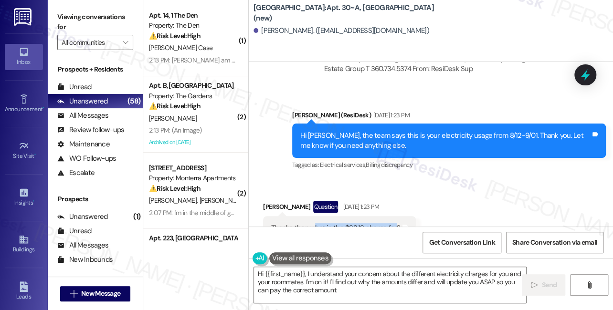
drag, startPoint x: 312, startPoint y: 94, endPoint x: 391, endPoint y: 92, distance: 79.8
click at [391, 223] on div "Thanks then what is the $22.12 charge for?" at bounding box center [335, 228] width 129 height 10
copy div "hat is the $22.12 charge for"
click at [576, 74] on div at bounding box center [585, 74] width 22 height 21
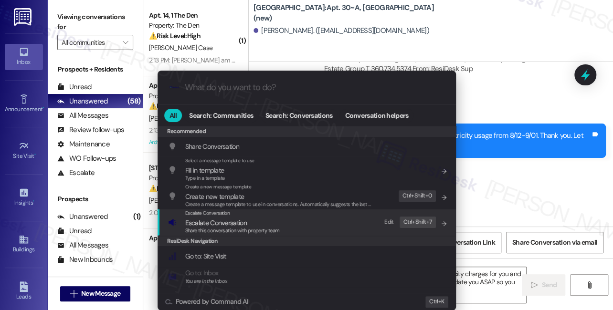
click at [247, 227] on span "Share this conversation with property team" at bounding box center [232, 230] width 95 height 7
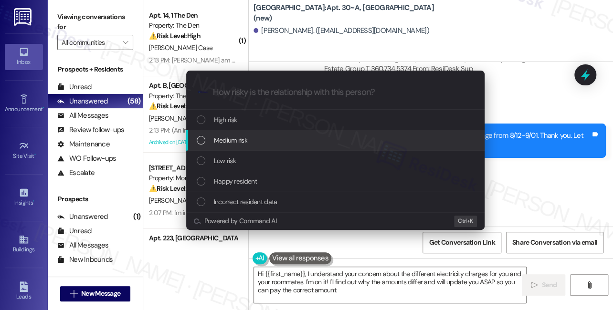
click at [245, 141] on span "Medium risk" at bounding box center [230, 140] width 33 height 11
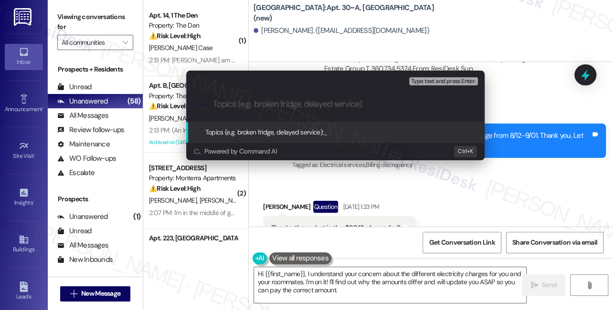
paste input "hat is the $22.12 charge for"
click at [213, 104] on input "hat is the $22.12 charge for" at bounding box center [339, 104] width 252 height 10
click at [312, 102] on input "What is the $22.12 charge for" at bounding box center [339, 104] width 252 height 10
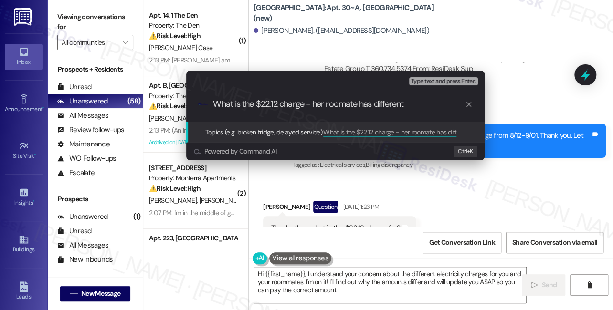
click at [548, 140] on div "Escalate Conversation Medium risk Topics (e.g. broken fridge, delayed service) …" at bounding box center [306, 155] width 613 height 310
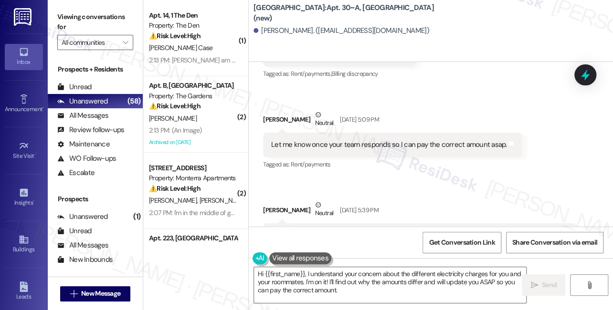
scroll to position [10749, 0]
click at [405, 231] on div "Also my roommates are being charged different amounts than me for our electrici…" at bounding box center [416, 241] width 290 height 21
click at [581, 71] on icon at bounding box center [585, 75] width 16 height 16
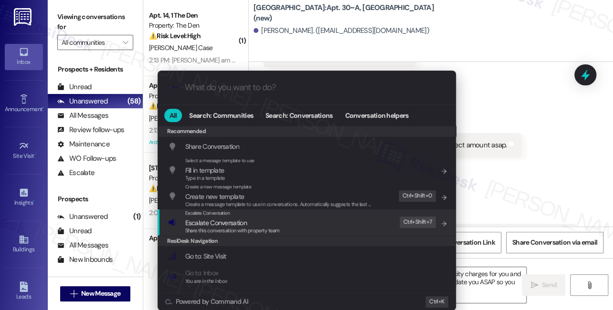
click at [243, 227] on div "Share this conversation with property team" at bounding box center [232, 231] width 95 height 9
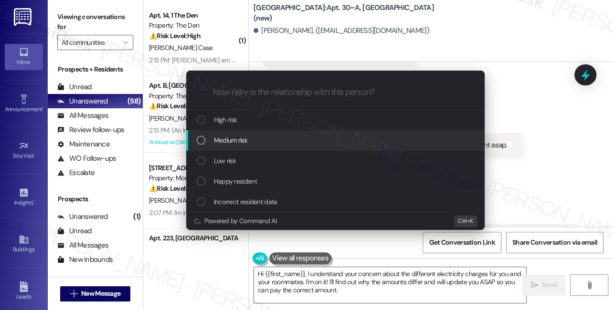
click at [232, 142] on span "Medium risk" at bounding box center [230, 140] width 33 height 11
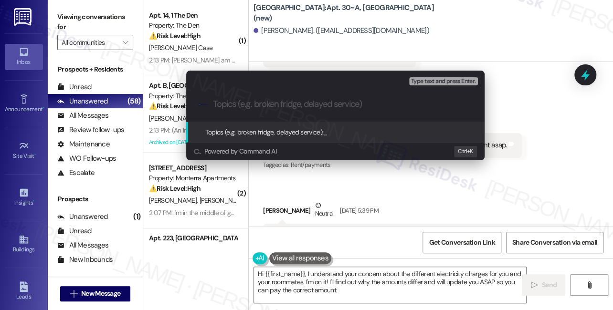
paste input "What is the $22.12 charge - her roomate has different"
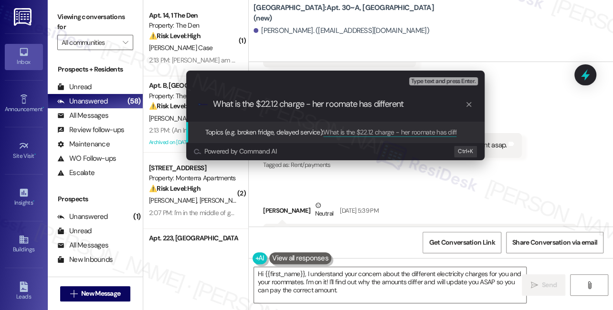
click at [326, 102] on input "What is the $22.12 charge - her roomate has different" at bounding box center [339, 104] width 252 height 10
click at [334, 102] on input "What is the $22.12 charge - her roomate has different" at bounding box center [339, 104] width 252 height 10
click at [341, 102] on input "What is the $22.12 charge - her roomate has different" at bounding box center [339, 104] width 252 height 10
click at [429, 104] on input "What is the $22.12 charge - her roommate has different" at bounding box center [339, 104] width 252 height 10
type input "What is the $22.12 charge - her roommate has different electricity charge"
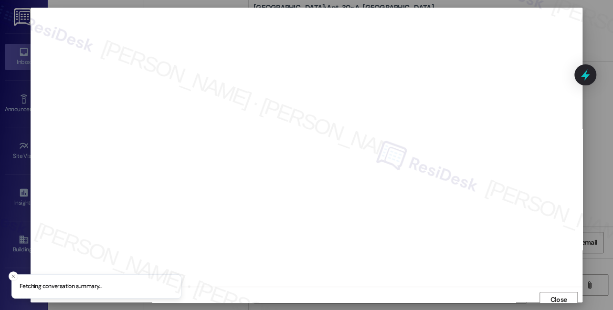
scroll to position [4, 0]
click at [552, 291] on button "Close" at bounding box center [558, 295] width 38 height 15
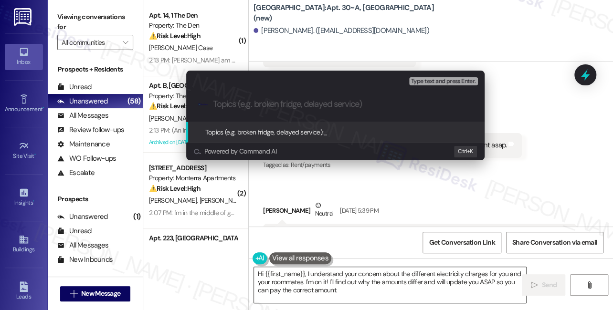
paste input "What is the $22.12 charge - her roommate has different electricity charge"
type input "What is the $22.12 charge - her roommate has different electricity charge"
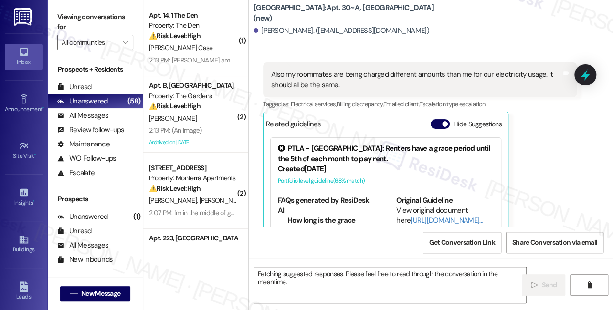
scroll to position [10815, 0]
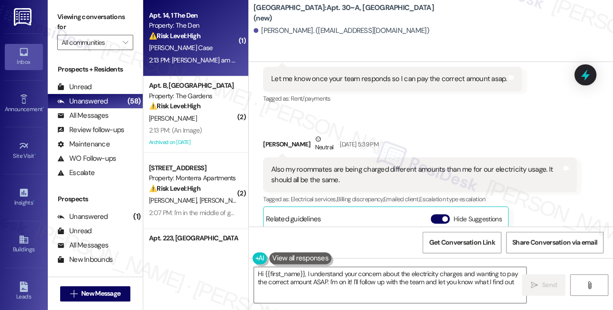
type textarea "Hi {{first_name}}, I understand your concern about the electricity charges and …"
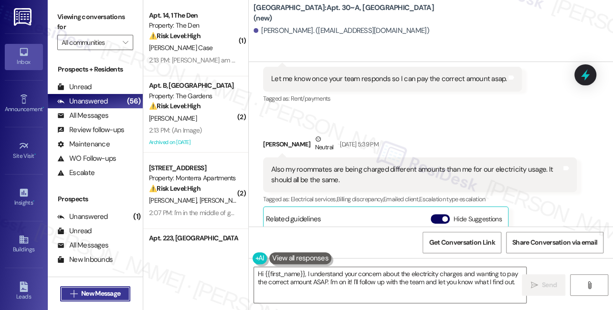
click at [119, 292] on span "New Message" at bounding box center [100, 294] width 39 height 10
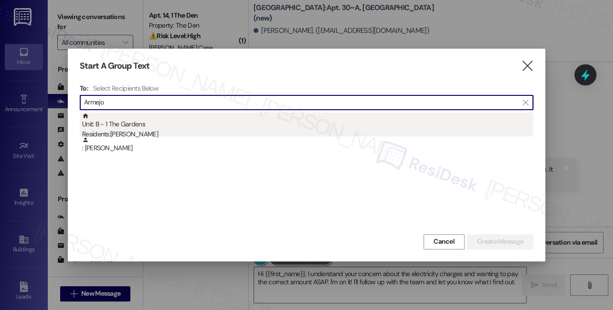
type input "Armejo"
click at [139, 126] on div "Unit: B - 1 The Gardens Residents: Erika Armejo" at bounding box center [307, 126] width 451 height 27
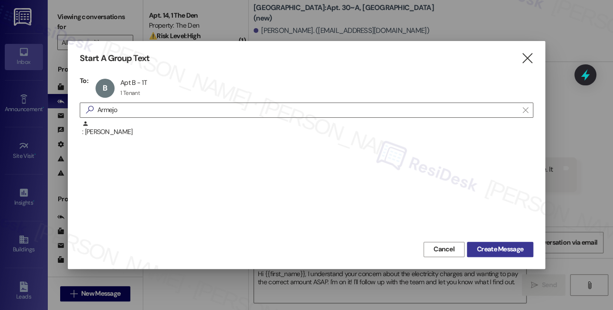
click at [506, 248] on span "Create Message" at bounding box center [500, 249] width 46 height 10
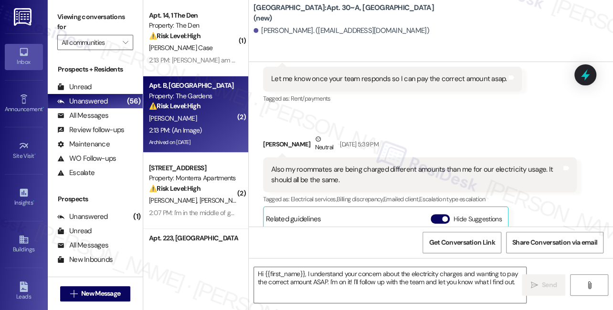
type textarea "Fetching suggested responses. Please feel free to read through the conversation…"
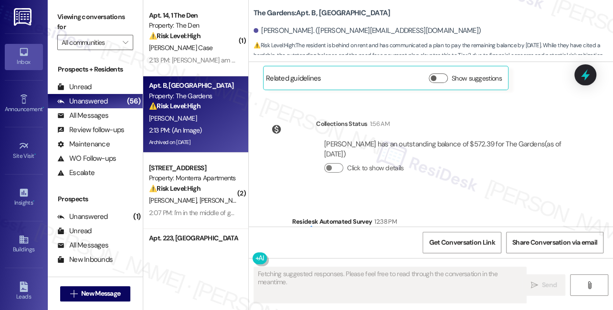
scroll to position [19686, 0]
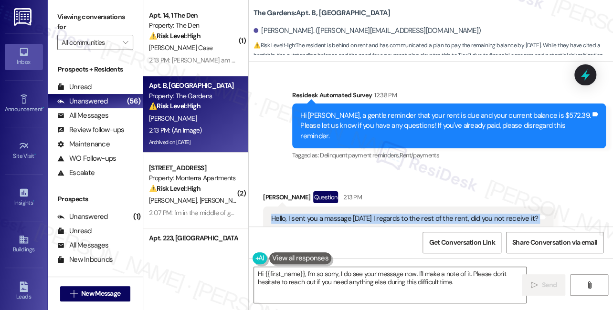
scroll to position [19947, 0]
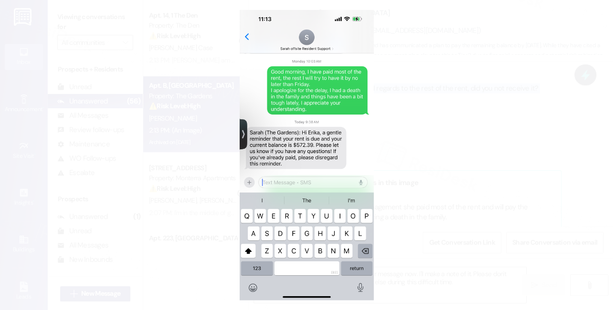
click at [464, 137] on button "Unzoom image" at bounding box center [306, 155] width 613 height 310
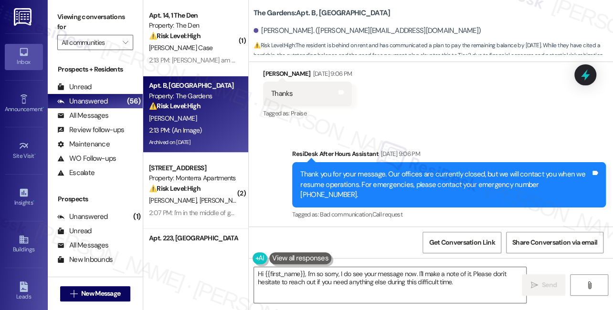
scroll to position [19382, 0]
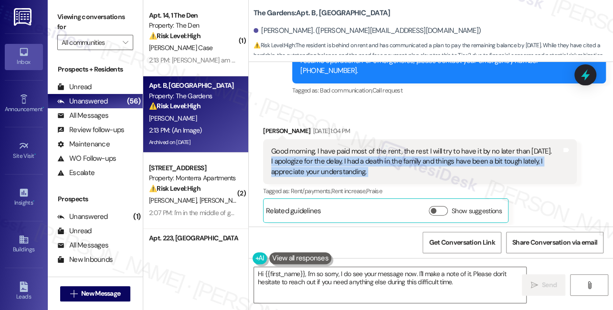
scroll to position [19599, 0]
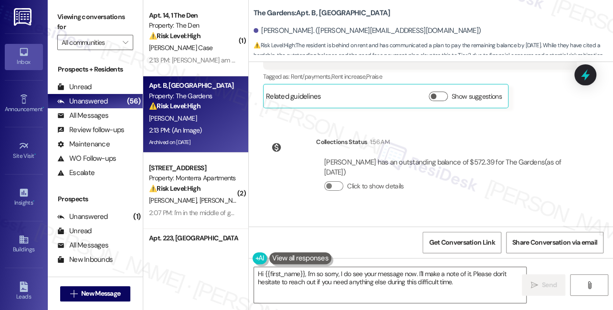
scroll to position [19729, 0]
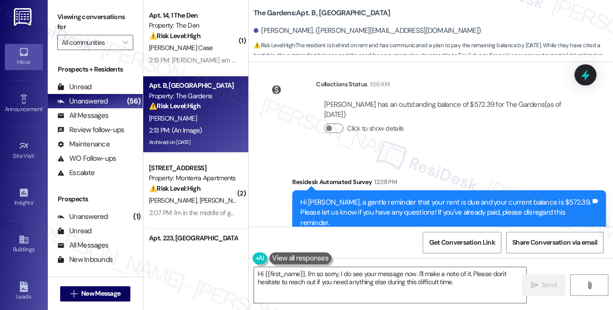
click at [367, 301] on div "Hello, I sent you a massage on Monday I regards to the rest of the rent, did yo…" at bounding box center [404, 306] width 267 height 10
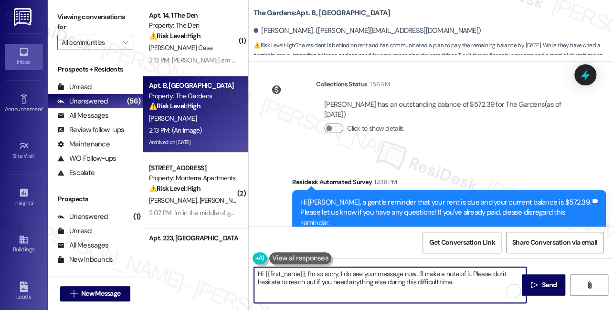
drag, startPoint x: 477, startPoint y: 289, endPoint x: 422, endPoint y: 275, distance: 56.2
click at [422, 275] on textarea "Hi {{first_name}}, I'm so sorry, I do see your message now. I'll make a note of…" at bounding box center [390, 285] width 272 height 36
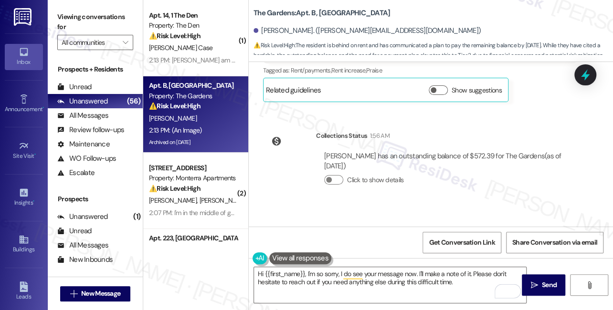
scroll to position [19643, 0]
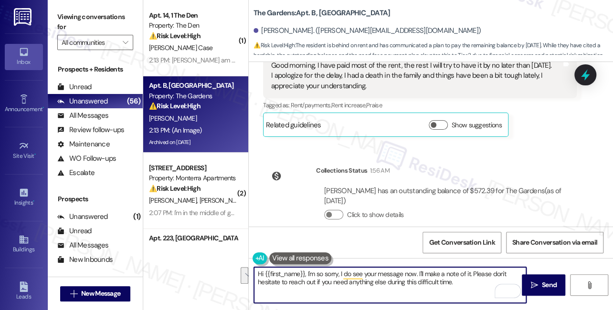
click at [477, 282] on textarea "Hi {{first_name}}, I'm so sorry, I do see your message now. I'll make a note of…" at bounding box center [390, 285] width 272 height 36
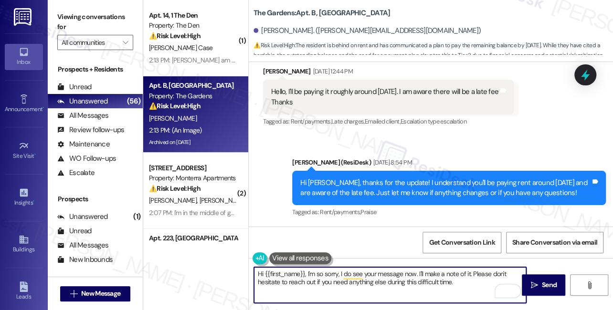
scroll to position [19079, 0]
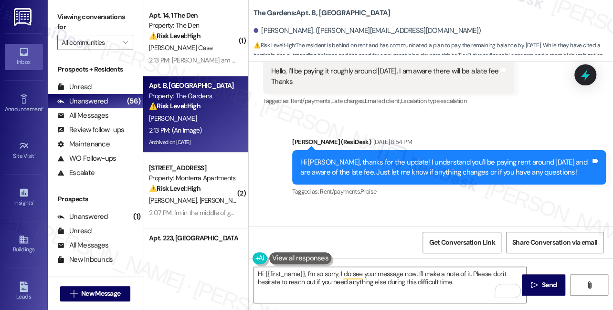
drag, startPoint x: 447, startPoint y: 183, endPoint x: 442, endPoint y: 183, distance: 4.8
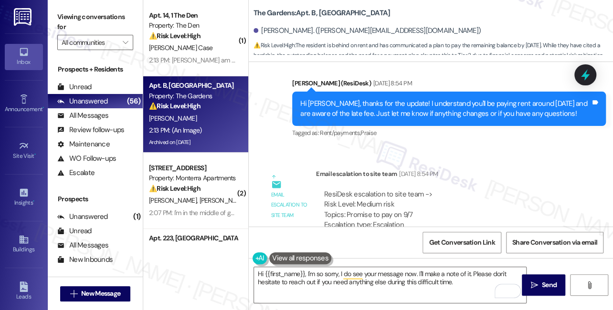
scroll to position [19209, 0]
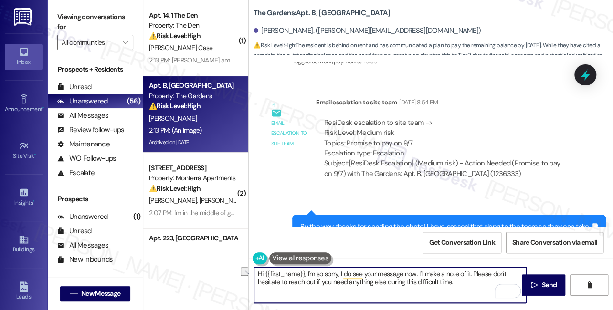
drag, startPoint x: 417, startPoint y: 273, endPoint x: 316, endPoint y: 273, distance: 101.2
click at [316, 273] on textarea "Hi {{first_name}}, I'm so sorry, I do see your message now. I'll make a note of…" at bounding box center [390, 285] width 272 height 36
drag, startPoint x: 341, startPoint y: 274, endPoint x: 308, endPoint y: 274, distance: 32.9
click at [308, 274] on textarea "Hi {{first_name}}, I'm so sorry, I do see your message now. I'll make a note of…" at bounding box center [390, 285] width 272 height 36
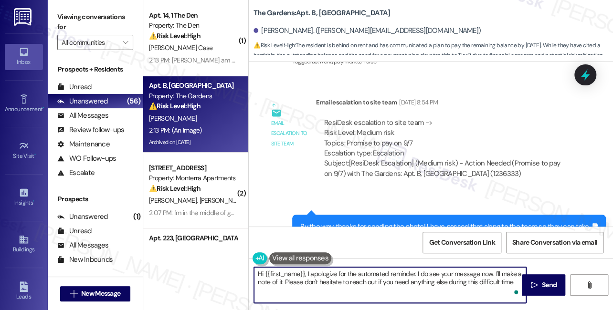
click at [482, 272] on textarea "Hi {{first_name}}, I apologize for the automated reminder. I do see your messag…" at bounding box center [390, 285] width 272 height 36
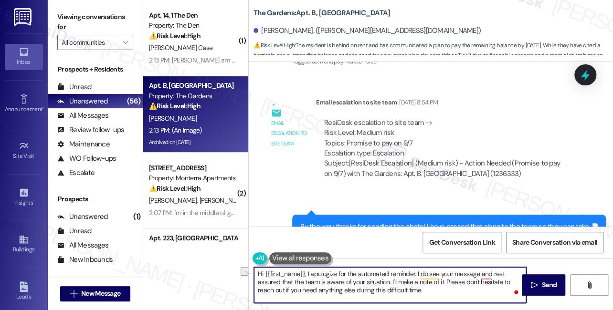
drag, startPoint x: 444, startPoint y: 283, endPoint x: 393, endPoint y: 282, distance: 50.6
click at [393, 282] on textarea "Hi {{first_name}}, I apologize for the automated reminder. I do see your messag…" at bounding box center [390, 285] width 272 height 36
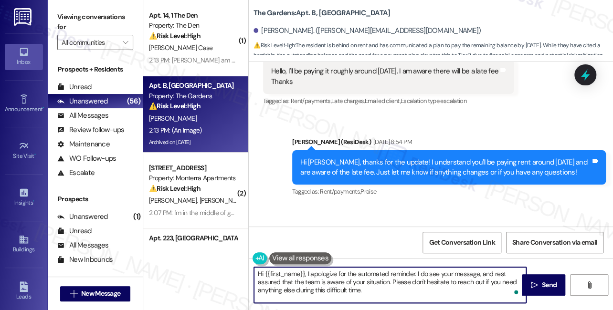
scroll to position [18992, 0]
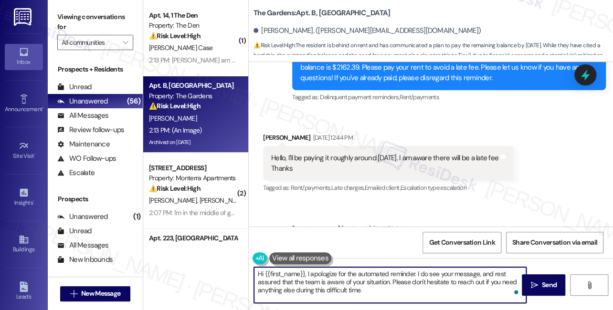
type textarea "Hi {{first_name}}, I apologize for the automated reminder. I do see your messag…"
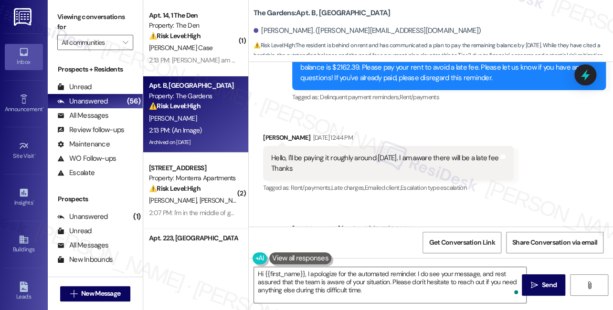
drag, startPoint x: 384, startPoint y: 188, endPoint x: 442, endPoint y: 188, distance: 57.8
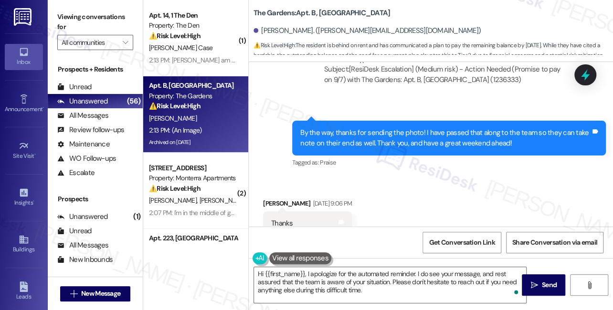
scroll to position [19382, 0]
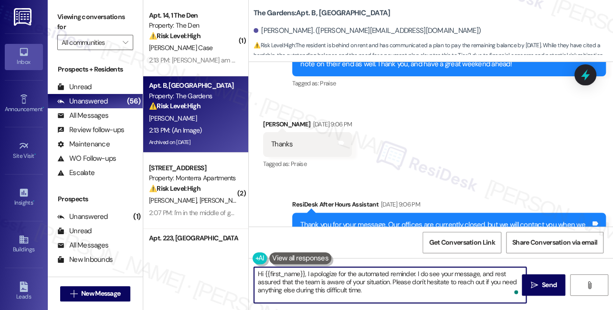
click at [371, 277] on textarea "Hi {{first_name}}, I apologize for the automated reminder. I do see your messag…" at bounding box center [390, 285] width 272 height 36
click at [382, 288] on textarea "Hi {{first_name}}, I apologize for the automated reminder. I do see your messag…" at bounding box center [390, 285] width 272 height 36
click at [406, 288] on textarea "Hi {{first_name}}, I apologize for the automated reminder. I do see your messag…" at bounding box center [390, 285] width 272 height 36
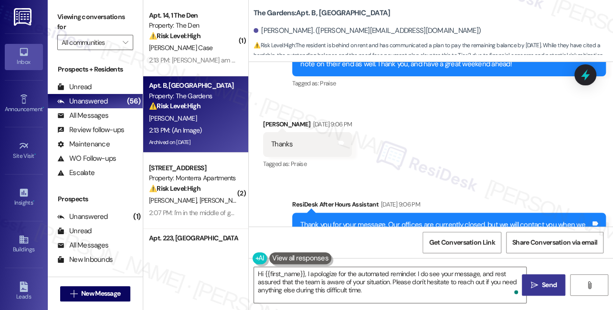
click at [551, 288] on span "Send" at bounding box center [549, 285] width 15 height 10
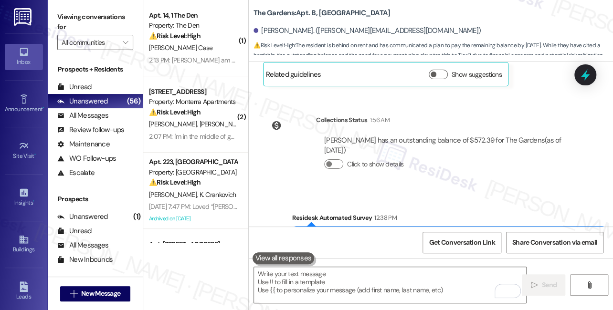
scroll to position [19643, 0]
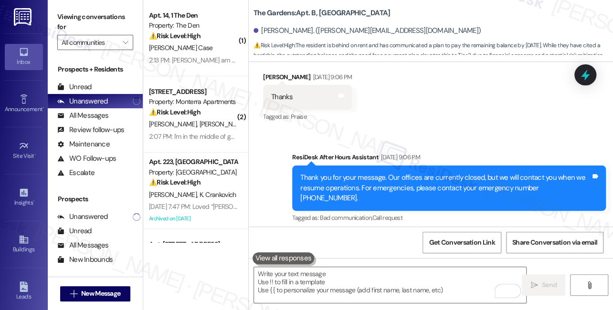
scroll to position [19383, 0]
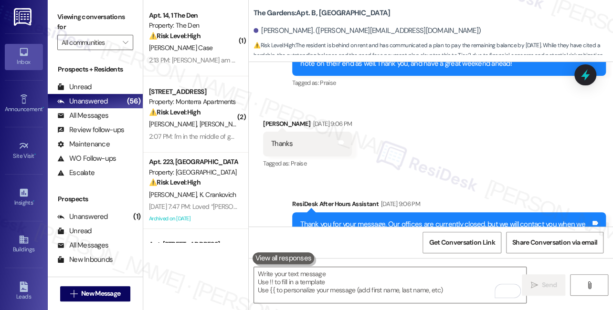
drag, startPoint x: 401, startPoint y: 161, endPoint x: 367, endPoint y: 145, distance: 38.0
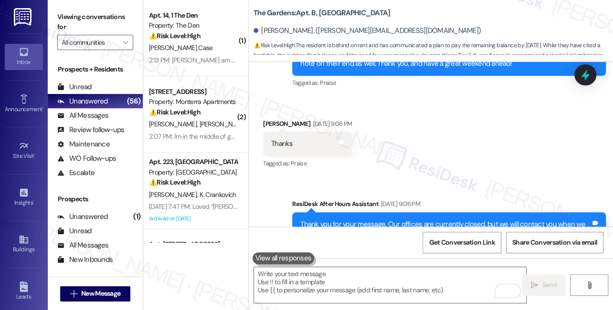
click at [568, 212] on div "Thank you for your message. Our offices are currently closed, but we will conta…" at bounding box center [449, 234] width 314 height 45
click at [578, 74] on icon at bounding box center [585, 75] width 16 height 16
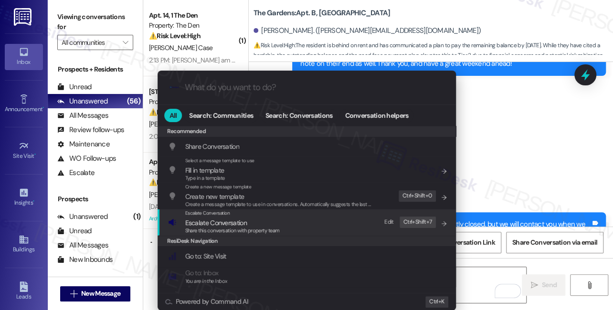
click at [295, 225] on div "Escalate Conversation Escalate Conversation Share this conversation with proper…" at bounding box center [307, 223] width 279 height 26
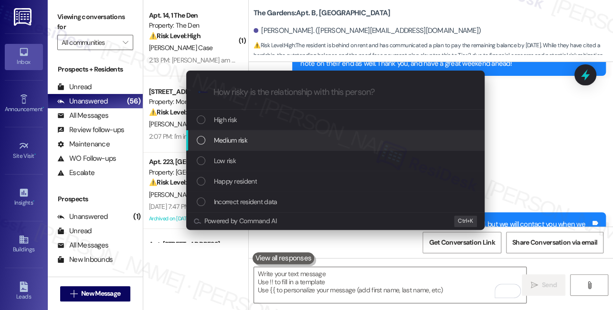
click at [269, 147] on div "Medium risk" at bounding box center [335, 140] width 298 height 21
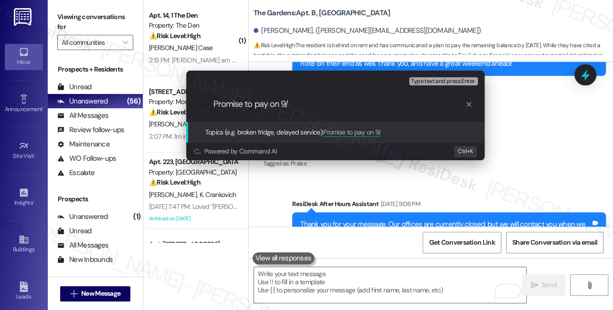
click at [318, 109] on input "Promise to pay on 9/" at bounding box center [339, 104] width 252 height 10
type input "Promise to pay remaining balance on 9/12"
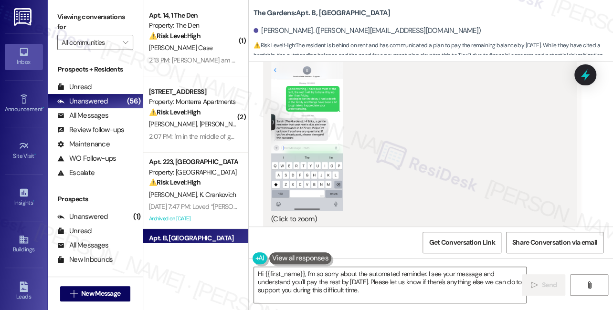
scroll to position [20171, 0]
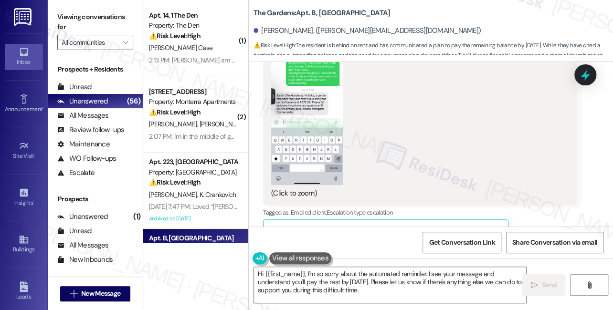
click at [395, 286] on div "Hi Erika, I apologize for the automated reminder. I do see your message, and re…" at bounding box center [449, 308] width 314 height 45
click at [375, 294] on div "Hi Erika, I apologize for the automated reminder. I do see your message, and re…" at bounding box center [445, 309] width 290 height 31
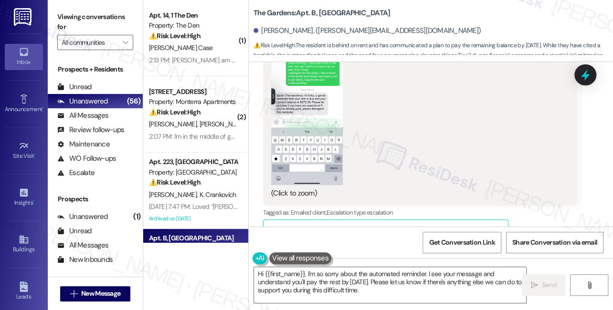
click at [375, 294] on div "Hi Erika, I apologize for the automated reminder. I do see your message, and re…" at bounding box center [445, 309] width 290 height 31
click at [332, 282] on textarea "Hi {{first_name}}, I'm so sorry about the automated reminder. I see your messag…" at bounding box center [390, 285] width 272 height 36
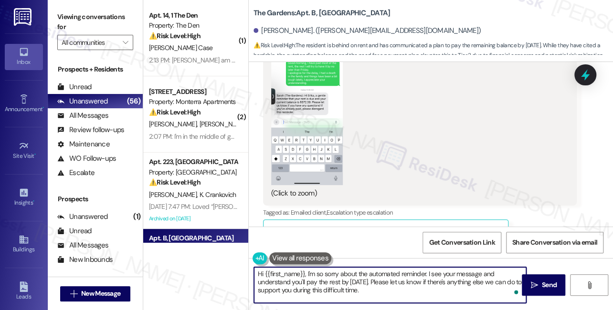
click at [332, 282] on textarea "Hi {{first_name}}, I'm so sorry about the automated reminder. I see your messag…" at bounding box center [390, 285] width 272 height 36
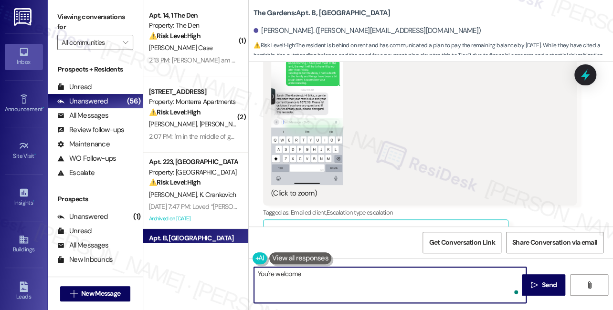
type textarea "You're welcome!"
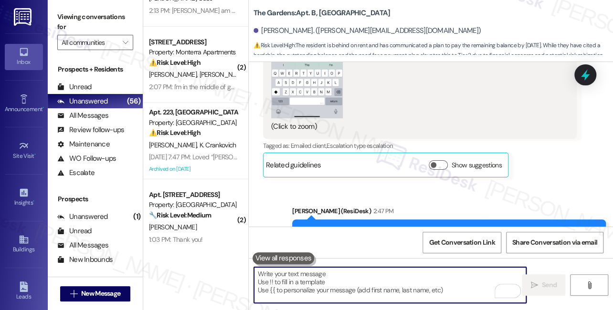
scroll to position [130, 0]
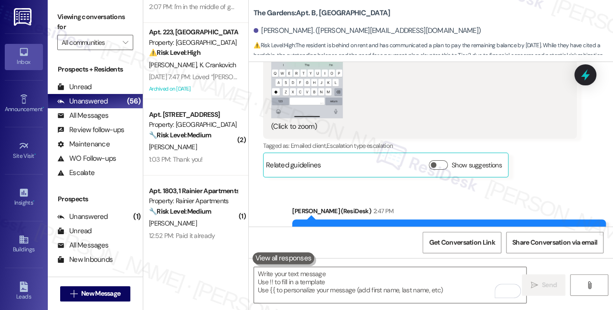
drag, startPoint x: 206, startPoint y: 66, endPoint x: 258, endPoint y: 81, distance: 54.6
click at [206, 66] on span "K. Crankovich" at bounding box center [218, 65] width 37 height 9
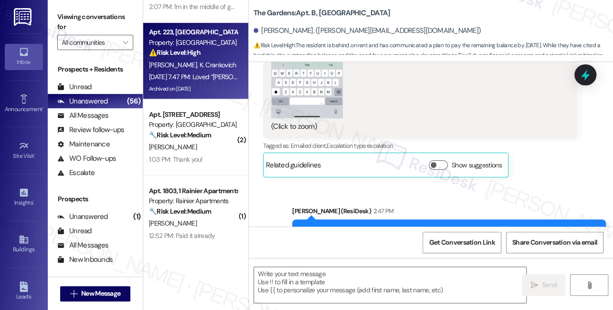
type textarea "Fetching suggested responses. Please feel free to read through the conversation…"
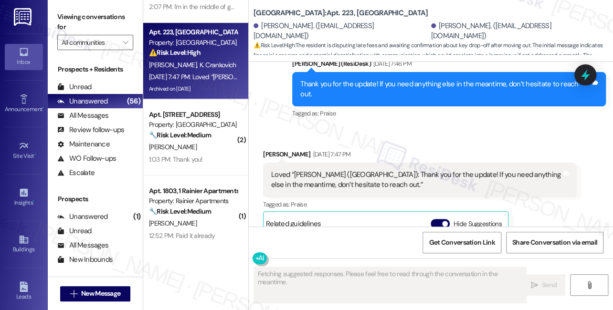
scroll to position [4603, 0]
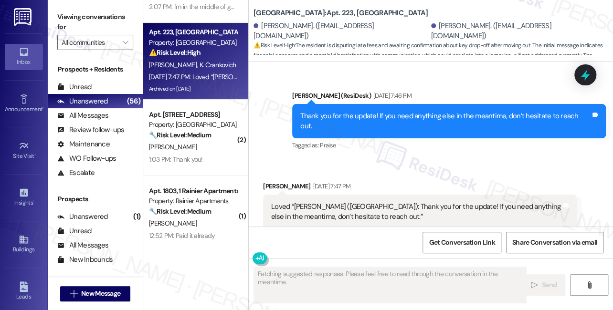
click at [350, 202] on div "Loved “Sarah (University Park & Place): Thank you for the update! If you need a…" at bounding box center [416, 212] width 290 height 21
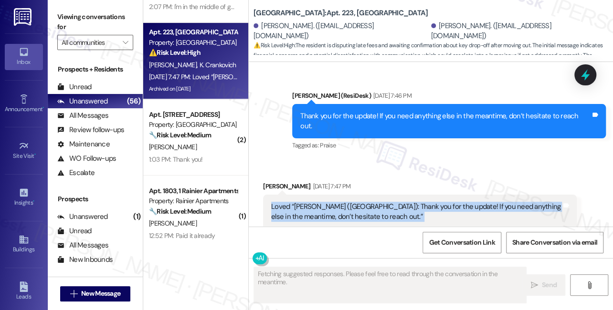
click at [350, 202] on div "Loved “Sarah (University Park & Place): Thank you for the update! If you need a…" at bounding box center [416, 212] width 290 height 21
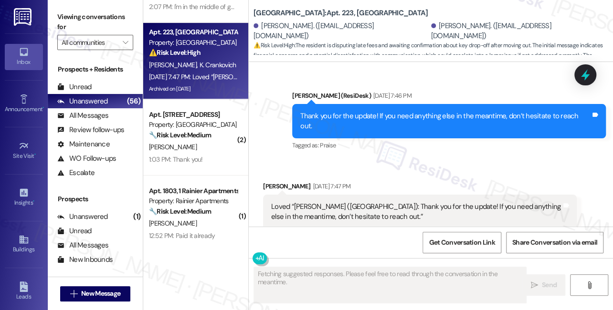
click at [355, 104] on div "Thank you for the update! If you need anything else in the meantime, don’t hesi…" at bounding box center [449, 121] width 314 height 35
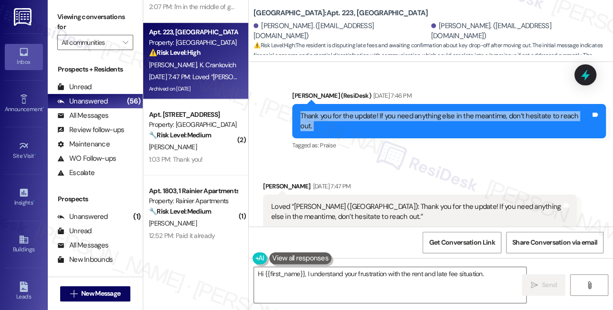
click at [355, 104] on div "Thank you for the update! If you need anything else in the meantime, don’t hesi…" at bounding box center [449, 121] width 314 height 35
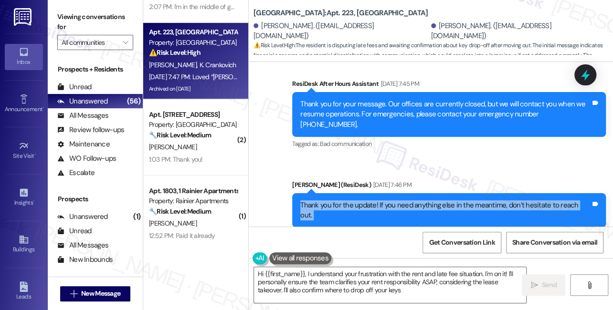
type textarea "Hi {{first_name}}, I understand your frustration with the rent and late fee sit…"
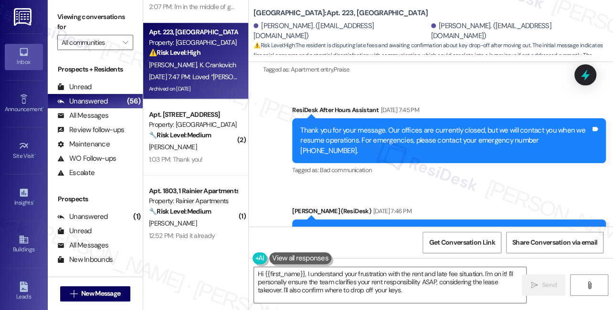
scroll to position [4472, 0]
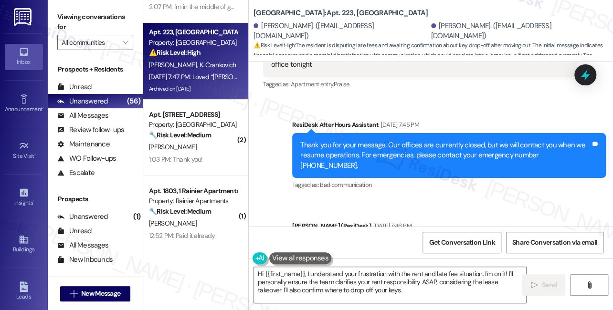
click at [383, 140] on div "Thank you for your message. Our offices are currently closed, but we will conta…" at bounding box center [445, 155] width 290 height 31
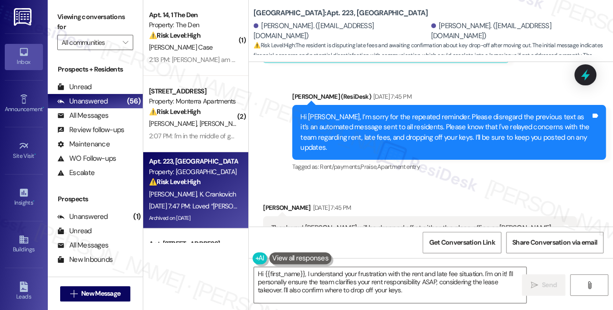
scroll to position [0, 0]
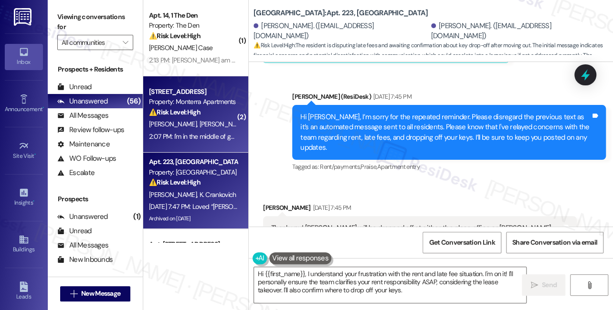
click at [200, 122] on span "M. Johnson" at bounding box center [224, 124] width 48 height 9
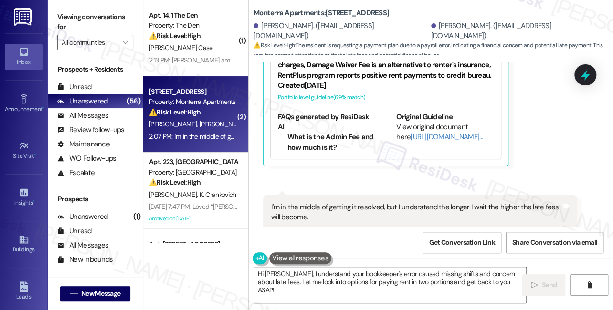
scroll to position [925, 0]
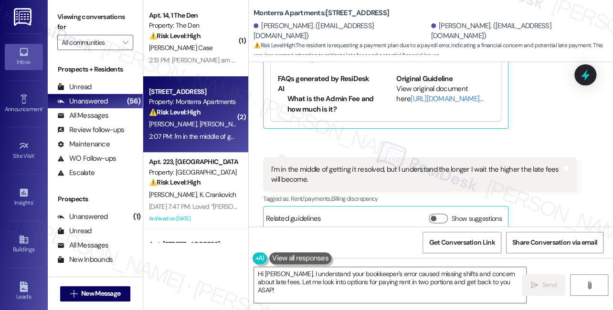
click at [387, 165] on div "I'm in the middle of getting it resolved, but I understand the longer I wait th…" at bounding box center [416, 175] width 290 height 21
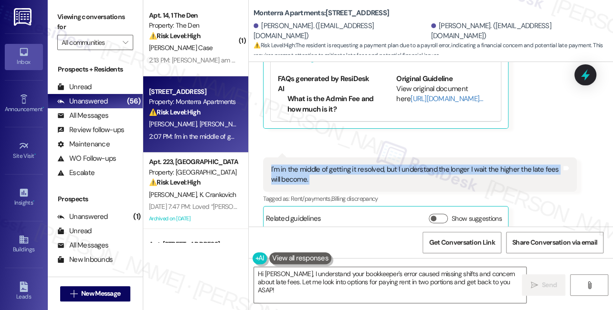
click at [387, 165] on div "I'm in the middle of getting it resolved, but I understand the longer I wait th…" at bounding box center [416, 175] width 290 height 21
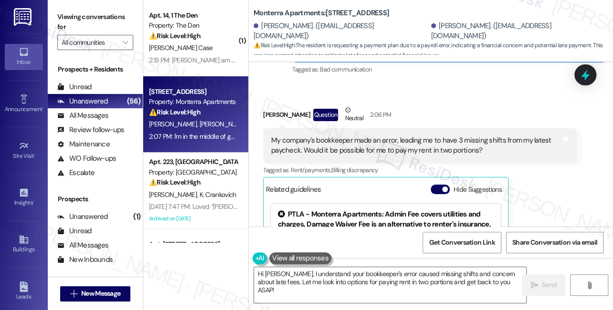
scroll to position [708, 0]
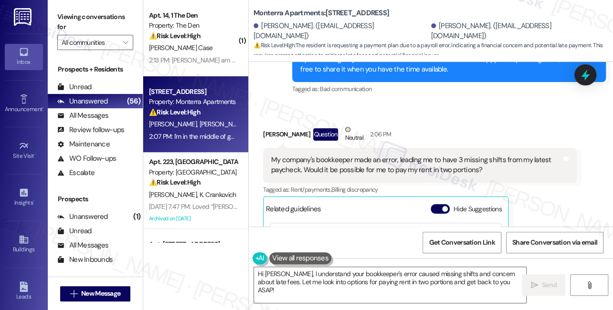
click at [331, 155] on div "My company's bookkeeper made an error, leading me to have 3 missing shifts from…" at bounding box center [416, 165] width 290 height 21
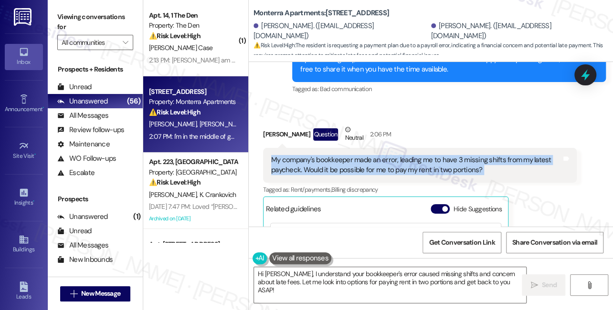
click at [331, 155] on div "My company's bookkeeper made an error, leading me to have 3 missing shifts from…" at bounding box center [416, 165] width 290 height 21
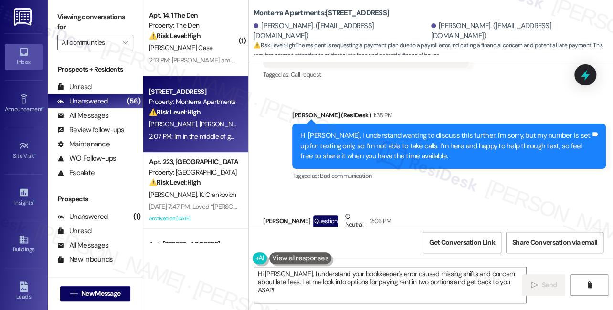
click at [373, 137] on div "Hi Ella, I understand wanting to discuss this further. I'm sorry, but my number…" at bounding box center [445, 146] width 290 height 31
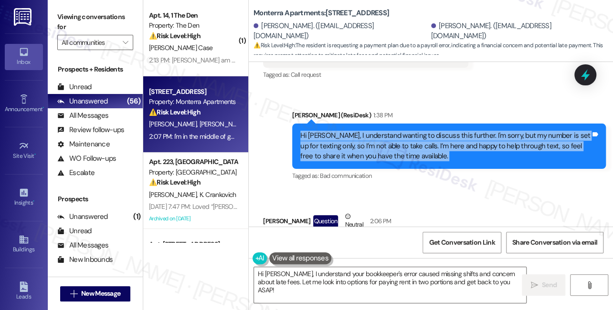
click at [373, 137] on div "Hi Ella, I understand wanting to discuss this further. I'm sorry, but my number…" at bounding box center [445, 146] width 290 height 31
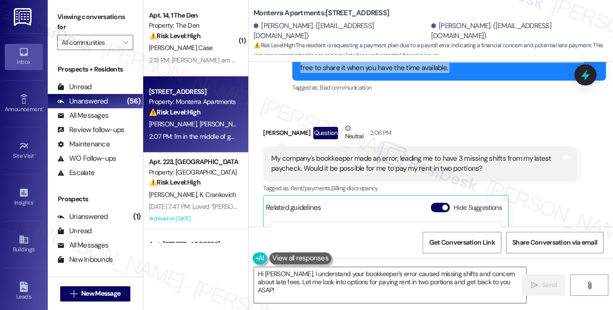
scroll to position [752, 0]
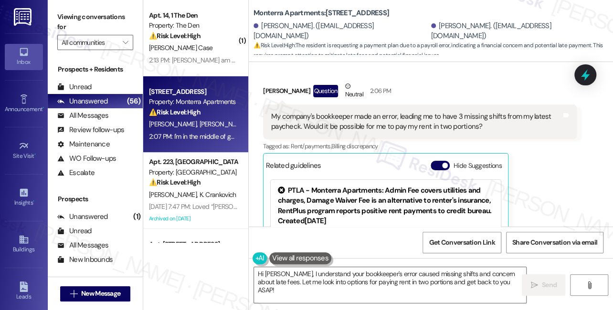
click at [337, 113] on div "My company's bookkeeper made an error, leading me to have 3 missing shifts from…" at bounding box center [416, 122] width 290 height 21
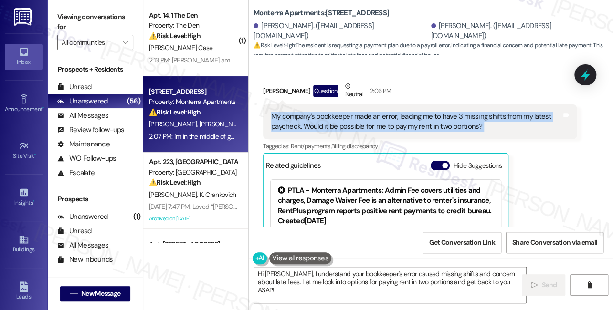
click at [337, 113] on div "My company's bookkeeper made an error, leading me to have 3 missing shifts from…" at bounding box center [416, 122] width 290 height 21
click at [411, 112] on div "My company's bookkeeper made an error, leading me to have 3 missing shifts from…" at bounding box center [416, 122] width 290 height 21
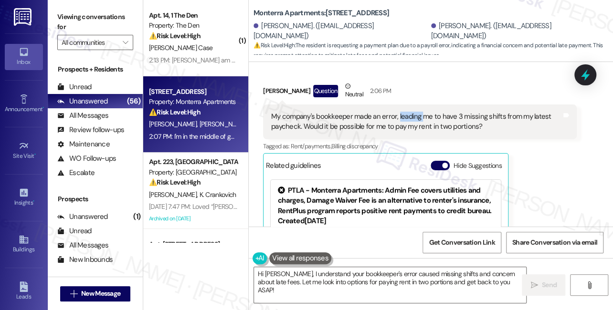
click at [411, 112] on div "My company's bookkeeper made an error, leading me to have 3 missing shifts from…" at bounding box center [416, 122] width 290 height 21
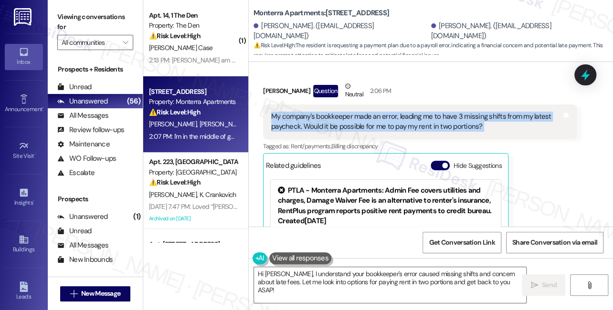
click at [411, 112] on div "My company's bookkeeper made an error, leading me to have 3 missing shifts from…" at bounding box center [416, 122] width 290 height 21
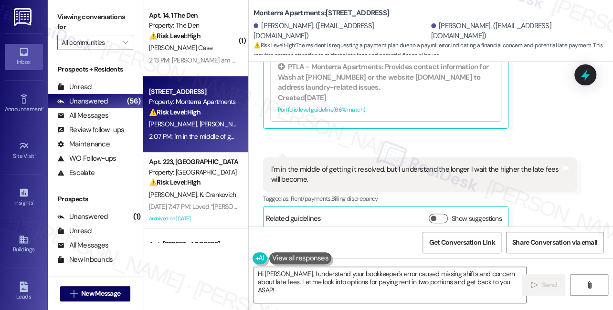
scroll to position [926, 0]
click at [333, 164] on div "I'm in the middle of getting it resolved, but I understand the longer I wait th…" at bounding box center [416, 174] width 290 height 21
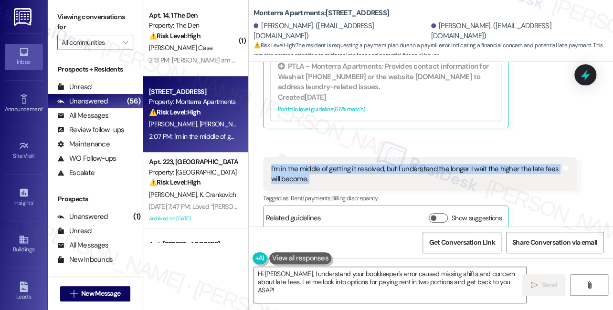
click at [333, 164] on div "I'm in the middle of getting it resolved, but I understand the longer I wait th…" at bounding box center [416, 174] width 290 height 21
click at [442, 213] on button "Show suggestions" at bounding box center [438, 218] width 19 height 10
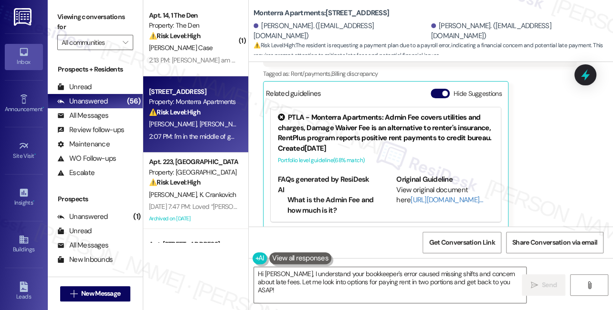
scroll to position [89, 0]
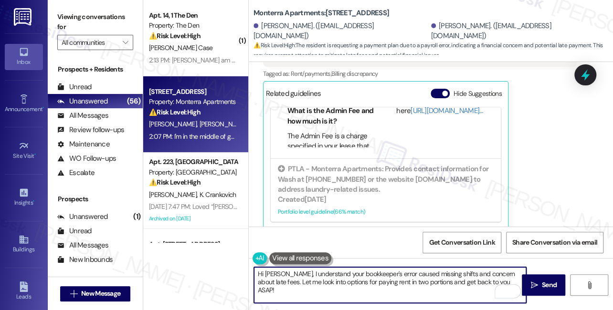
drag, startPoint x: 487, startPoint y: 281, endPoint x: 264, endPoint y: 282, distance: 222.9
click at [264, 283] on textarea "Hi Ella, I understand your bookkeeper's error caused missing shifts and concern…" at bounding box center [390, 285] width 272 height 36
click at [274, 273] on textarea "Hi Ella, I understand your bookkeeper's error caused missing shifts and concern…" at bounding box center [390, 285] width 272 height 36
drag, startPoint x: 312, startPoint y: 290, endPoint x: 338, endPoint y: 279, distance: 27.8
click at [338, 279] on textarea "Hi Ella, thanks for the swift response. I understand your bookkeeper's error ca…" at bounding box center [390, 285] width 272 height 36
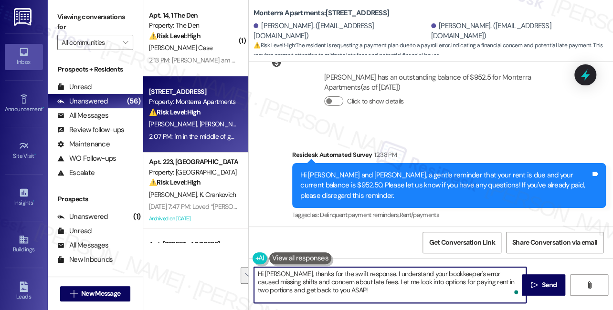
scroll to position [399, 0]
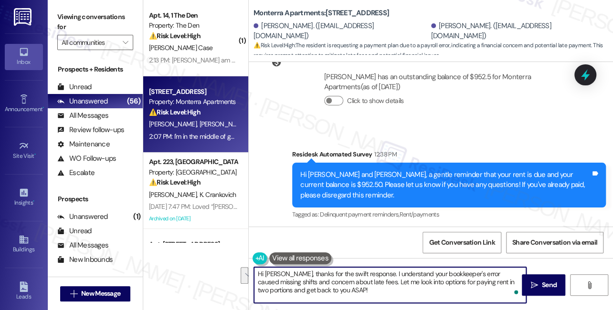
click at [506, 170] on div "Hi Ella and Milo, a gentle reminder that your rent is due and your current bala…" at bounding box center [445, 185] width 290 height 31
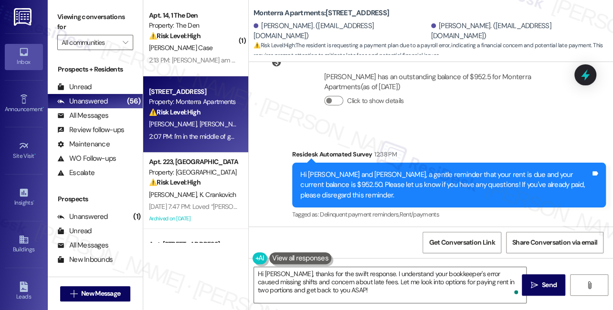
click at [506, 170] on div "Hi Ella and Milo, a gentle reminder that your rent is due and your current bala…" at bounding box center [445, 185] width 290 height 31
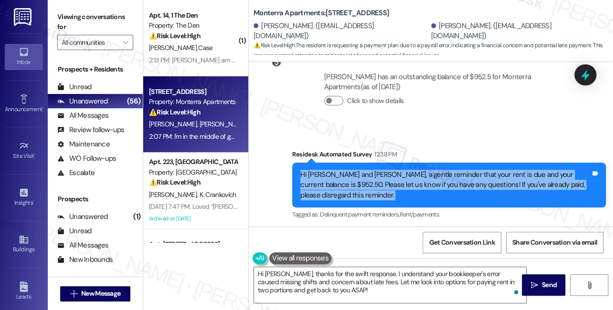
click at [506, 170] on div "Hi Ella and Milo, a gentle reminder that your rent is due and your current bala…" at bounding box center [445, 185] width 290 height 31
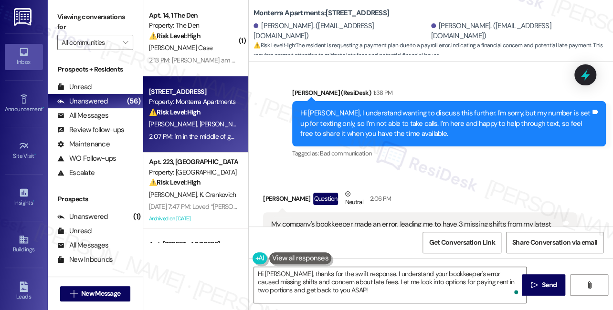
scroll to position [703, 0]
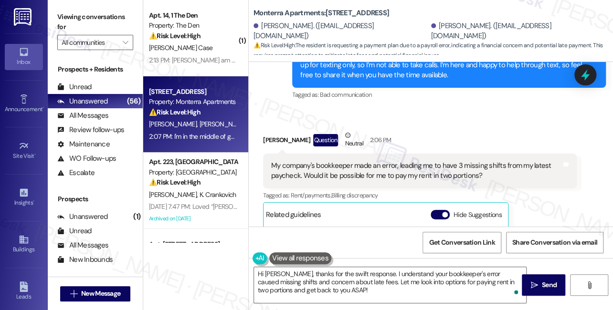
click at [496, 130] on div "Ella Soukup Question Neutral 2:06 PM" at bounding box center [420, 141] width 314 height 23
click at [71, 5] on div "Viewing conversations for All communities " at bounding box center [95, 30] width 95 height 60
click at [66, 11] on label "Viewing conversations for" at bounding box center [95, 22] width 76 height 25
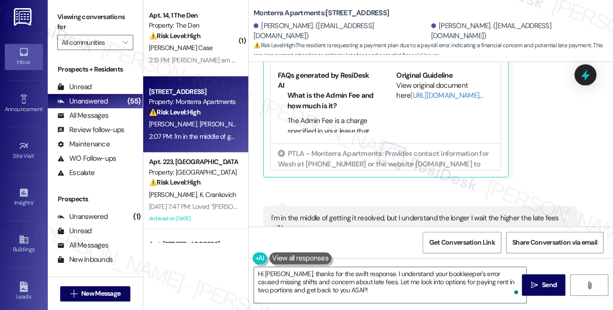
scroll to position [90, 0]
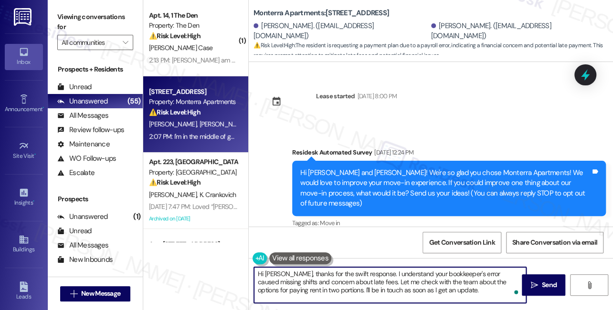
scroll to position [89, 0]
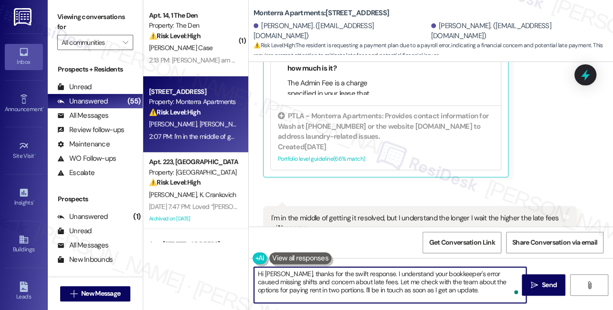
type textarea "Hi [PERSON_NAME], thanks for the swift response. I understand your bookkeeper's…"
click at [339, 284] on textarea "Hi [PERSON_NAME], thanks for the swift response. I understand your bookkeeper's…" at bounding box center [390, 285] width 272 height 36
click at [403, 283] on textarea "Hi Ella, thanks for the swift response. I understand your bookkeeper's error ca…" at bounding box center [390, 285] width 272 height 36
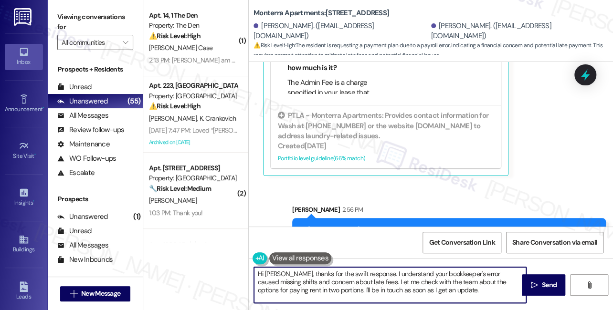
scroll to position [1137, 0]
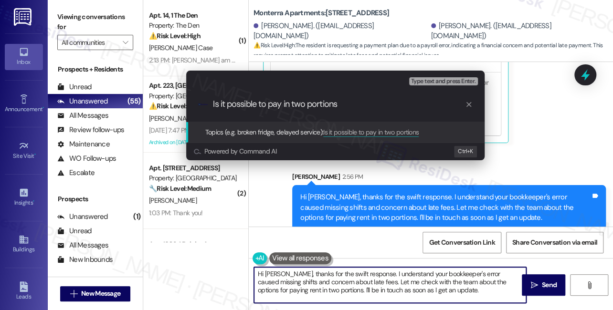
click at [281, 101] on input "Is it possible to pay in two portions" at bounding box center [339, 104] width 252 height 10
type input "Is it possible to pay rent in two portions"
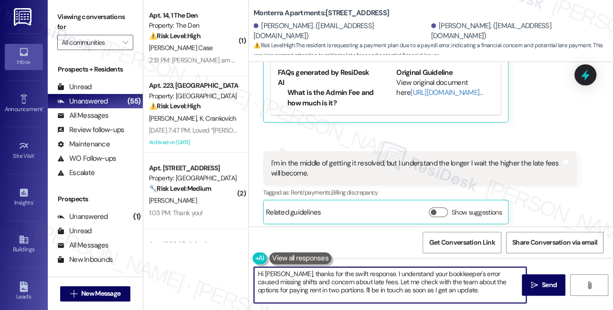
scroll to position [925, 0]
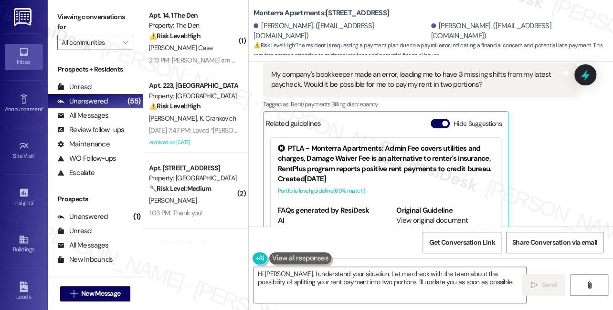
type textarea "Hi Ella, I understand your situation. Let me check with the team about the poss…"
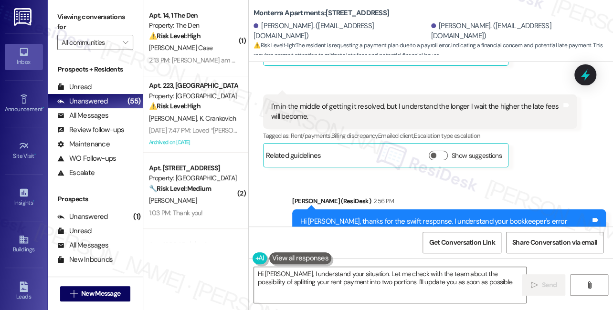
scroll to position [1027, 0]
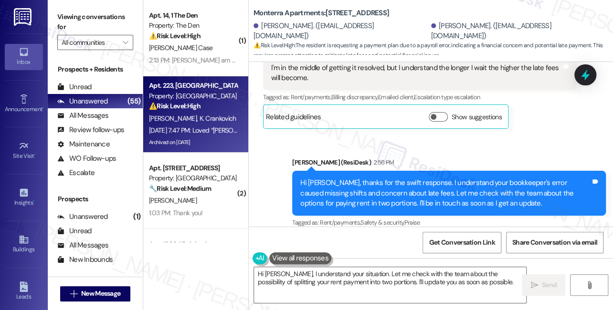
click at [202, 129] on div "Sep 05, 2025 at 7:47 PM: Loved “Sarah (University Park & Place): Thank you for …" at bounding box center [373, 130] width 448 height 9
type textarea "Hi Ella, I understand your situation. Let me check with the team about the poss…"
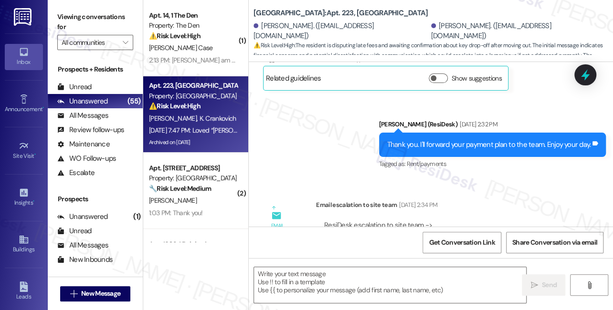
type textarea "Fetching suggested responses. Please feel free to read through the conversation…"
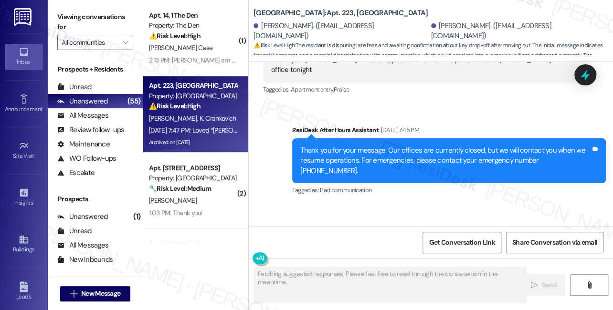
scroll to position [4733, 0]
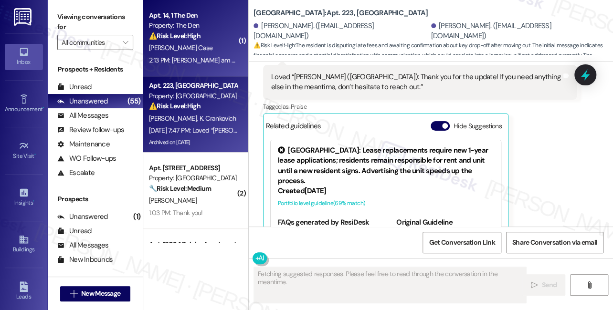
click at [203, 56] on div "2:13 PM: Sarah- I am having trouble logging in to my portal to pay my rent. Can…" at bounding box center [293, 60] width 289 height 9
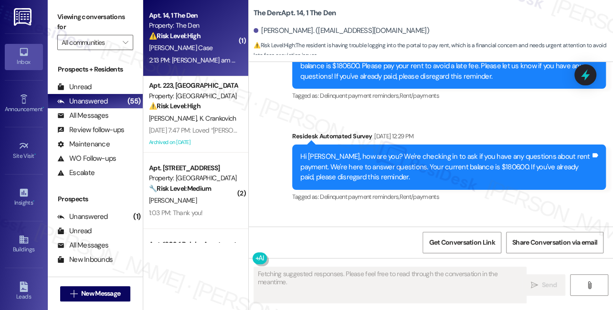
scroll to position [8207, 0]
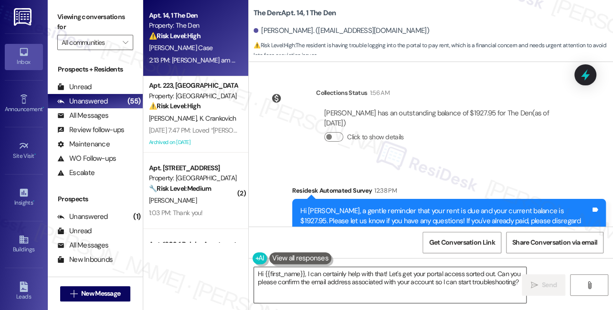
click at [370, 278] on textarea "Hi {{first_name}}, I can certainly help with that! Let's get your portal access…" at bounding box center [390, 285] width 272 height 36
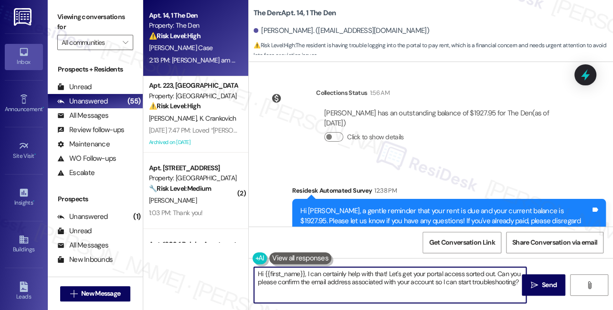
click at [370, 278] on textarea "Hi {{first_name}}, I can certainly help with that! Let's get your portal access…" at bounding box center [390, 285] width 272 height 36
click at [431, 282] on textarea "Hi {{first_name}}, I can certainly help with that! Let's get your portal access…" at bounding box center [390, 285] width 272 height 36
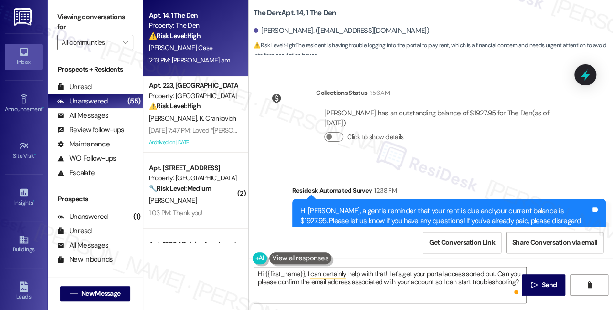
drag, startPoint x: 293, startPoint y: 194, endPoint x: 463, endPoint y: 194, distance: 169.9
copy div "I am having trouble logging in to my portal to pay my rent."
click at [79, 20] on label "Viewing conversations for" at bounding box center [95, 22] width 76 height 25
click at [444, 283] on textarea "Hi {{first_name}}, I can certainly help with that! Let's get your portal access…" at bounding box center [390, 285] width 272 height 36
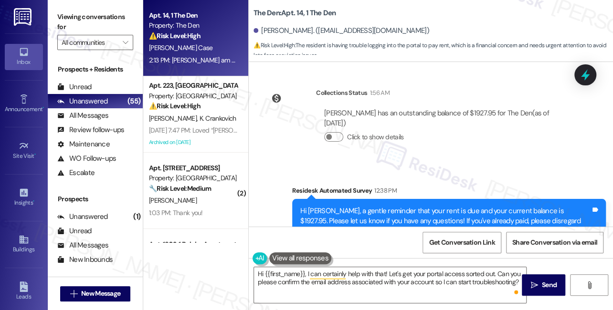
drag, startPoint x: 76, startPoint y: 25, endPoint x: 82, endPoint y: 28, distance: 6.2
click at [76, 25] on label "Viewing conversations for" at bounding box center [95, 22] width 76 height 25
click at [317, 277] on textarea "Hi {{first_name}}, I can certainly help with that! Let's get your portal access…" at bounding box center [390, 285] width 272 height 36
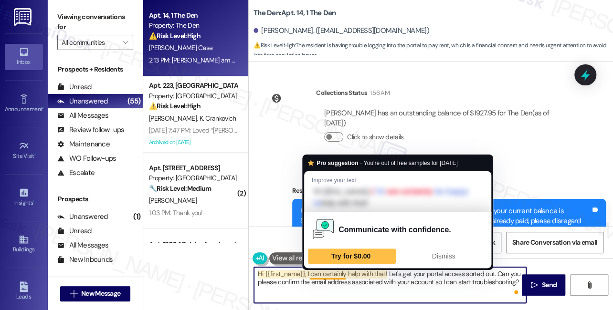
click at [297, 287] on textarea "Hi {{first_name}}, I can certainly help with that! Let's get your portal access…" at bounding box center [390, 285] width 272 height 36
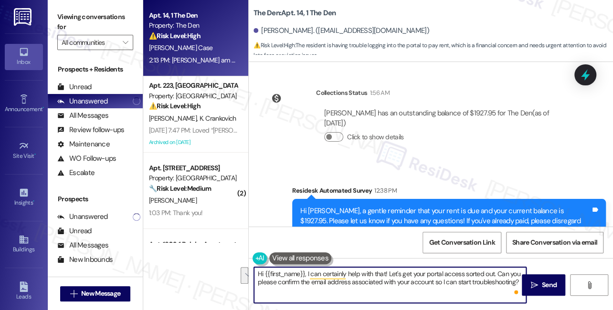
drag, startPoint x: 306, startPoint y: 273, endPoint x: 512, endPoint y: 306, distance: 208.0
click at [512, 306] on div "Hi {{first_name}}, I can certainly help with that! Let's get your portal access…" at bounding box center [431, 294] width 364 height 72
paste textarea "’m sorry to hear you’re having trouble logging in to your portal. To better und…"
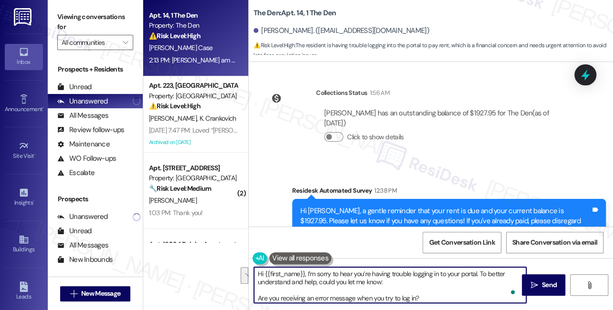
scroll to position [16, 0]
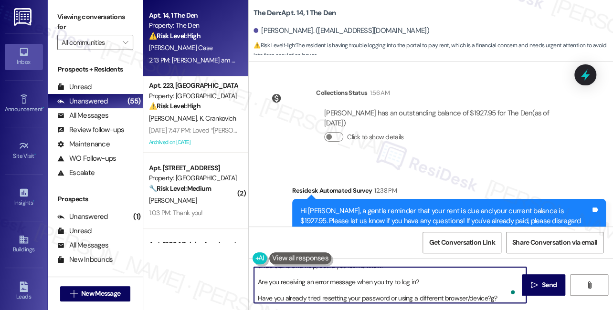
click at [333, 285] on textarea "Hi {{first_name}}, I’m sorry to hear you’re having trouble logging in to your p…" at bounding box center [390, 285] width 272 height 36
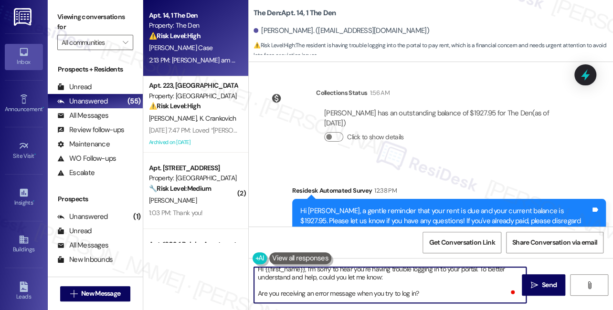
scroll to position [0, 0]
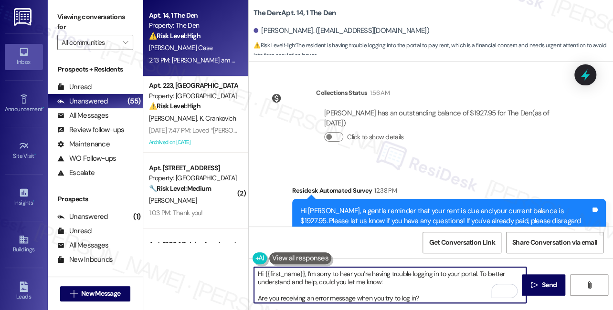
click at [394, 278] on textarea "Hi {{first_name}}, I’m sorry to hear you’re having trouble logging in to your p…" at bounding box center [390, 285] width 272 height 36
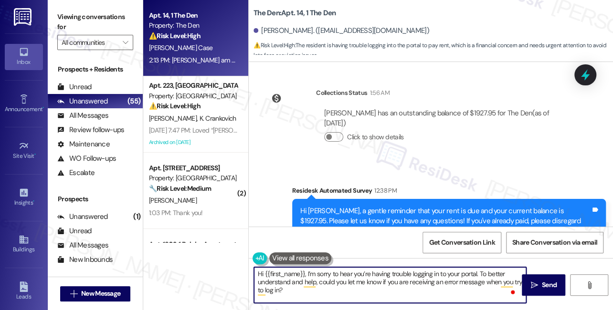
click at [310, 294] on textarea "Hi {{first_name}}, I’m sorry to hear you’re having trouble logging in to your p…" at bounding box center [390, 285] width 272 height 36
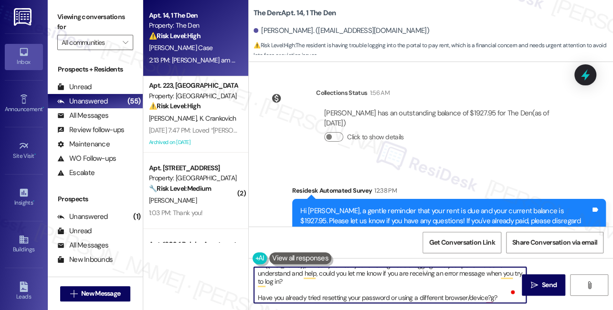
scroll to position [10, 0]
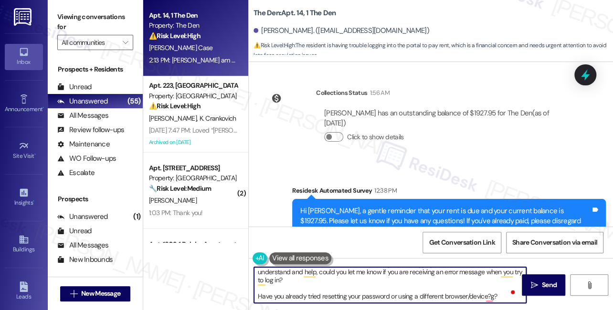
drag, startPoint x: 396, startPoint y: 297, endPoint x: 284, endPoint y: 295, distance: 112.2
click at [284, 295] on textarea "Hi {{first_name}}, I’m sorry to hear you’re having trouble logging in to your p…" at bounding box center [390, 285] width 272 height 36
click at [429, 295] on textarea "Hi {{first_name}}, I’m sorry to hear you’re having trouble logging in to your p…" at bounding box center [390, 285] width 272 height 36
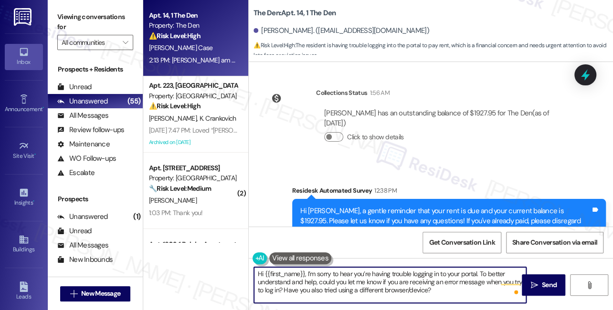
scroll to position [0, 0]
click at [409, 290] on textarea "Hi {{first_name}}, I’m sorry to hear you’re having trouble logging in to your p…" at bounding box center [390, 285] width 272 height 36
type textarea "Hi {{first_name}}, I’m sorry to hear you’re having trouble logging in to your p…"
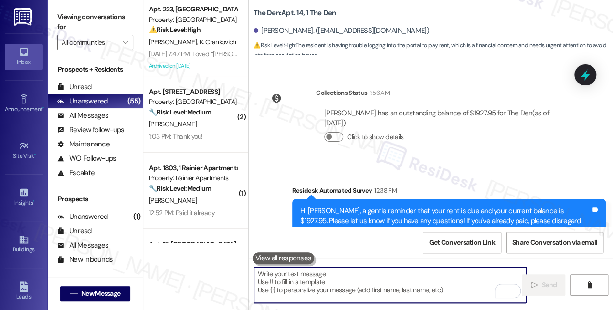
scroll to position [8207, 0]
